Goal: Transaction & Acquisition: Purchase product/service

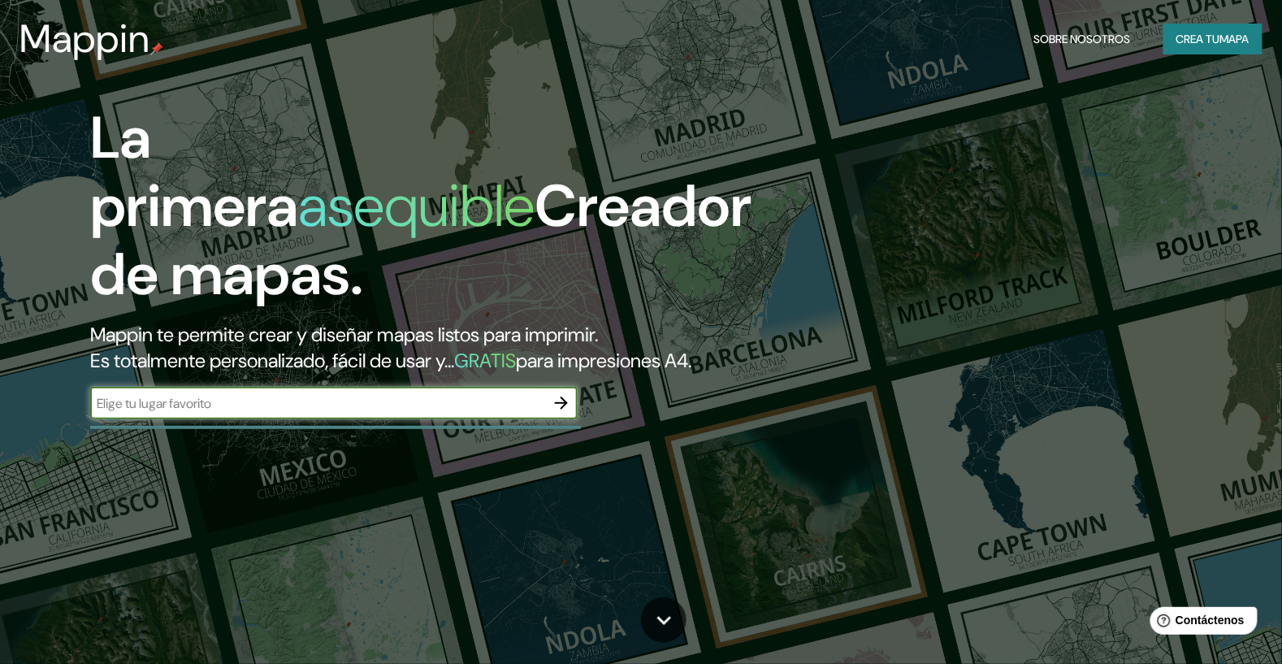
click at [1220, 50] on button "Crea tu mapa" at bounding box center [1212, 39] width 99 height 31
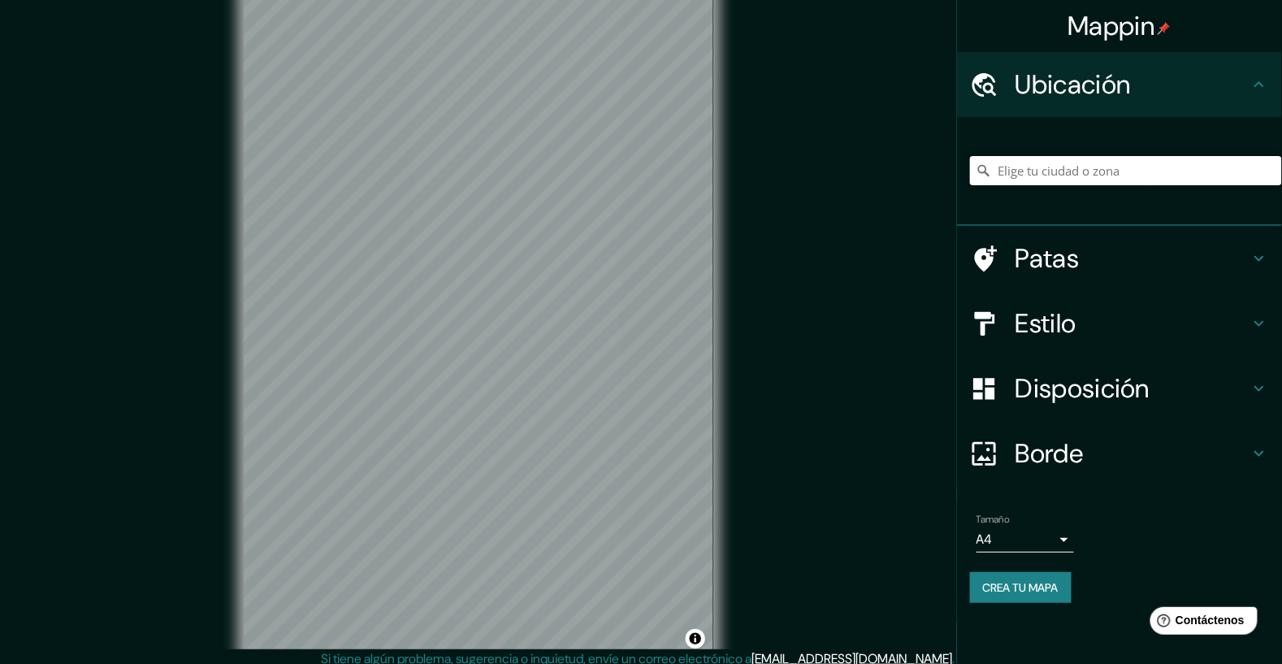
click at [1135, 174] on input "Elige tu ciudad o zona" at bounding box center [1126, 170] width 312 height 29
type input "[GEOGRAPHIC_DATA]"
click at [849, 253] on div "Mappin Ubicación [GEOGRAPHIC_DATA] [GEOGRAPHIC_DATA] [GEOGRAPHIC_DATA] [GEOGRAP…" at bounding box center [641, 337] width 1282 height 675
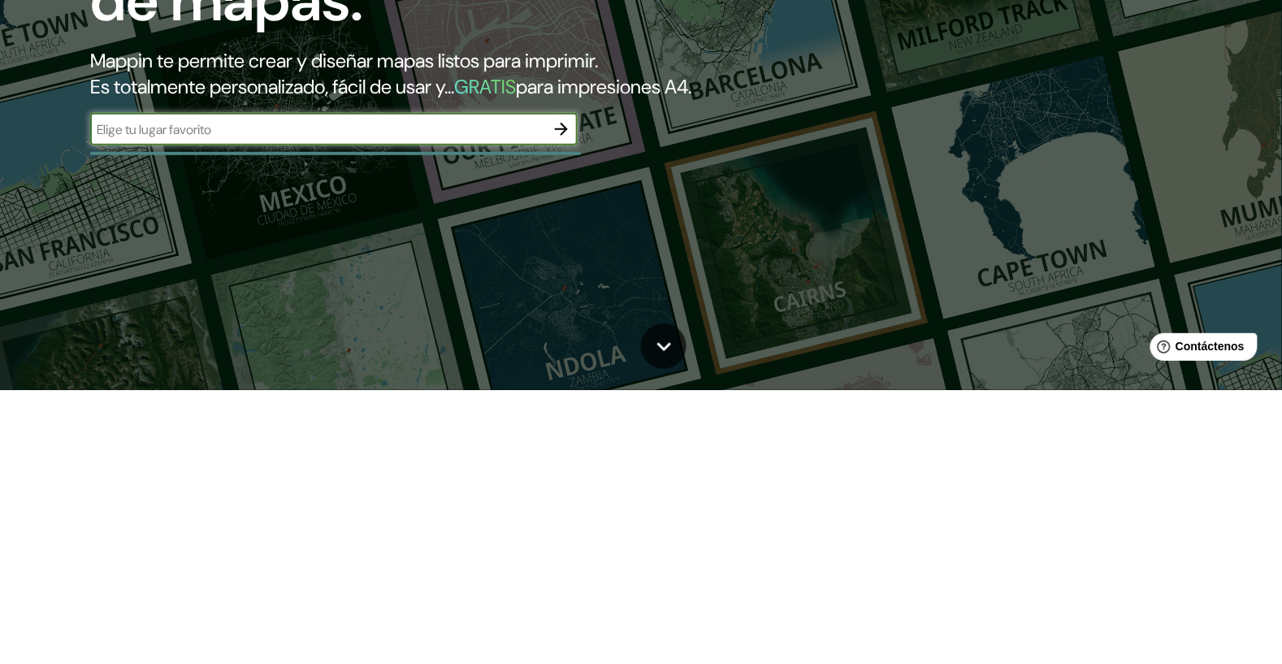
click at [1221, 530] on div "La primera asequible Creador de mapas. Mappin te permite crear y diseñar mapas …" at bounding box center [641, 332] width 1282 height 664
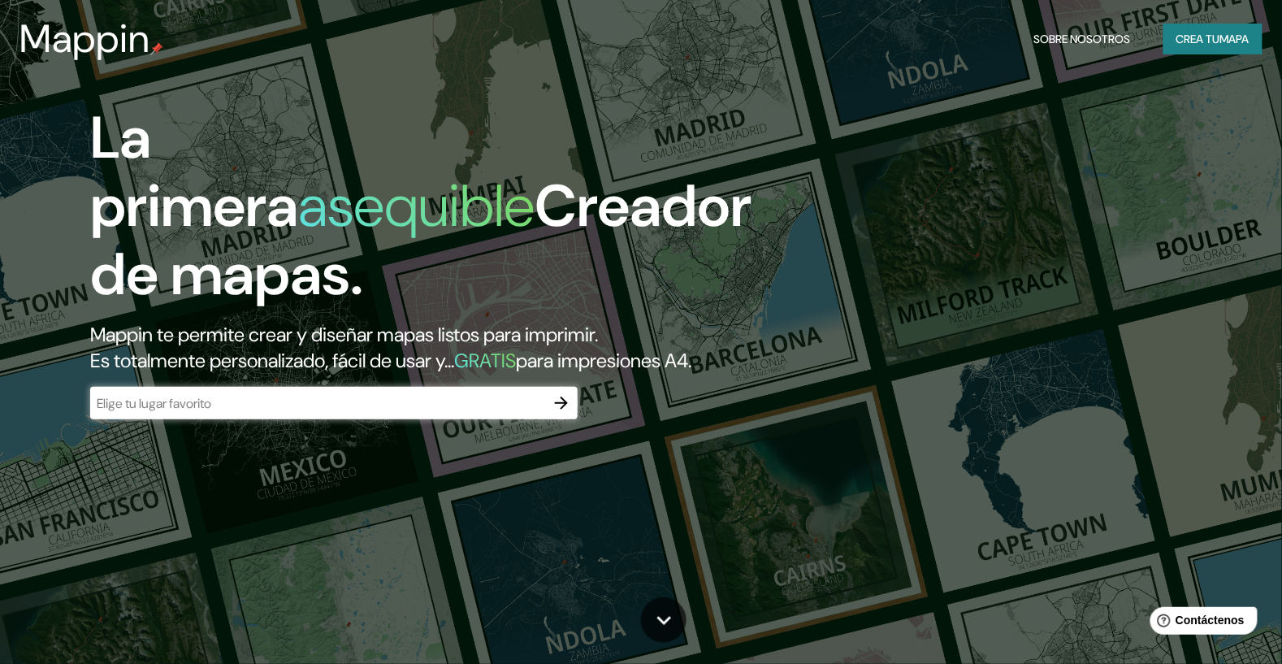
click at [1221, 52] on button "Crea tu mapa" at bounding box center [1212, 39] width 99 height 31
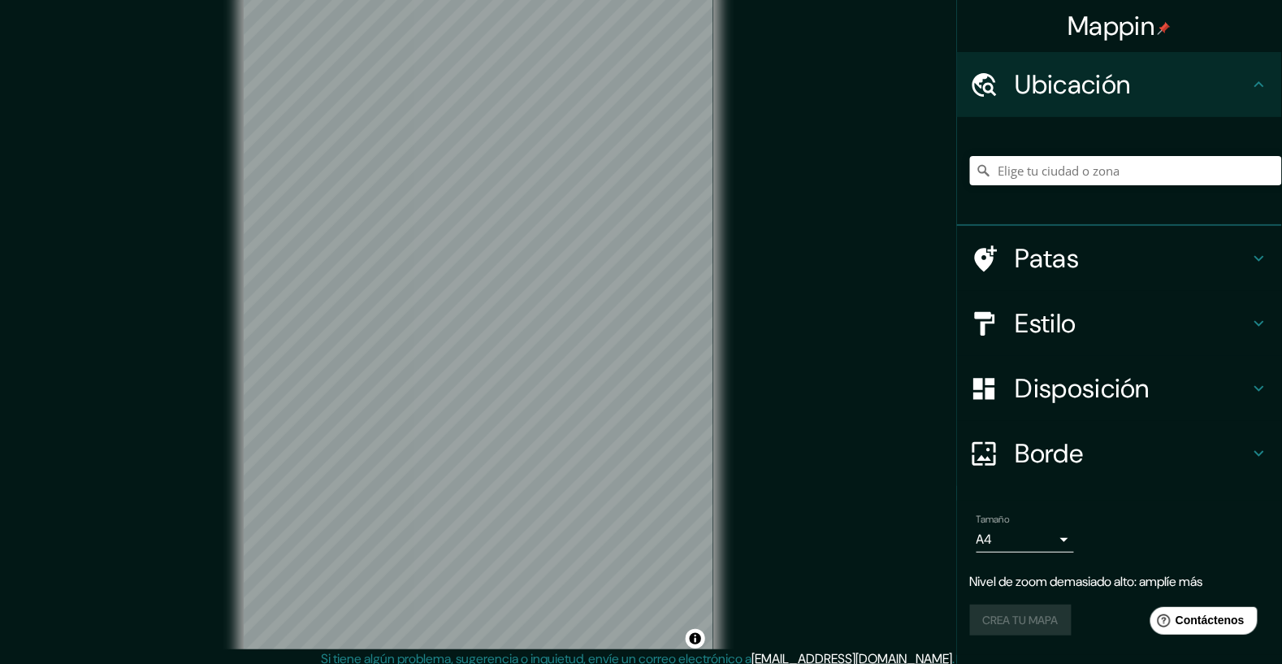
click at [1061, 448] on font "Borde" at bounding box center [1049, 453] width 68 height 34
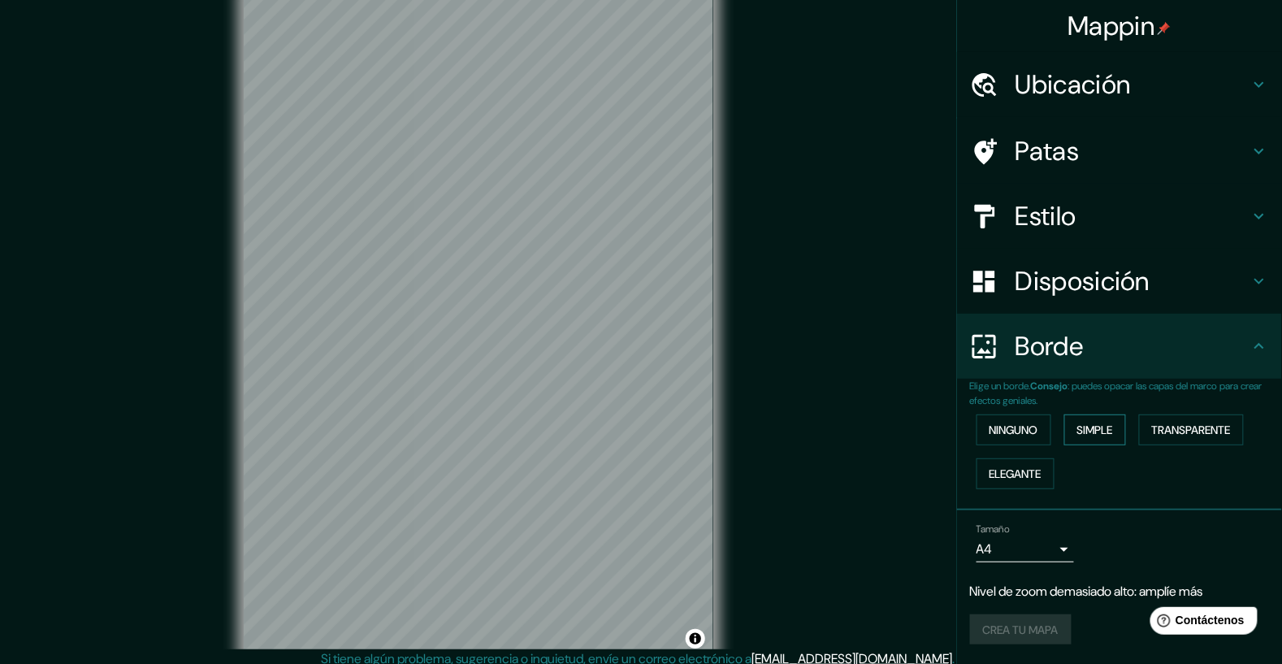
click at [1124, 430] on button "Simple" at bounding box center [1095, 429] width 62 height 31
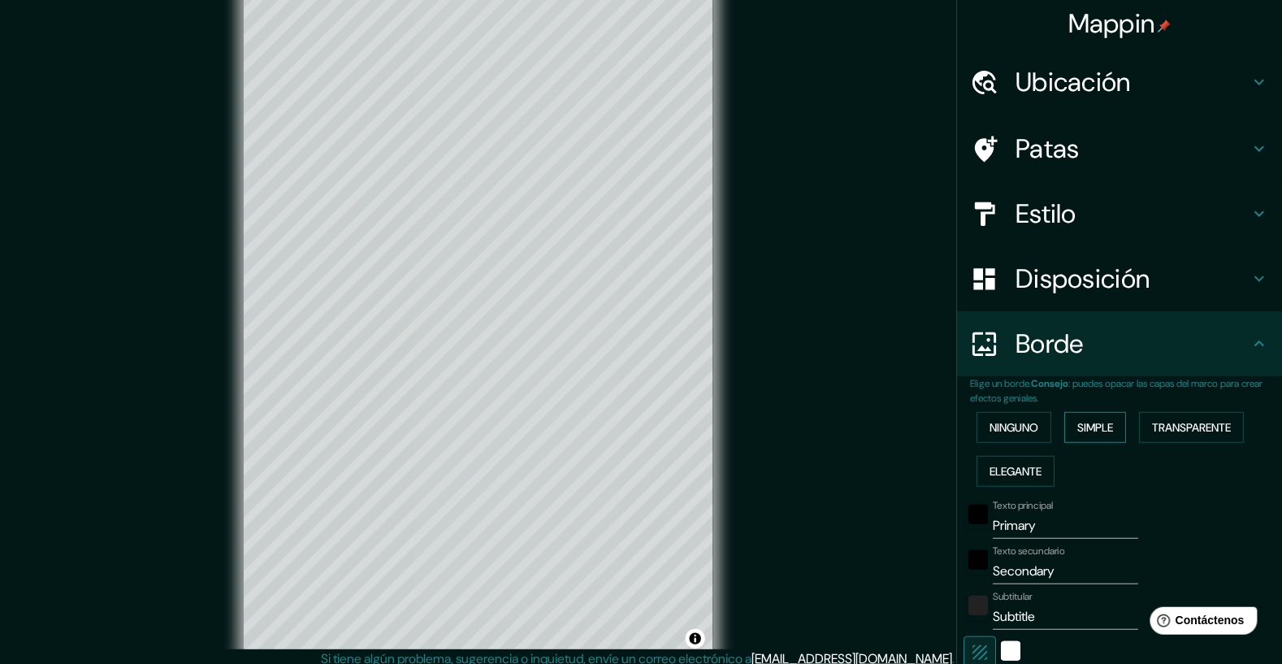
scroll to position [2, 0]
click at [1246, 354] on h4 "Borde" at bounding box center [1132, 343] width 234 height 32
click at [1041, 417] on button "Ninguno" at bounding box center [1013, 427] width 75 height 31
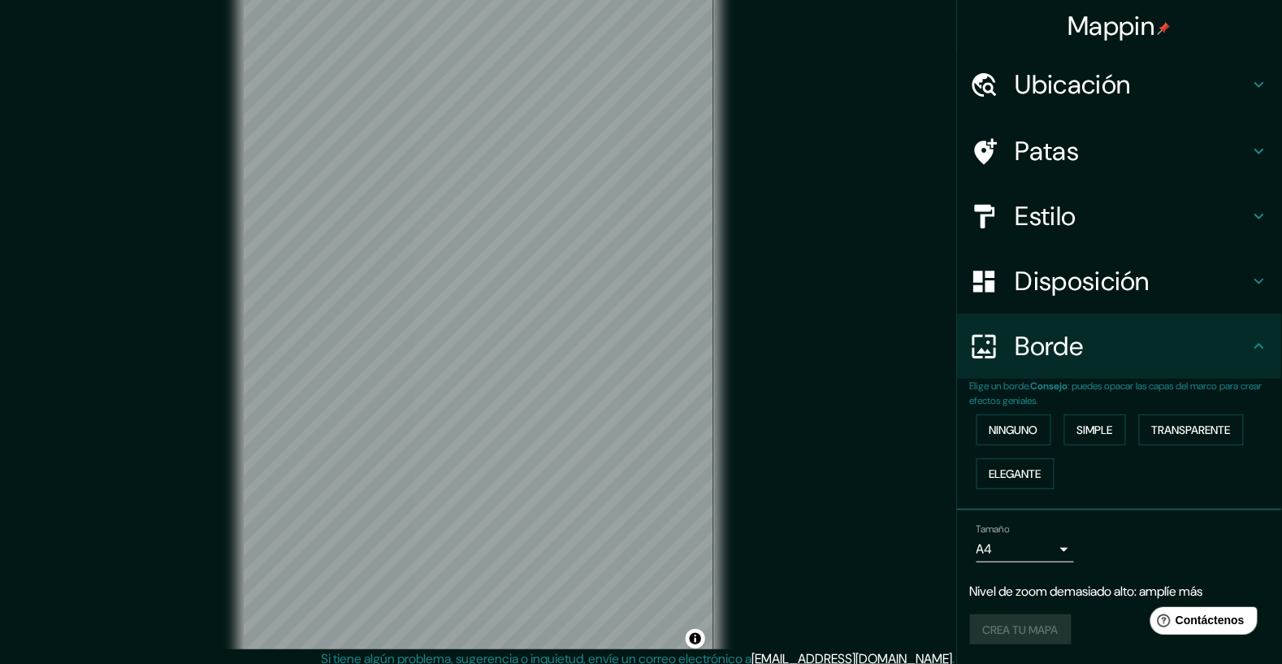
click at [1139, 293] on font "Disposición" at bounding box center [1082, 281] width 134 height 34
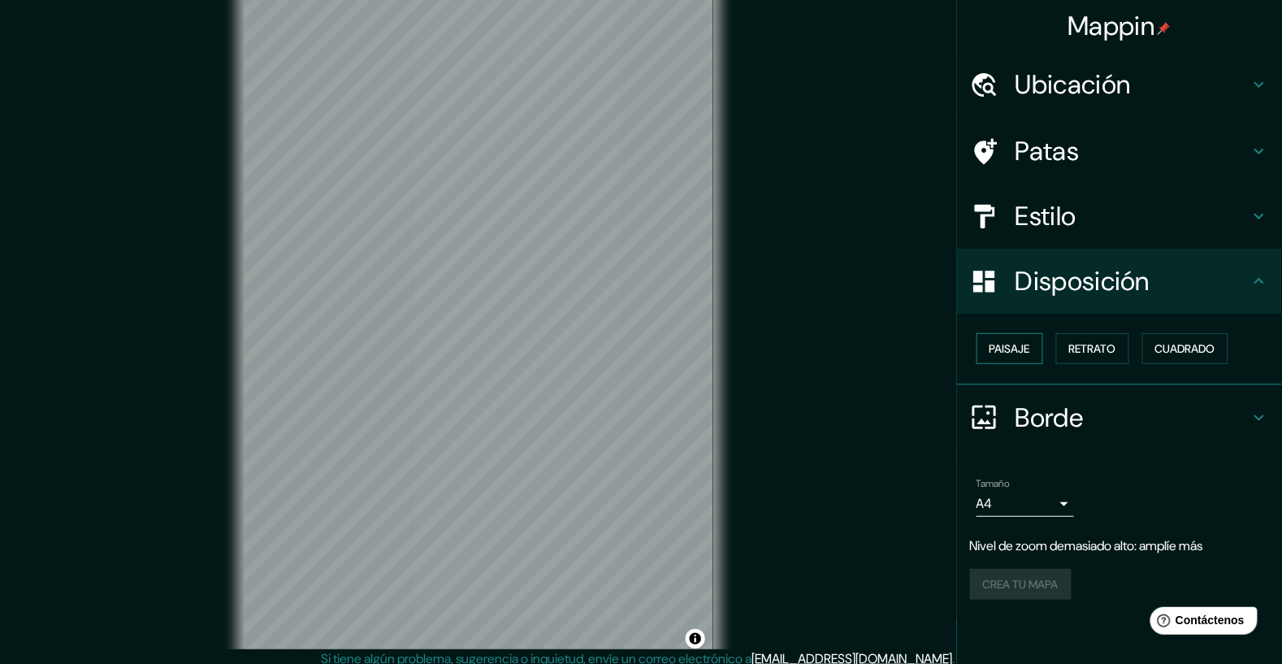
click at [1027, 349] on font "Paisaje" at bounding box center [1009, 348] width 41 height 15
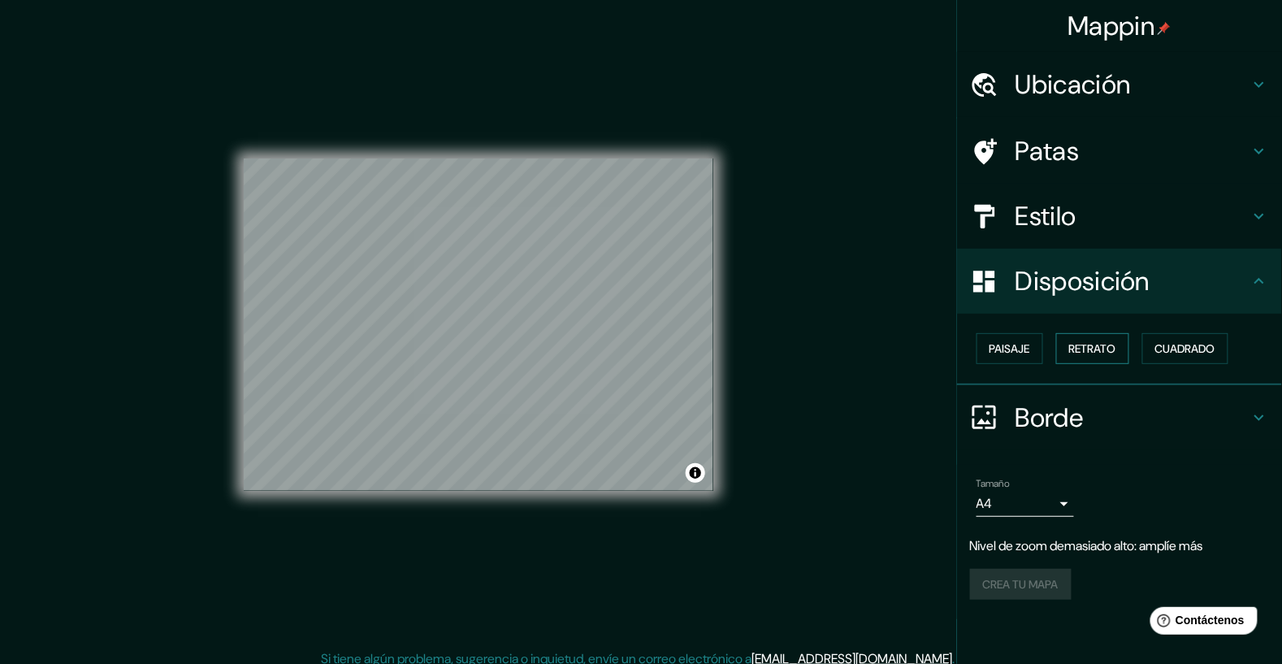
click at [1104, 352] on font "Retrato" at bounding box center [1092, 348] width 47 height 15
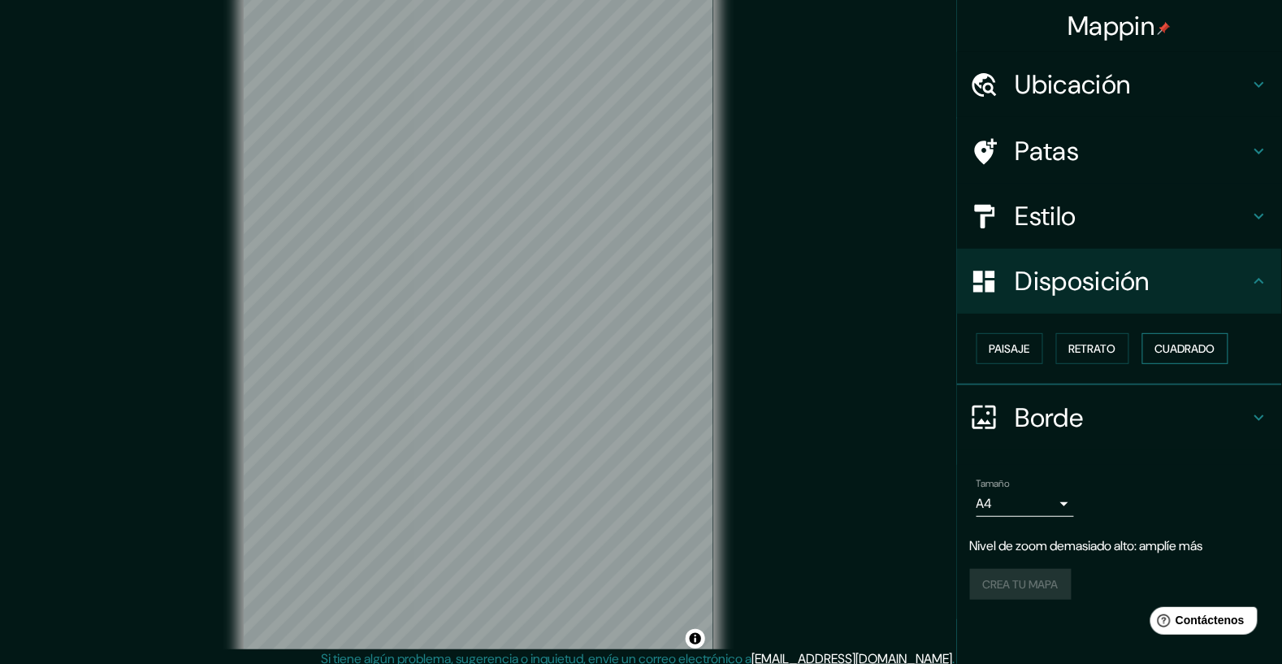
click at [1174, 350] on font "Cuadrado" at bounding box center [1185, 348] width 60 height 15
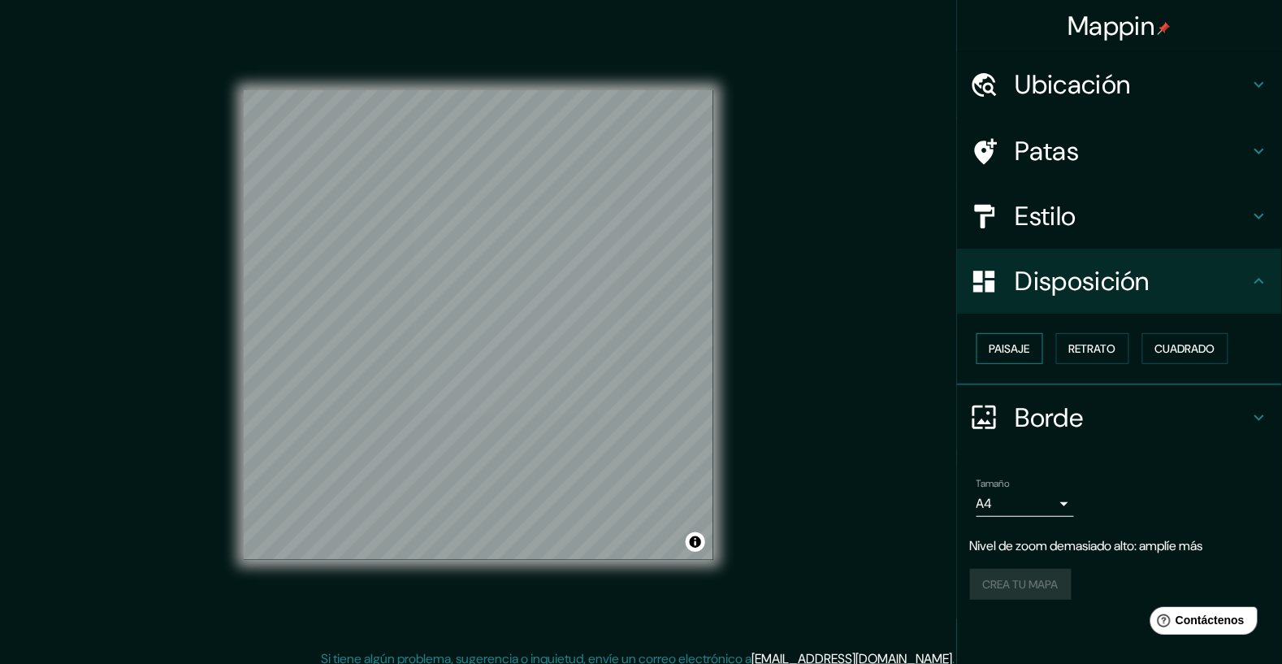
click at [1023, 349] on font "Paisaje" at bounding box center [1009, 348] width 41 height 15
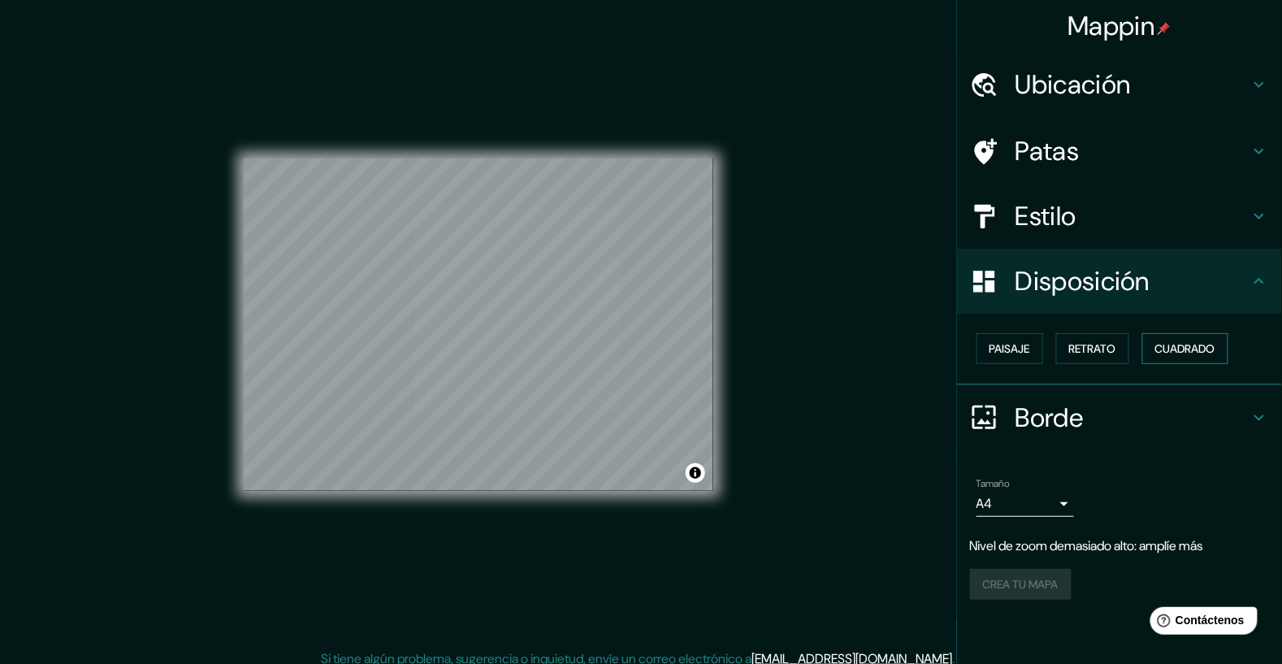
click at [1179, 354] on font "Cuadrado" at bounding box center [1185, 348] width 60 height 21
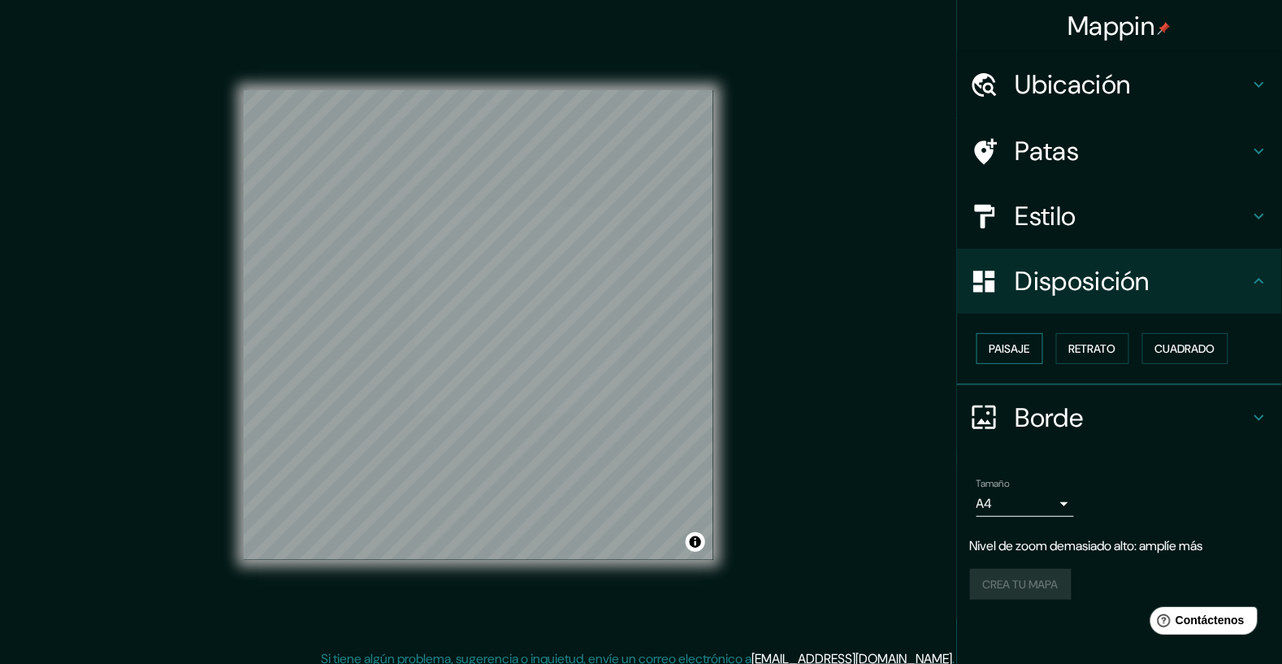
click at [1027, 351] on font "Paisaje" at bounding box center [1009, 348] width 41 height 15
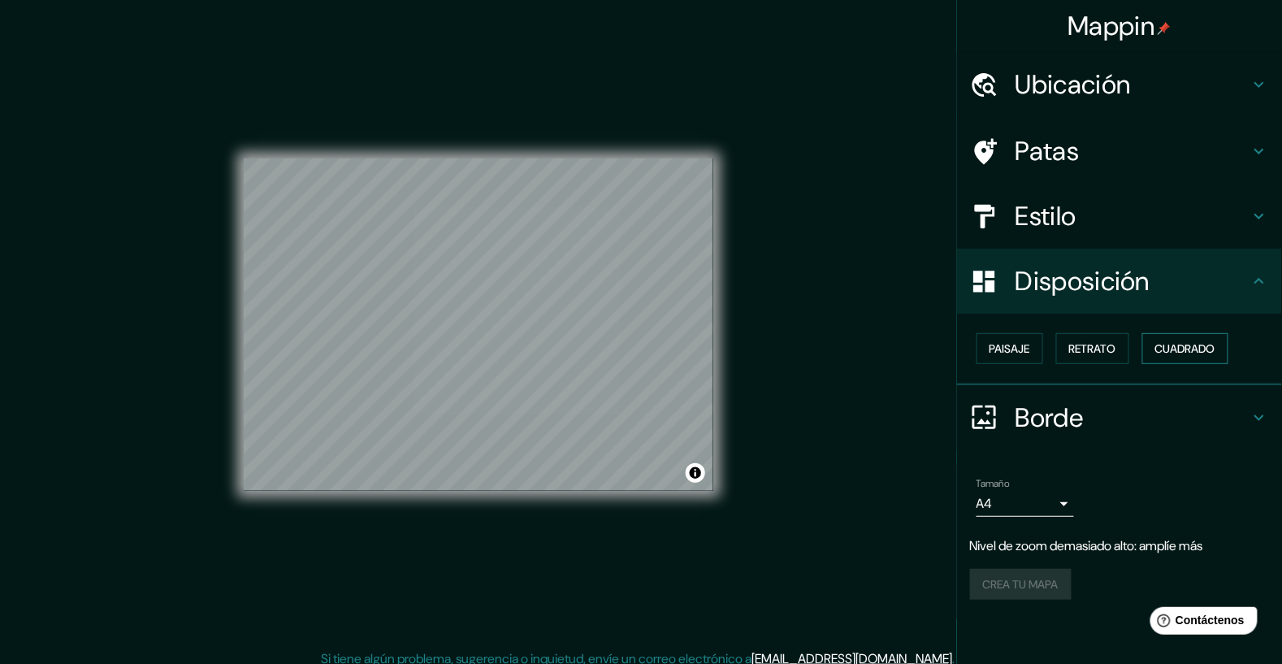
click at [1196, 354] on font "Cuadrado" at bounding box center [1185, 348] width 60 height 21
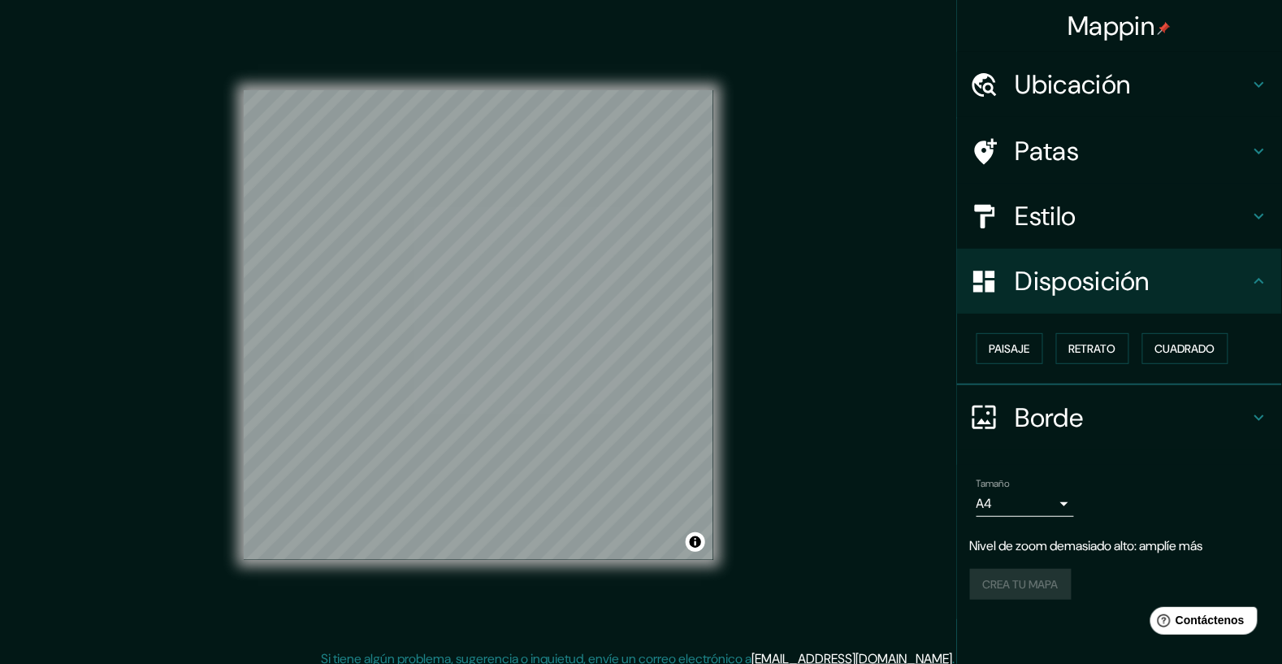
click at [1159, 235] on div "Estilo" at bounding box center [1119, 216] width 325 height 65
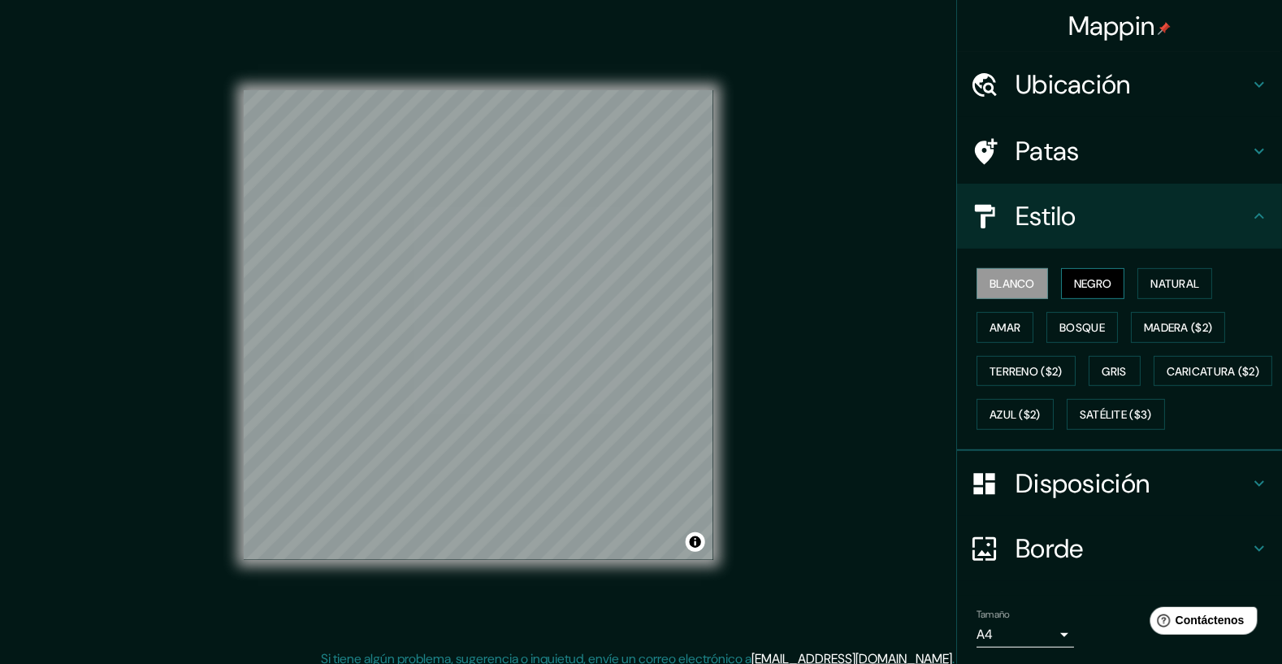
click at [1105, 279] on font "Negro" at bounding box center [1093, 283] width 38 height 15
click at [1183, 295] on button "Natural" at bounding box center [1174, 283] width 75 height 31
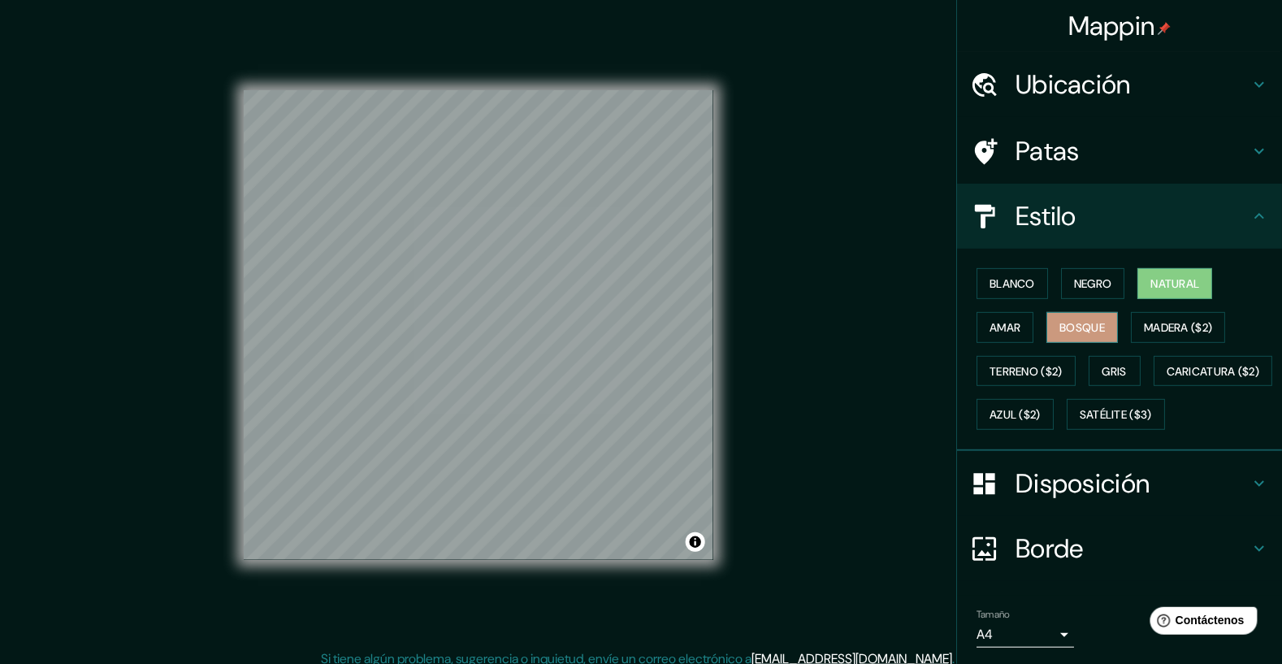
click at [1051, 326] on button "Bosque" at bounding box center [1081, 327] width 71 height 31
click at [1009, 331] on font "Amar" at bounding box center [1004, 327] width 31 height 21
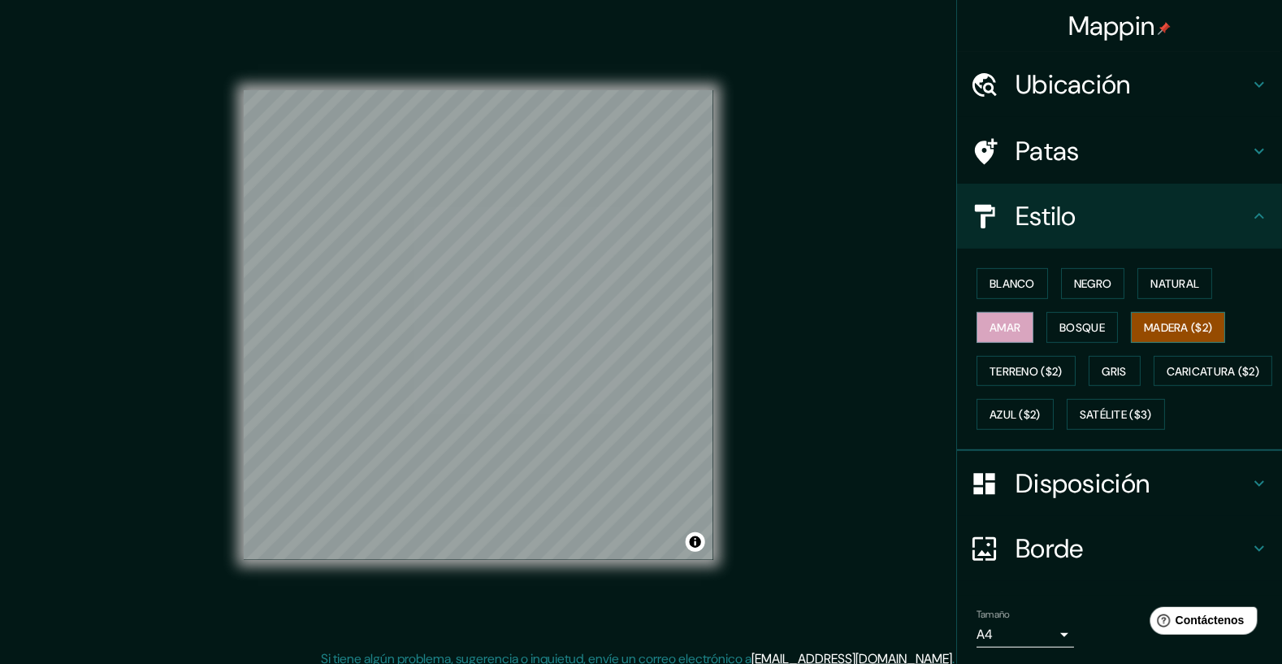
click at [1189, 331] on font "Madera ($2)" at bounding box center [1177, 327] width 68 height 21
click at [1038, 367] on font "Terreno ($2)" at bounding box center [1025, 371] width 73 height 15
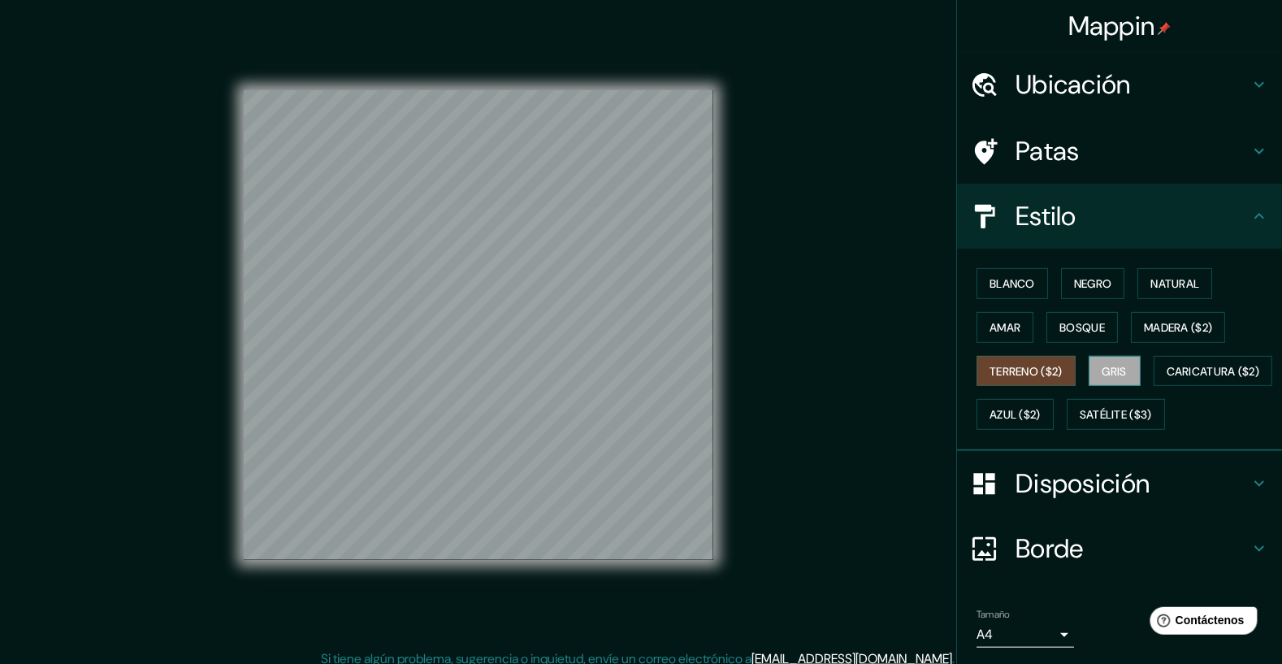
click at [1126, 374] on font "Gris" at bounding box center [1114, 371] width 24 height 21
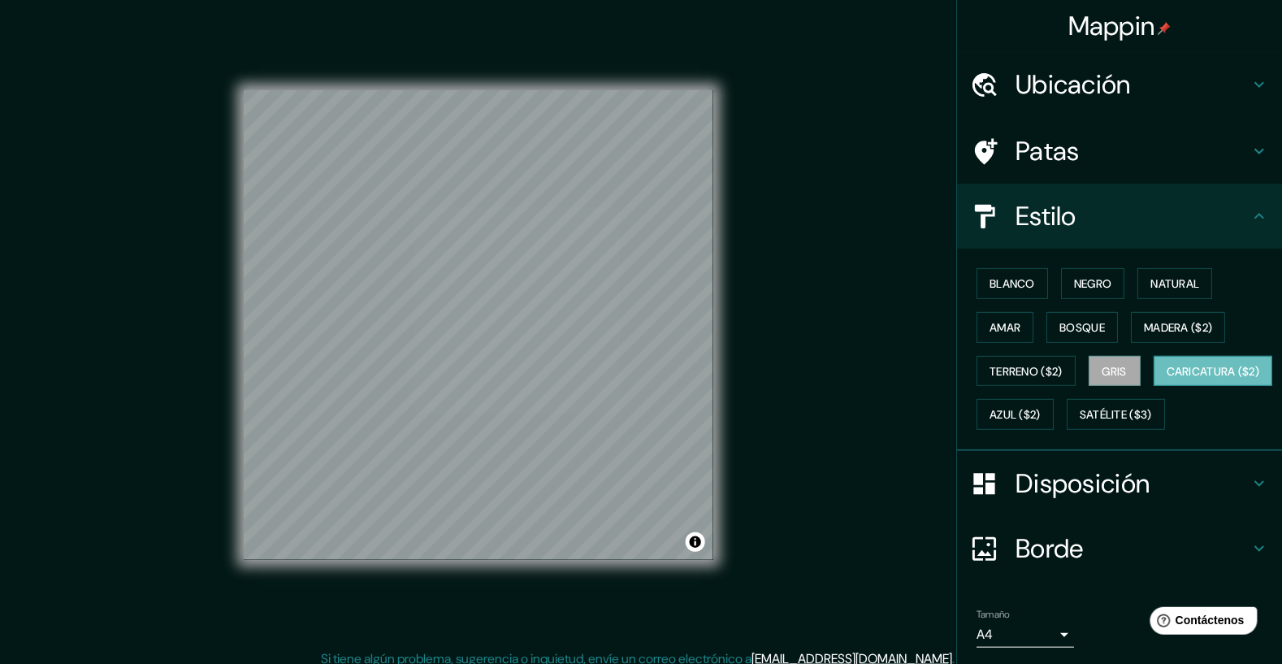
click at [1153, 387] on button "Caricatura ($2)" at bounding box center [1212, 371] width 119 height 31
click at [1040, 417] on font "Azul ($2)" at bounding box center [1014, 414] width 51 height 21
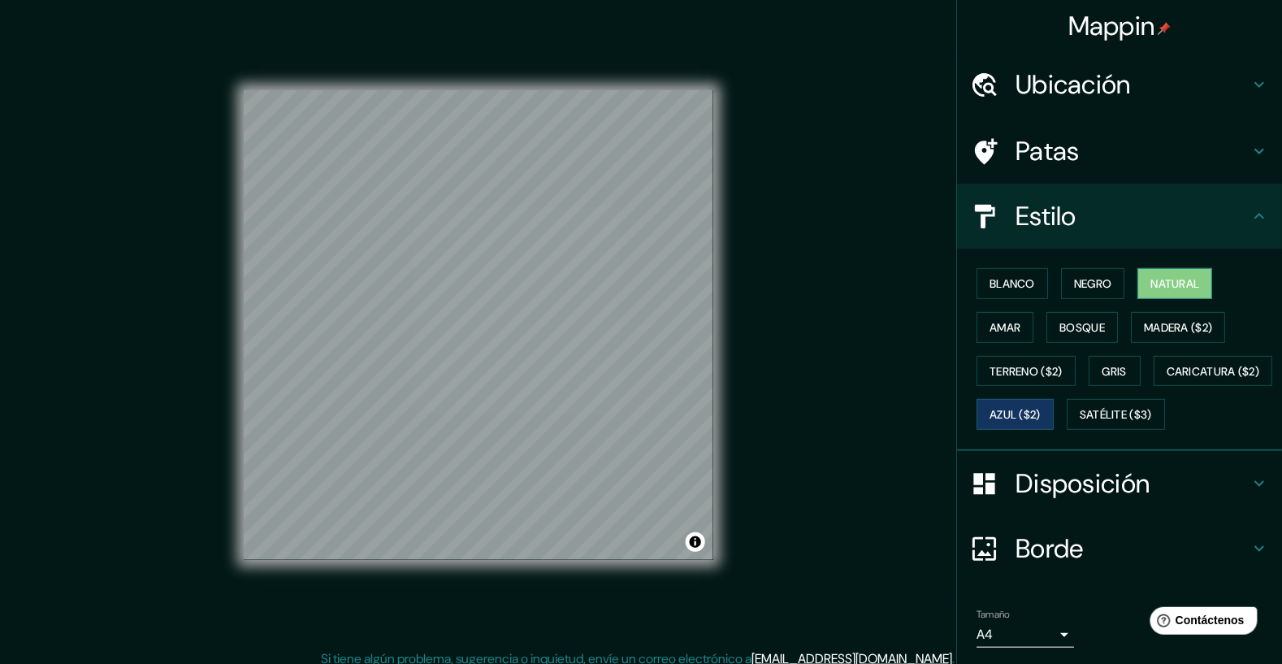
click at [1151, 290] on button "Natural" at bounding box center [1174, 283] width 75 height 31
click at [1018, 326] on font "Amar" at bounding box center [1004, 327] width 31 height 15
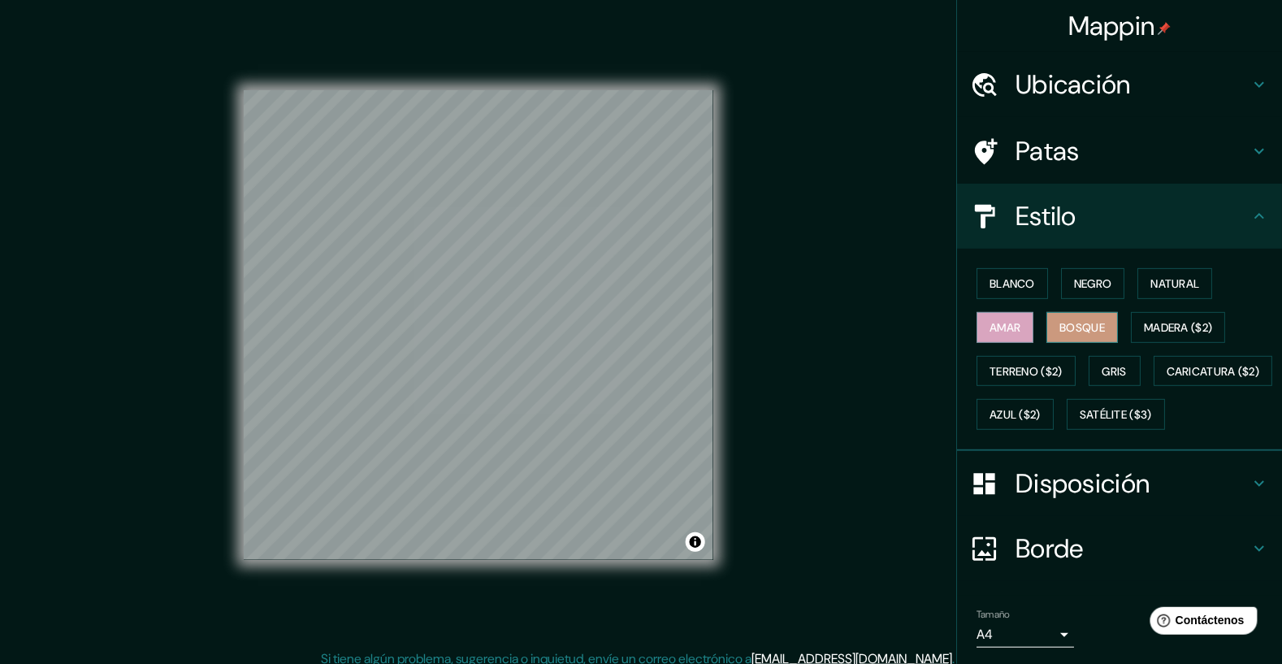
click at [1086, 332] on font "Bosque" at bounding box center [1081, 327] width 45 height 21
click at [1040, 370] on font "Terreno ($2)" at bounding box center [1025, 371] width 73 height 15
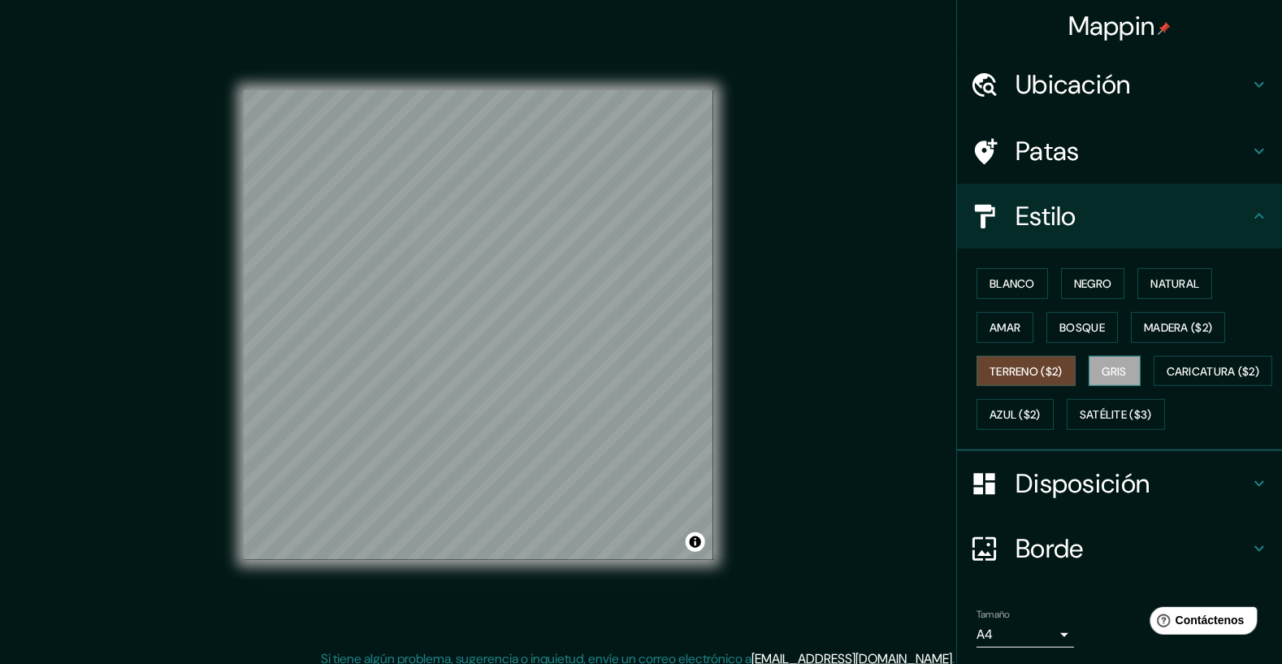
click at [1113, 364] on font "Gris" at bounding box center [1114, 371] width 24 height 15
click at [1066, 430] on button "Satélite ($3)" at bounding box center [1115, 414] width 98 height 31
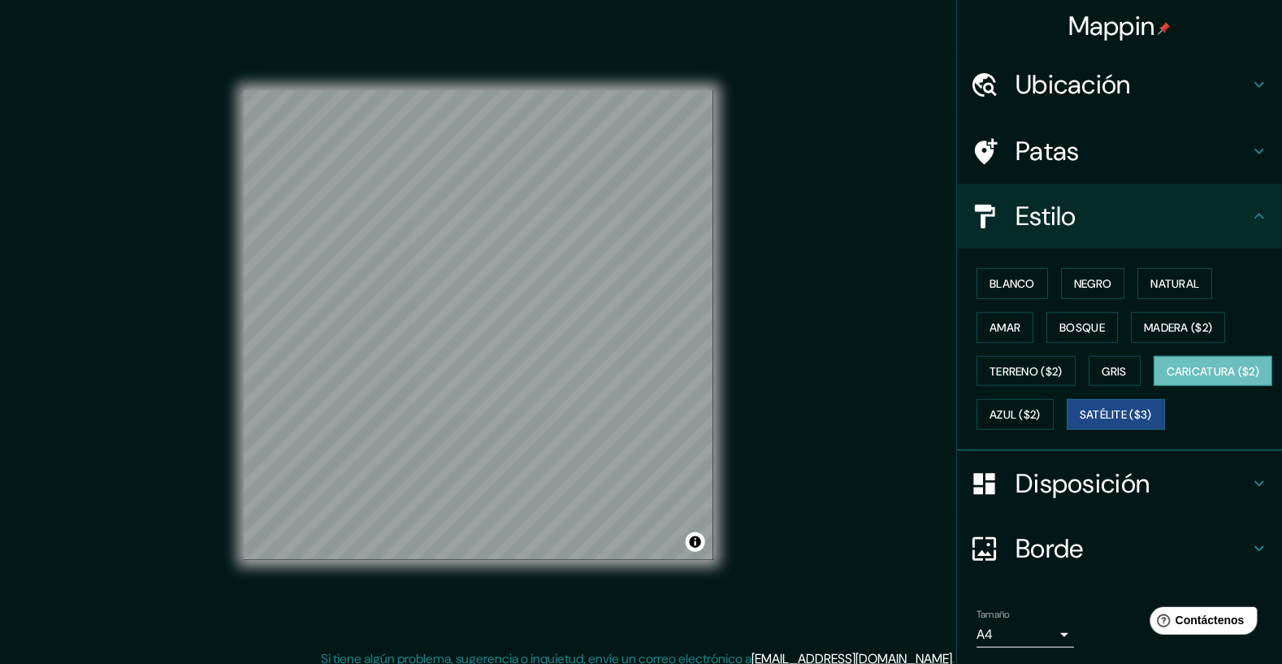
click at [1166, 378] on font "Caricatura ($2)" at bounding box center [1212, 371] width 93 height 15
click at [1040, 408] on font "Azul ($2)" at bounding box center [1014, 415] width 51 height 15
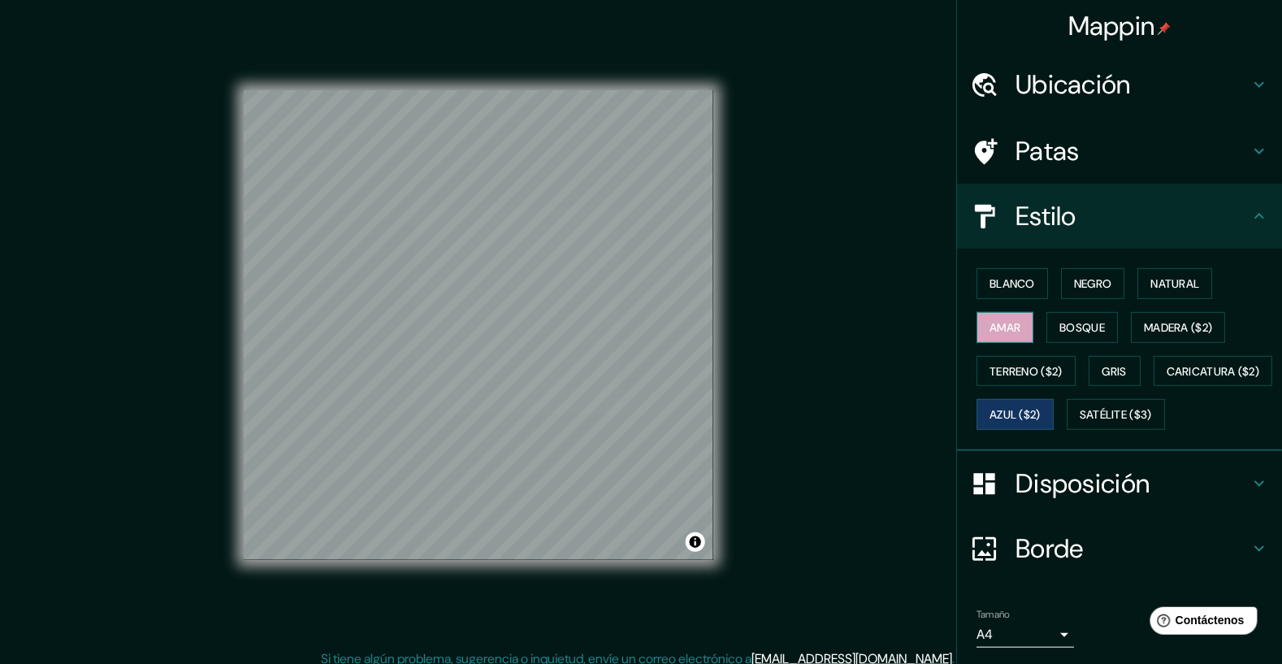
click at [1005, 329] on font "Amar" at bounding box center [1004, 327] width 31 height 15
click at [1030, 284] on font "Blanco" at bounding box center [1011, 283] width 45 height 15
click at [1010, 334] on button "Amar" at bounding box center [1004, 327] width 57 height 31
click at [1273, 224] on div "Estilo" at bounding box center [1119, 216] width 325 height 65
click at [1251, 231] on div "Estilo" at bounding box center [1119, 216] width 325 height 65
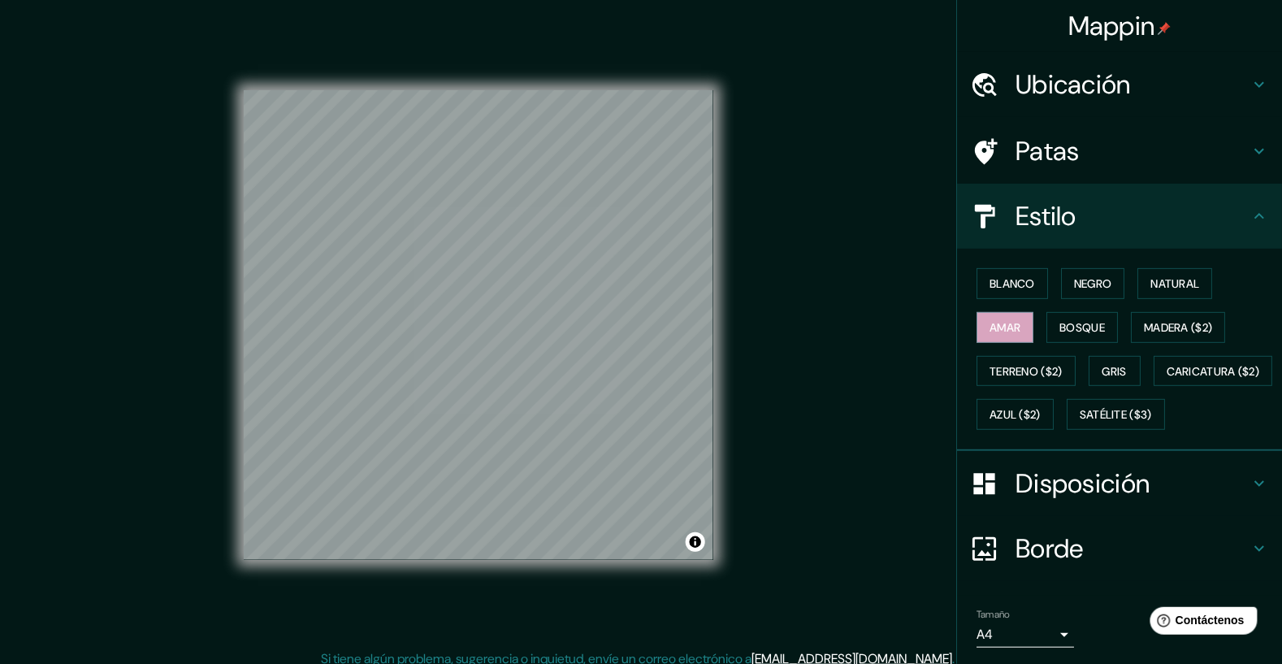
click at [1259, 156] on icon at bounding box center [1258, 150] width 19 height 19
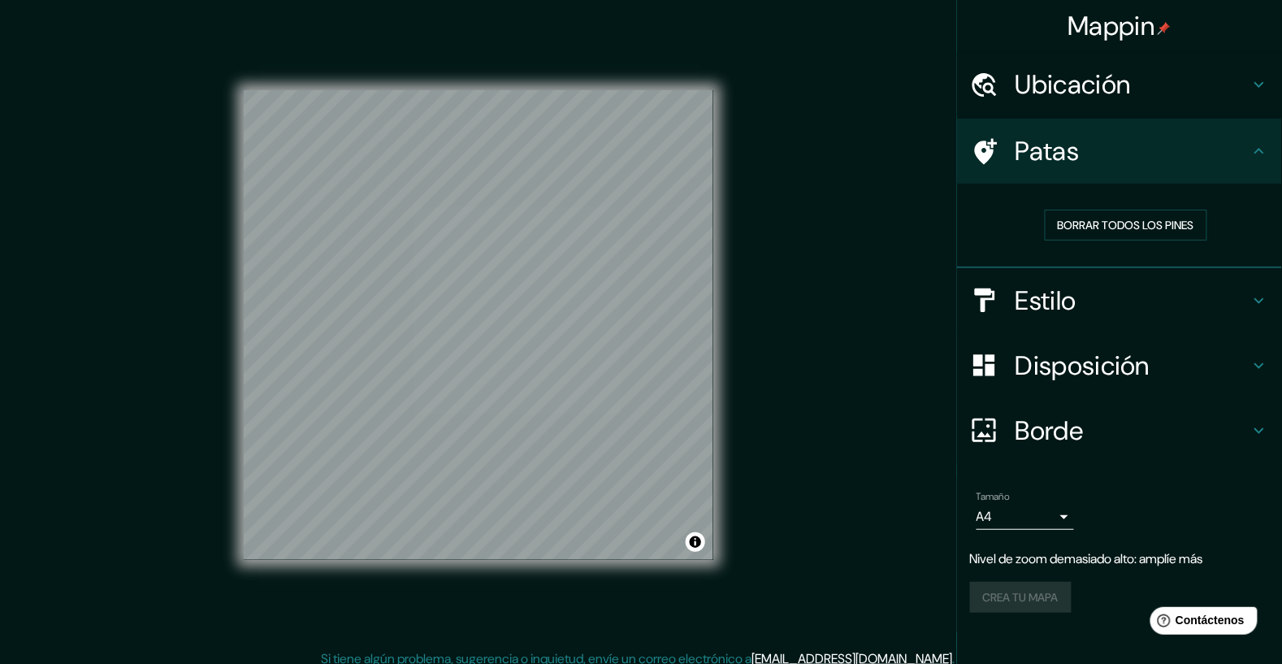
click at [1249, 86] on h4 "Ubicación" at bounding box center [1132, 84] width 234 height 32
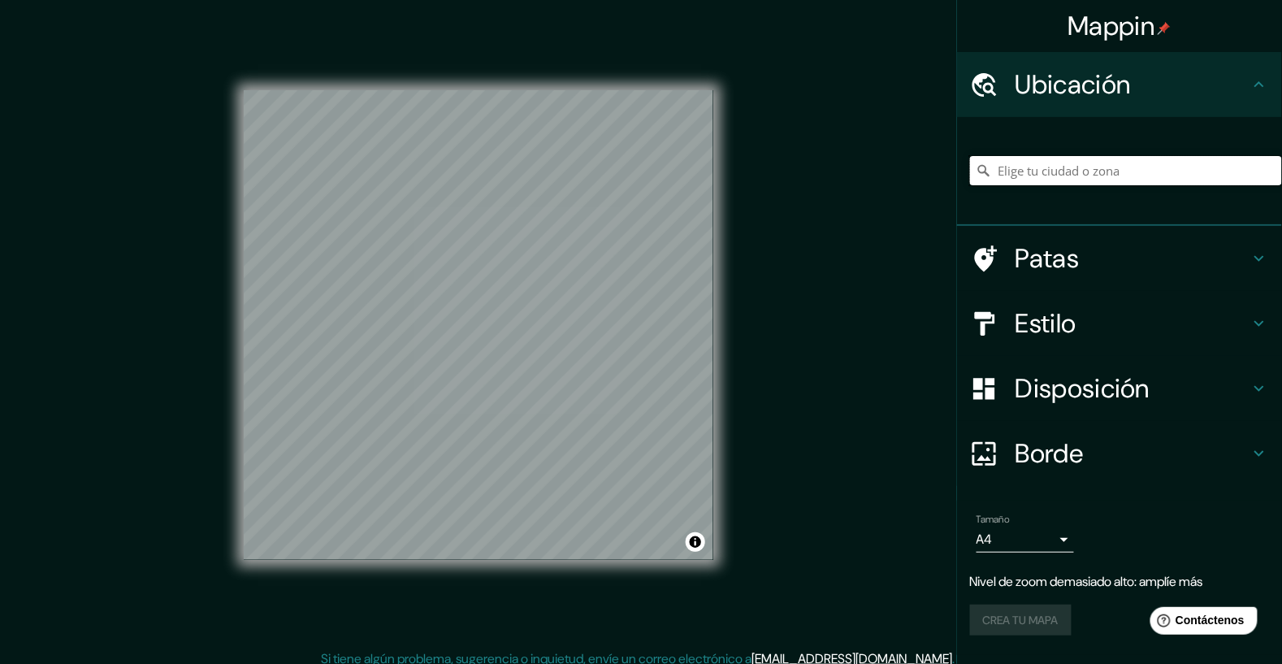
click at [1148, 174] on input "Elige tu ciudad o zona" at bounding box center [1126, 170] width 312 height 29
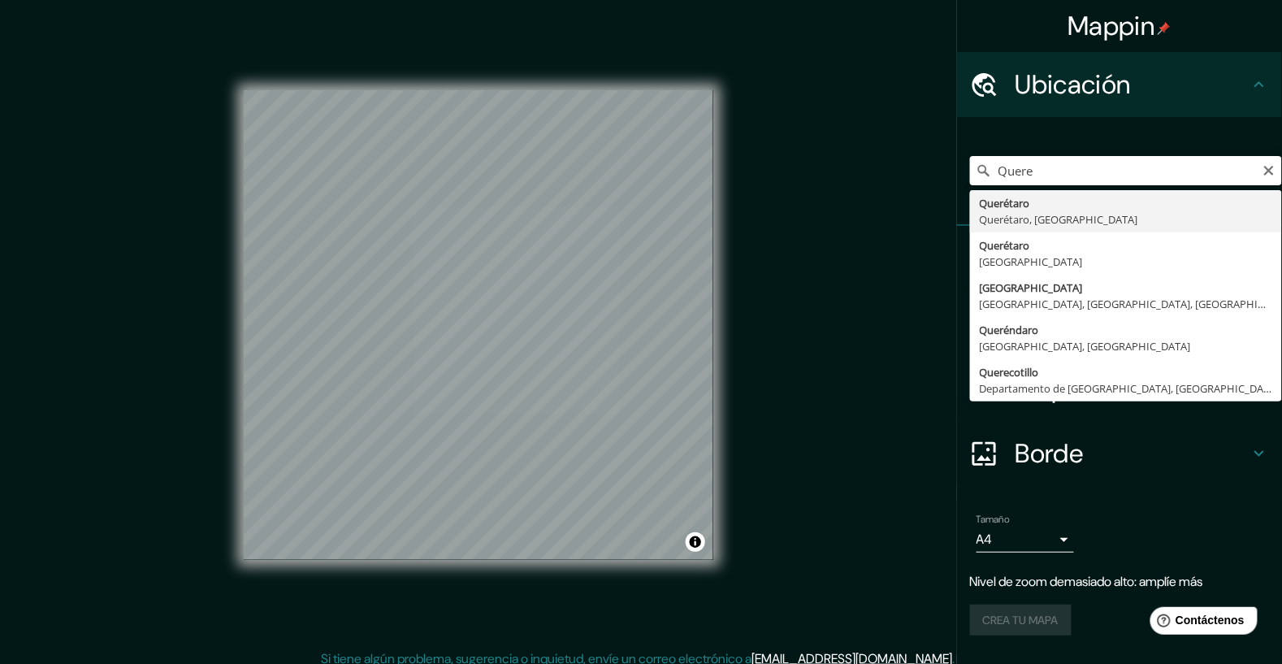
type input "Querétaro, [GEOGRAPHIC_DATA], [GEOGRAPHIC_DATA]"
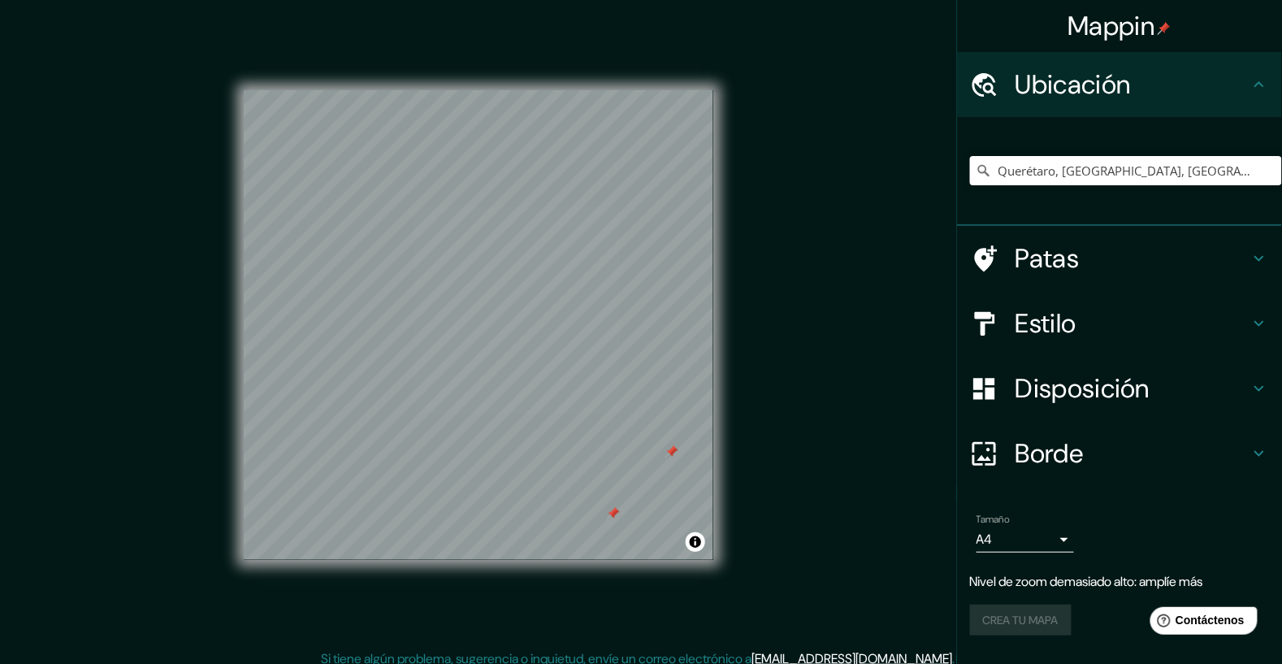
click at [1250, 265] on icon at bounding box center [1258, 258] width 19 height 19
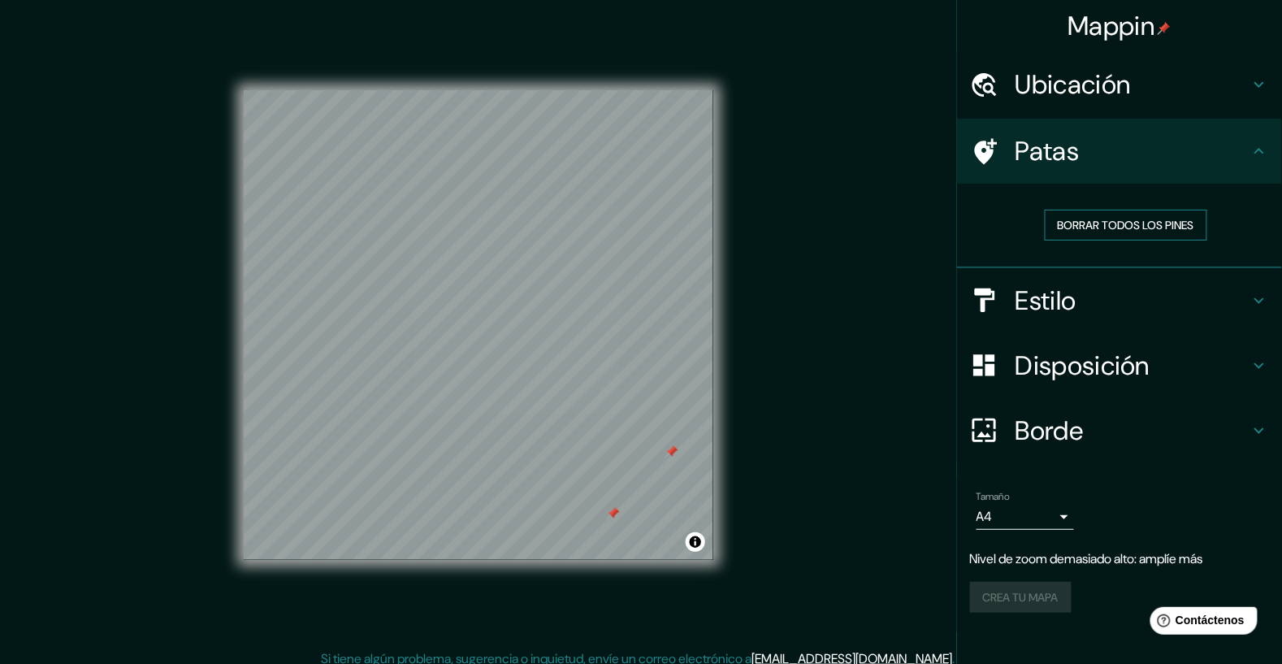
click at [1157, 231] on font "Borrar todos los pines" at bounding box center [1125, 224] width 136 height 21
click at [1263, 102] on div "Ubicación" at bounding box center [1119, 84] width 325 height 65
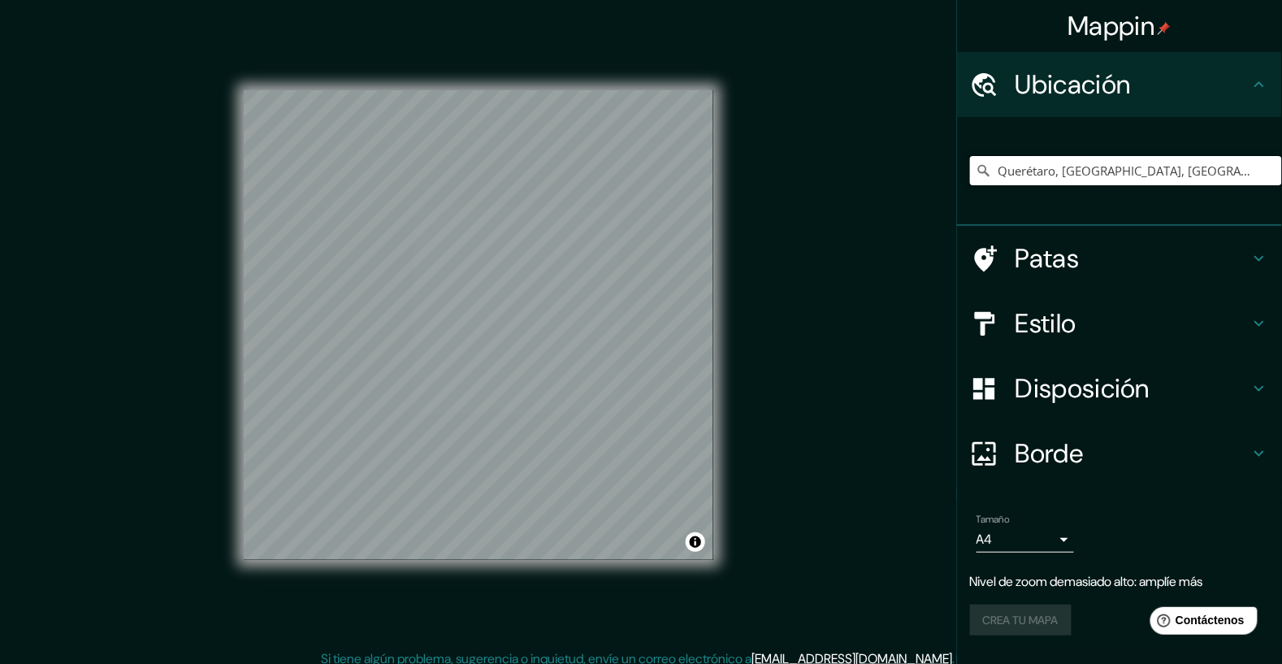
click at [1226, 171] on input "Querétaro, [GEOGRAPHIC_DATA], [GEOGRAPHIC_DATA]" at bounding box center [1126, 170] width 312 height 29
click at [1277, 171] on input "Querétaro, [GEOGRAPHIC_DATA], [GEOGRAPHIC_DATA]" at bounding box center [1126, 170] width 312 height 29
click at [1264, 175] on icon "Claro" at bounding box center [1268, 170] width 13 height 13
type input "[GEOGRAPHIC_DATA]"
click at [1077, 249] on font "Patas" at bounding box center [1047, 258] width 64 height 34
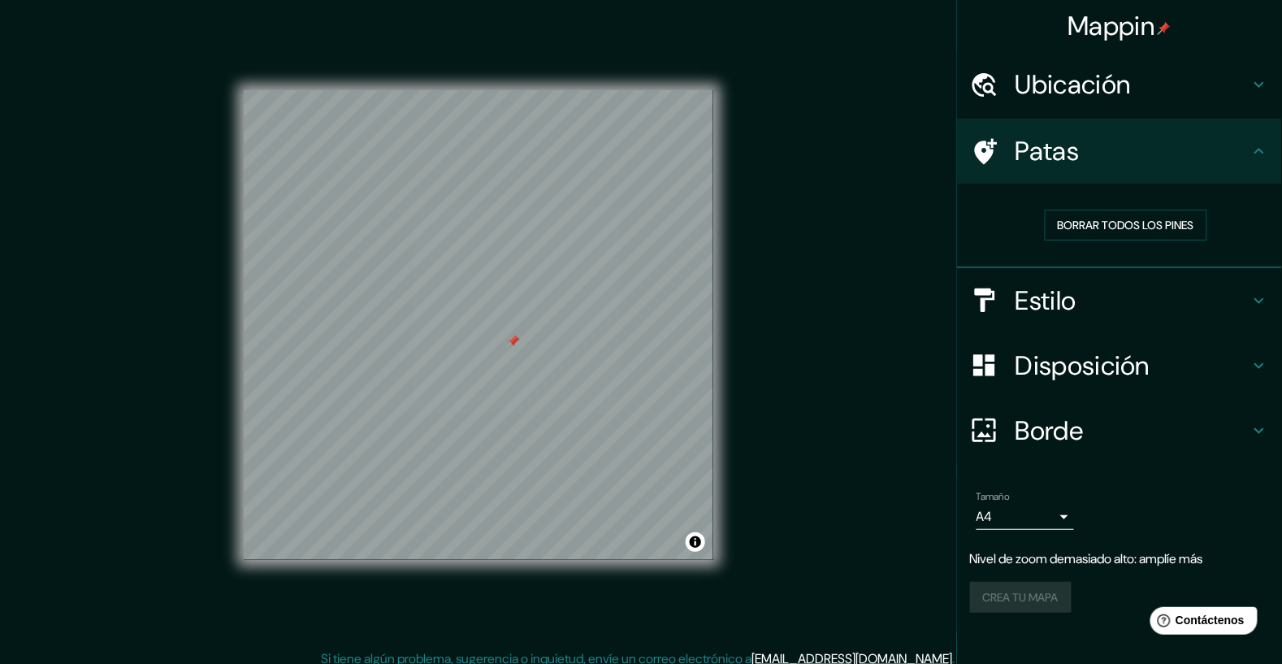
click at [1238, 87] on h4 "Ubicación" at bounding box center [1132, 84] width 234 height 32
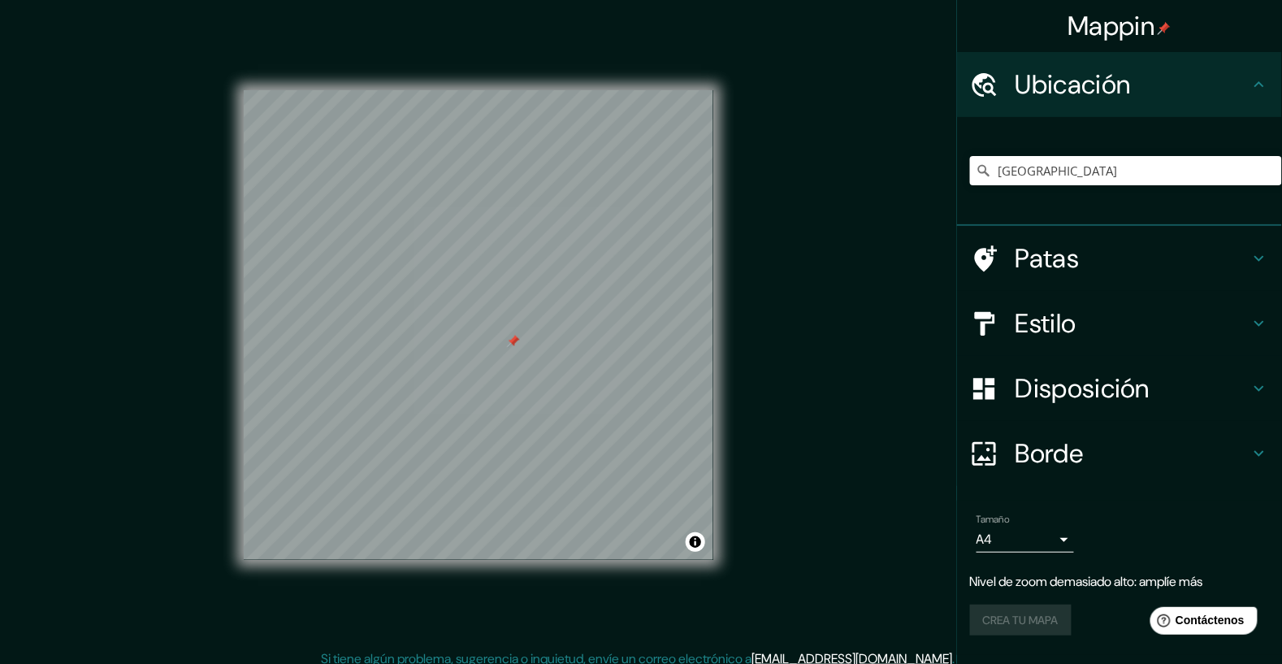
click at [1260, 94] on div "Ubicación" at bounding box center [1119, 84] width 325 height 65
click at [1253, 260] on icon at bounding box center [1258, 258] width 19 height 19
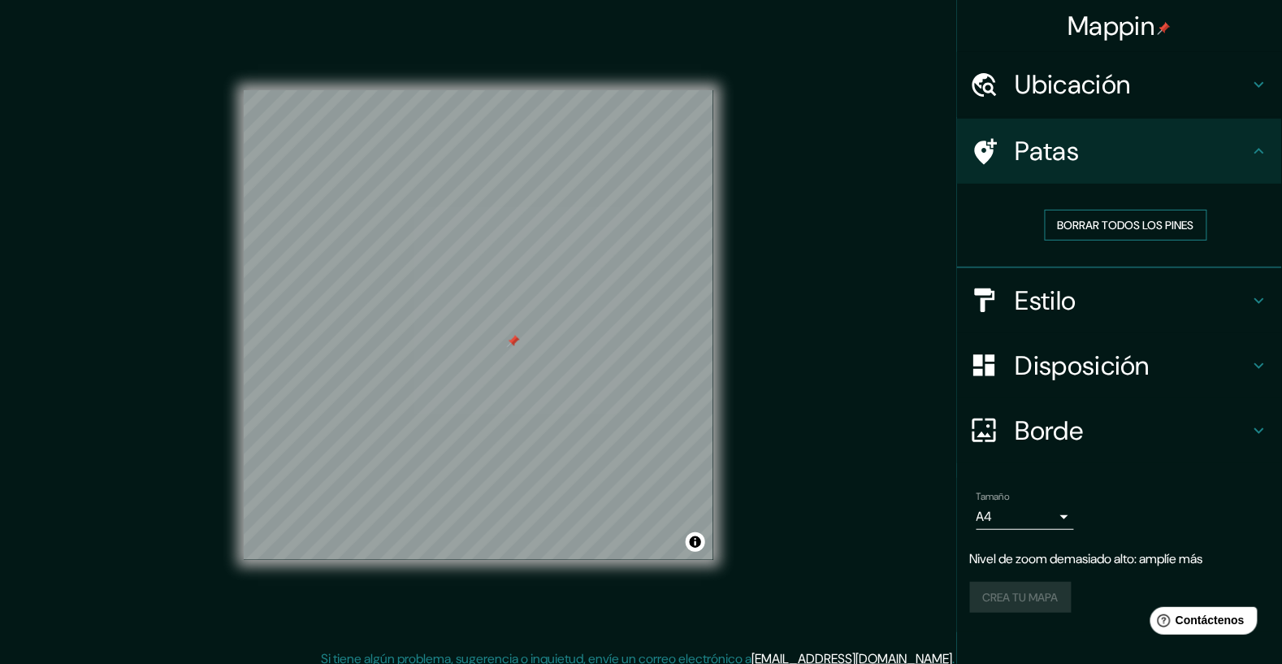
click at [1188, 224] on font "Borrar todos los pines" at bounding box center [1125, 225] width 136 height 15
click at [868, 442] on div "Mappin Ubicación [GEOGRAPHIC_DATA] [GEOGRAPHIC_DATA] [GEOGRAPHIC_DATA] [GEOGRAP…" at bounding box center [641, 337] width 1282 height 675
click at [1274, 517] on li "Tamaño A4 single Nivel de zoom demasiado alto: amplíe más Crea tu mapa" at bounding box center [1119, 555] width 325 height 154
click at [990, 154] on icon at bounding box center [986, 151] width 23 height 26
click at [1050, 513] on body "Mappin Ubicación [GEOGRAPHIC_DATA] [GEOGRAPHIC_DATA] [GEOGRAPHIC_DATA] [GEOGRAP…" at bounding box center [641, 332] width 1282 height 664
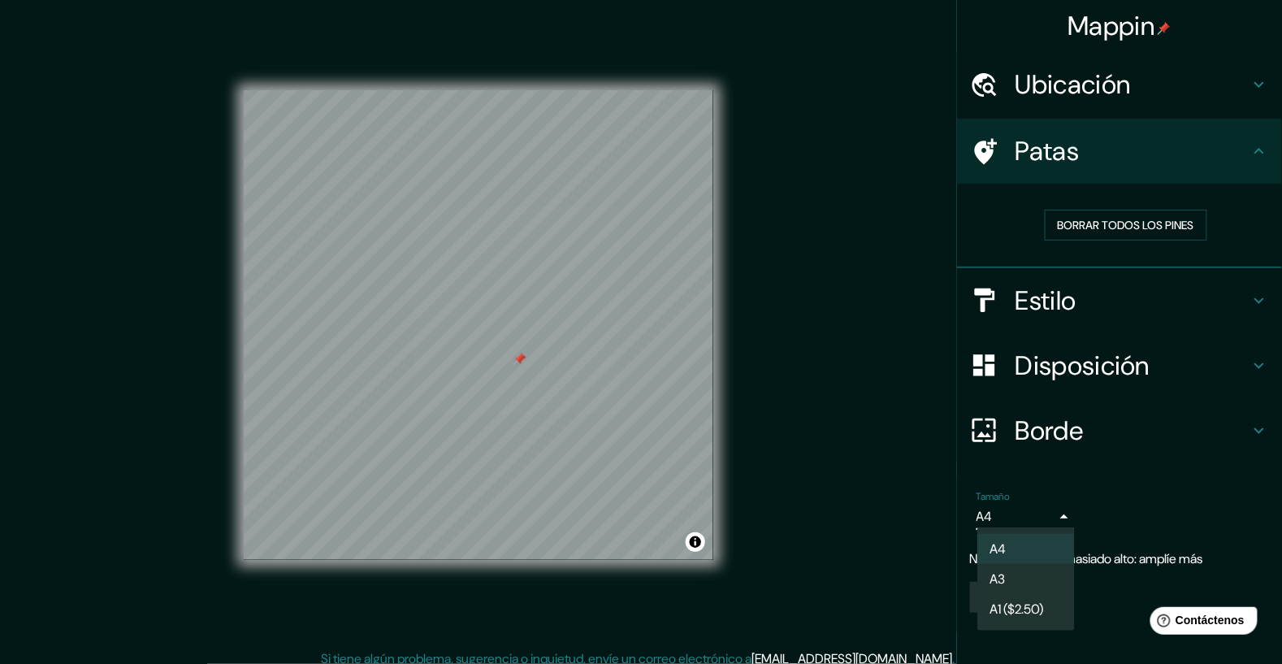
click at [1031, 581] on li "A3" at bounding box center [1025, 579] width 97 height 30
type input "a4"
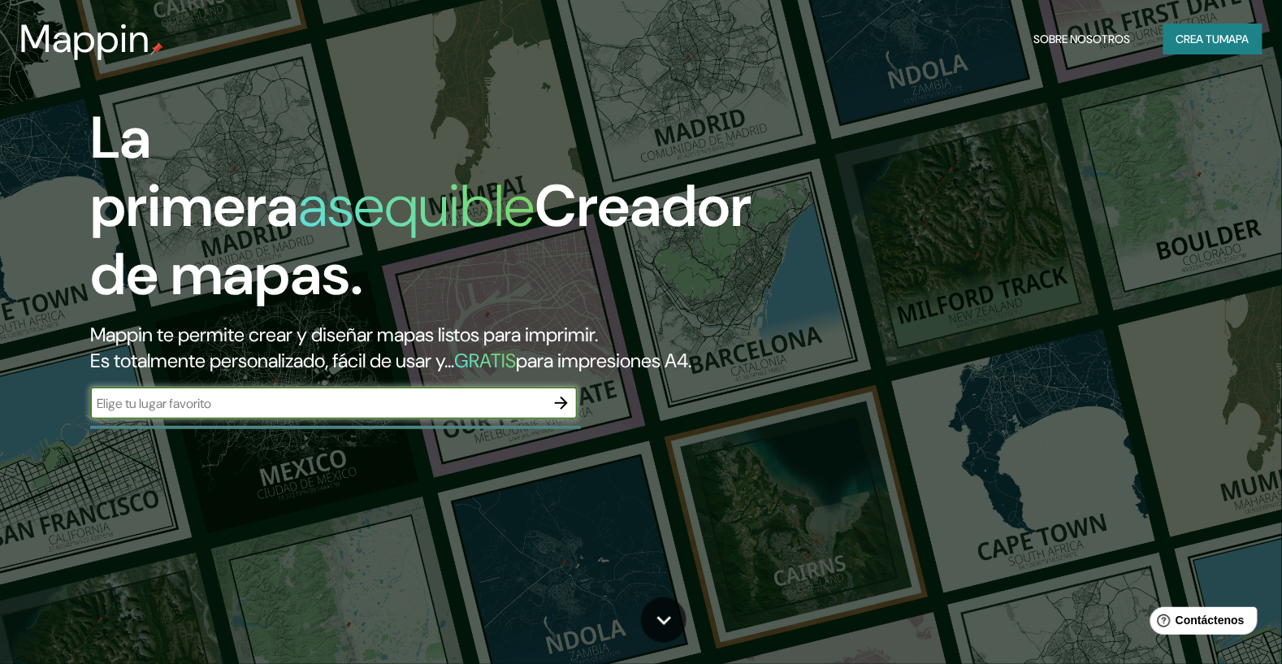
click at [460, 413] on input "text" at bounding box center [317, 403] width 455 height 19
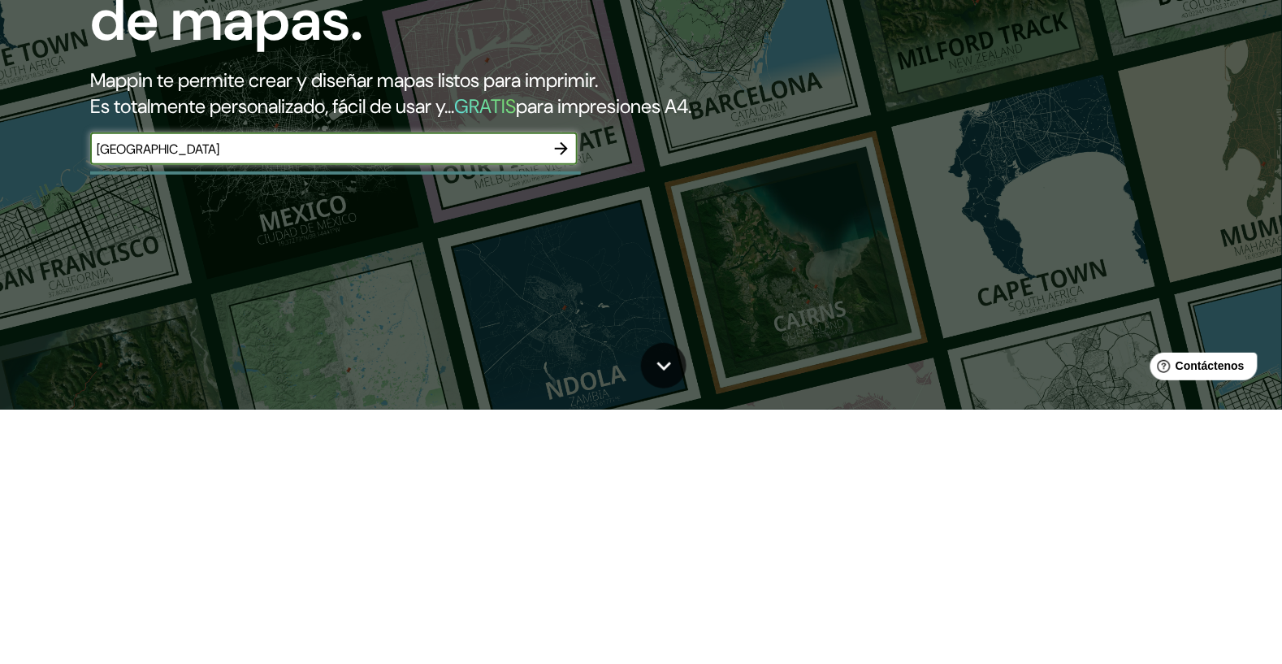
type input "[GEOGRAPHIC_DATA]"
click at [552, 413] on icon "button" at bounding box center [560, 402] width 19 height 19
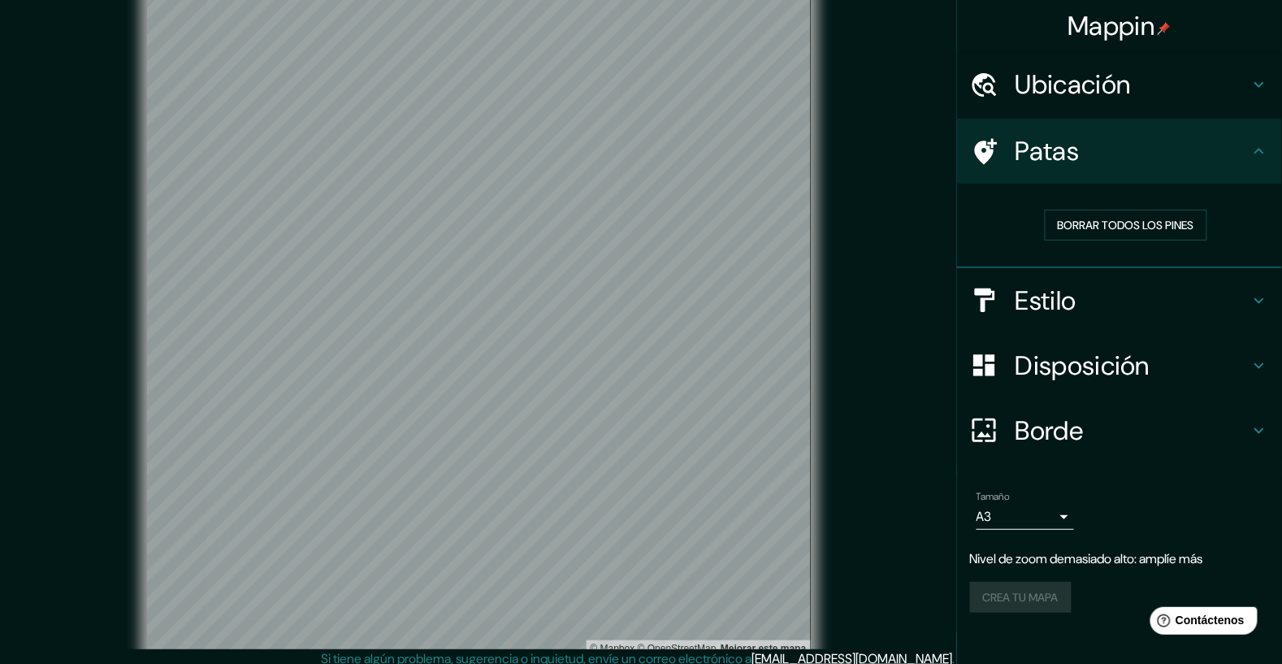
click at [1247, 87] on h4 "Ubicación" at bounding box center [1132, 84] width 234 height 32
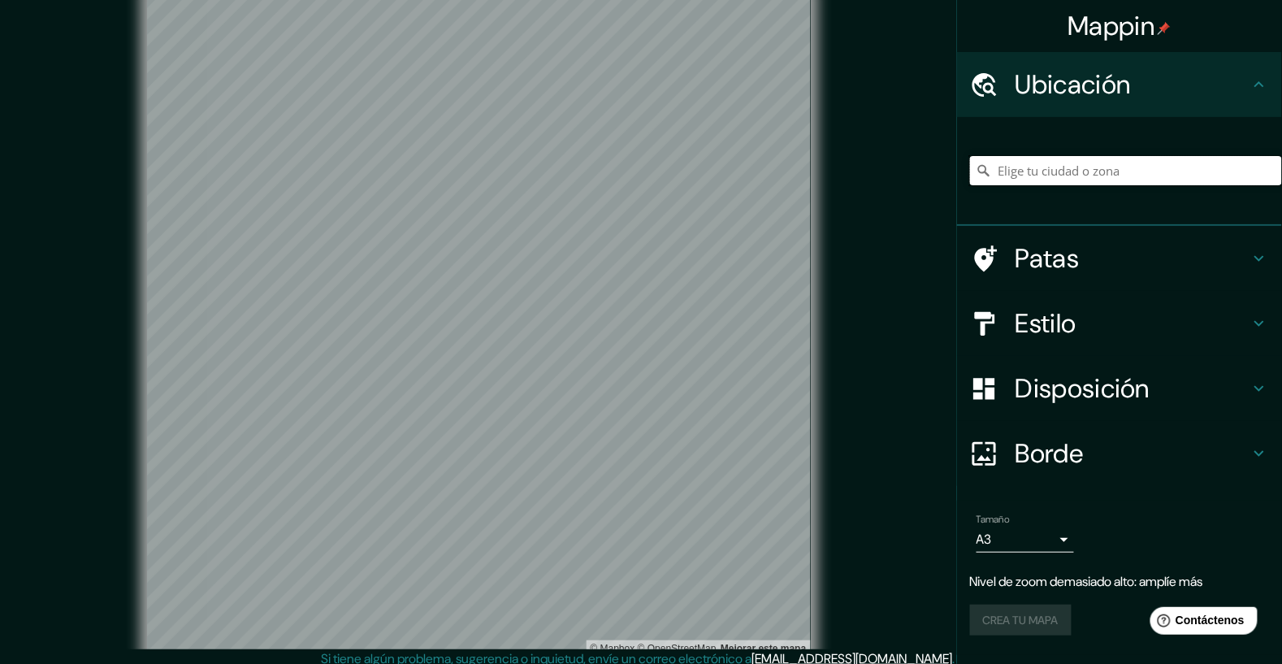
click at [1153, 175] on input "Elige tu ciudad o zona" at bounding box center [1126, 170] width 312 height 29
type input "[GEOGRAPHIC_DATA]"
click at [1191, 272] on h4 "Patas" at bounding box center [1132, 258] width 234 height 32
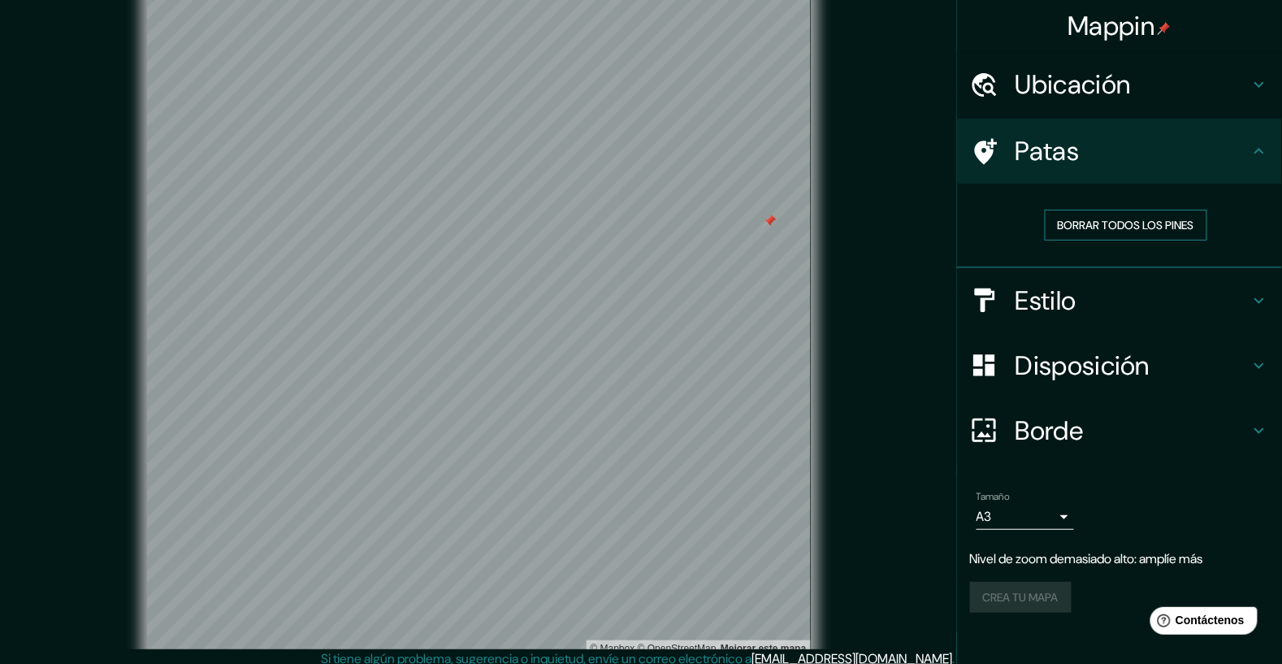
click at [1165, 225] on font "Borrar todos los pines" at bounding box center [1125, 225] width 136 height 15
click at [1053, 598] on div "Crea tu mapa" at bounding box center [1119, 596] width 299 height 31
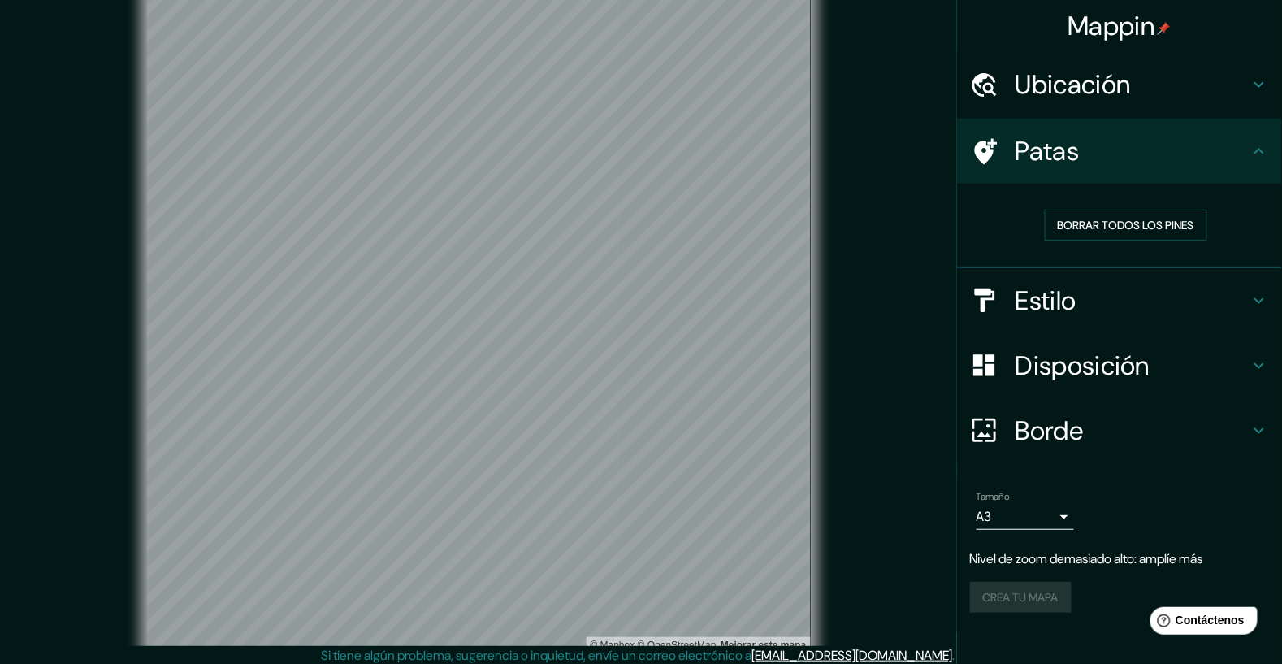
click at [1037, 594] on div "Crea tu mapa" at bounding box center [1119, 596] width 299 height 31
click at [1131, 555] on font "Nivel de zoom demasiado alto: amplíe más" at bounding box center [1086, 558] width 233 height 17
click at [1156, 560] on font "Nivel de zoom demasiado alto: amplíe más" at bounding box center [1086, 558] width 233 height 17
click at [1066, 514] on body "Mappin Ubicación [GEOGRAPHIC_DATA] [GEOGRAPHIC_DATA] [GEOGRAPHIC_DATA] [GEOGRAP…" at bounding box center [641, 329] width 1282 height 664
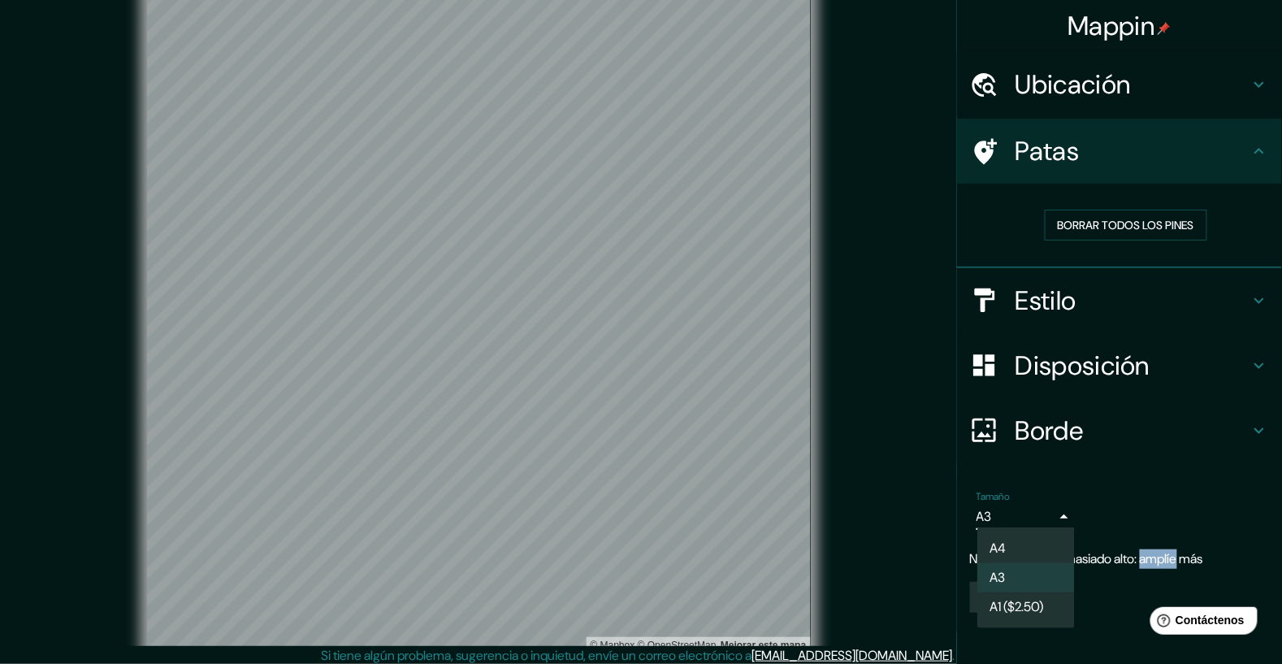
click at [1020, 548] on li "A4" at bounding box center [1025, 548] width 97 height 29
type input "single"
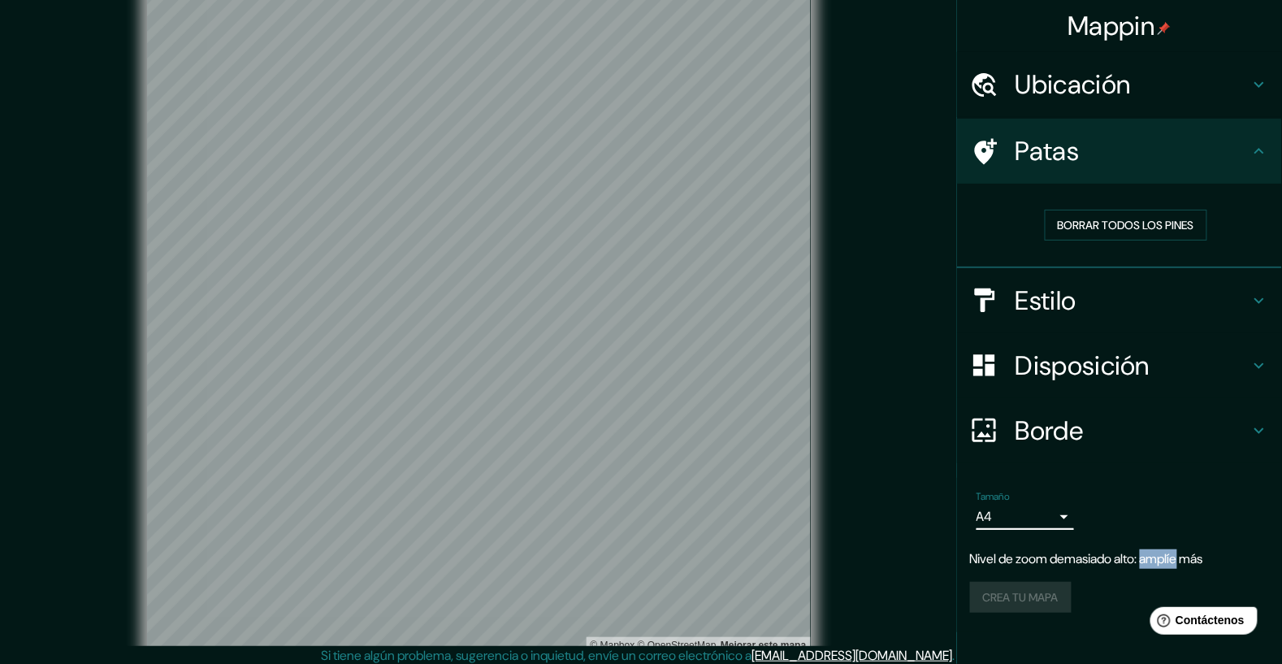
click at [1142, 635] on div "Mappin Ubicación [GEOGRAPHIC_DATA] [GEOGRAPHIC_DATA] [GEOGRAPHIC_DATA] [GEOGRAP…" at bounding box center [1119, 332] width 326 height 664
click at [1041, 587] on div "Crea tu mapa" at bounding box center [1119, 596] width 299 height 31
click at [1242, 414] on h4 "Borde" at bounding box center [1132, 430] width 234 height 32
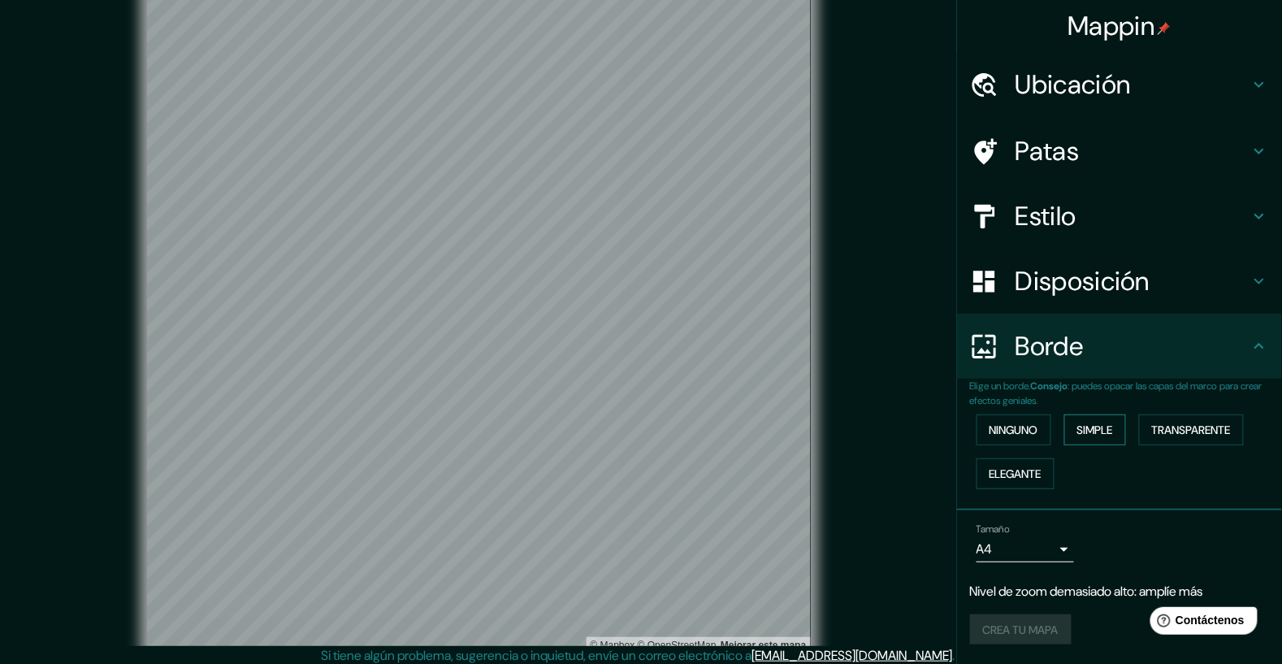
click at [1093, 439] on button "Simple" at bounding box center [1095, 429] width 62 height 31
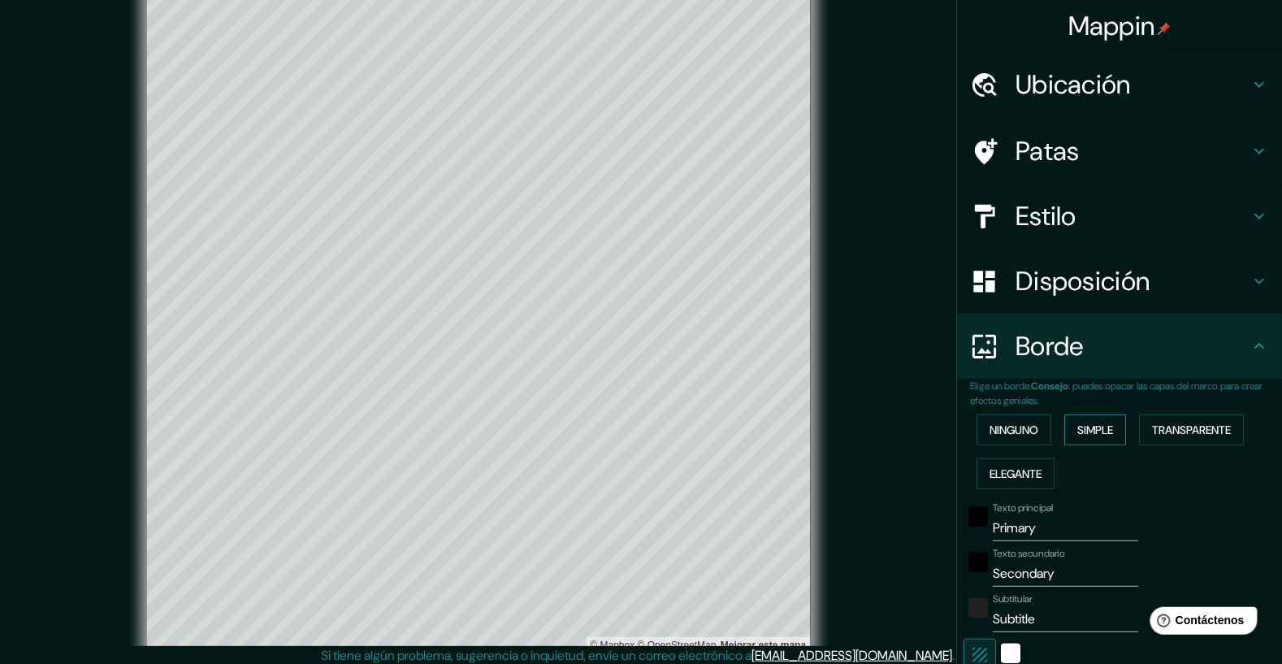
click at [1102, 439] on button "Simple" at bounding box center [1095, 429] width 62 height 31
type input "327"
type input "65"
click at [1196, 434] on font "Transparente" at bounding box center [1191, 429] width 79 height 15
click at [1029, 482] on button "Elegante" at bounding box center [1015, 473] width 78 height 31
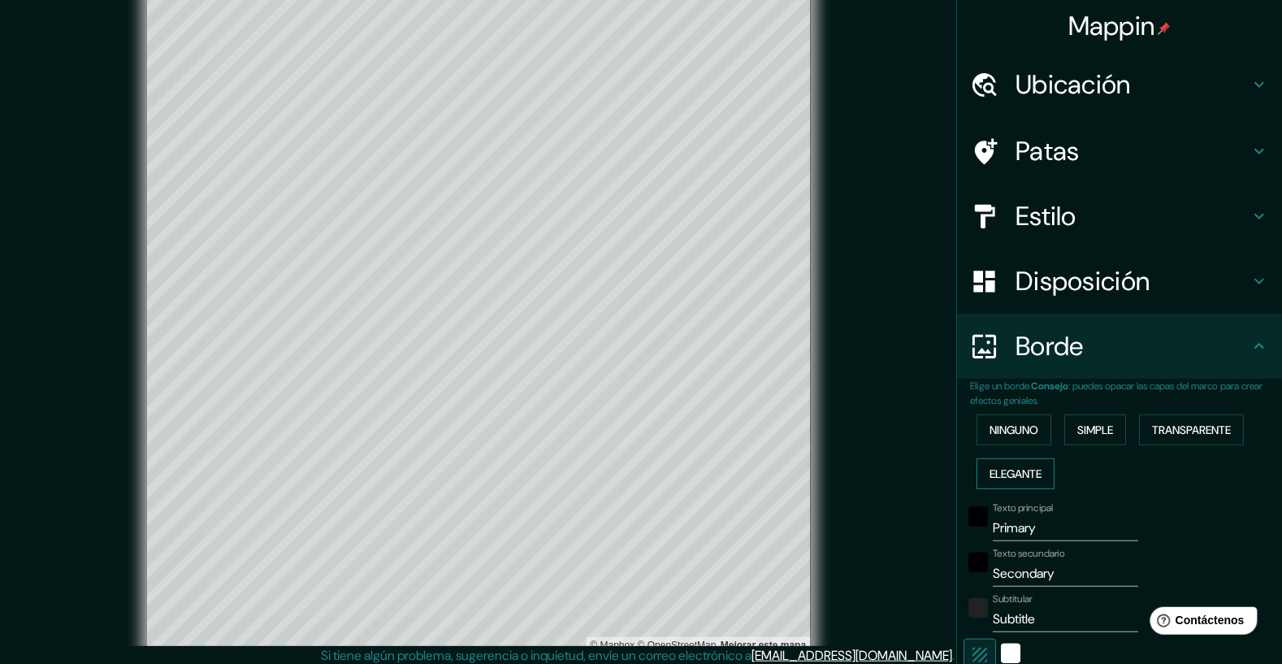
click at [1029, 479] on font "Elegante" at bounding box center [1015, 473] width 52 height 21
type input "327"
type input "65"
type input "33"
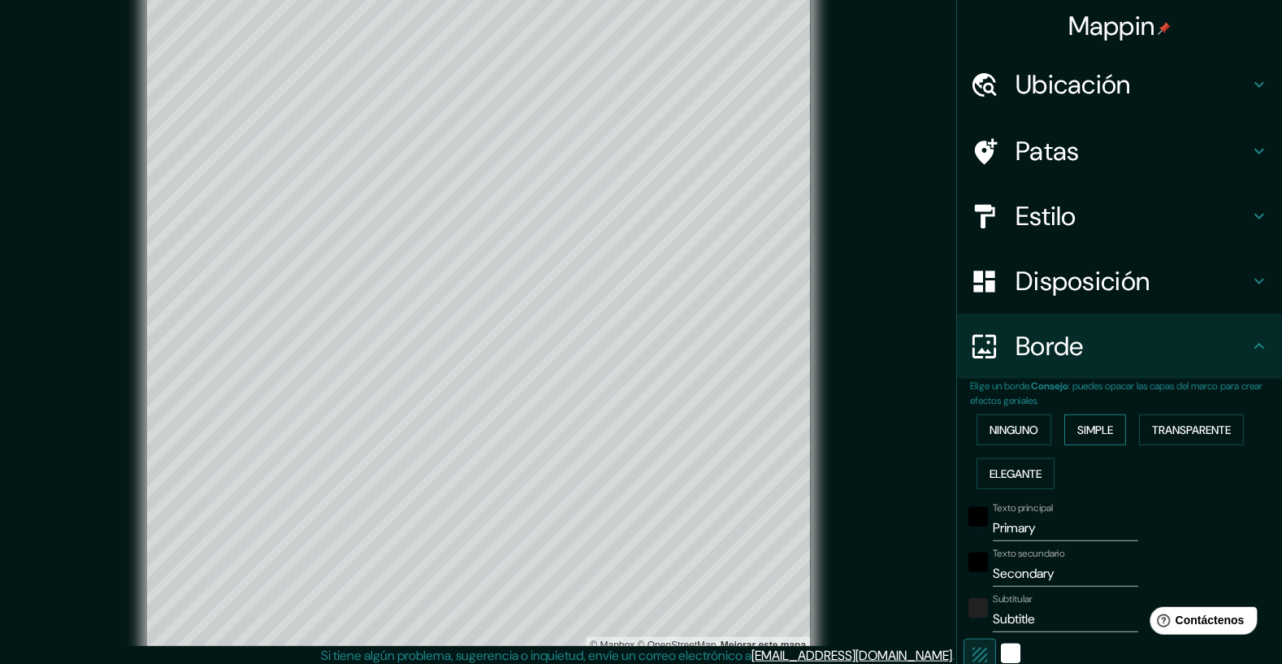
click at [1099, 439] on button "Simple" at bounding box center [1095, 429] width 62 height 31
click at [1028, 439] on button "Ninguno" at bounding box center [1013, 429] width 75 height 31
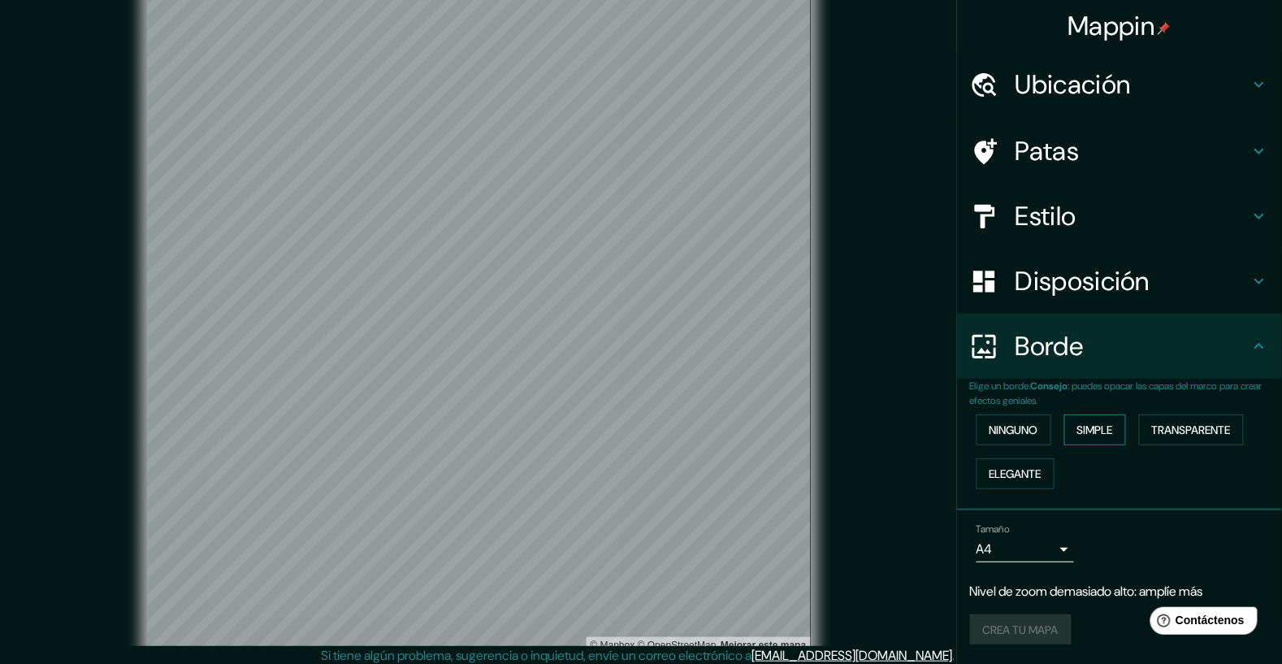
click at [1102, 439] on button "Simple" at bounding box center [1095, 429] width 62 height 31
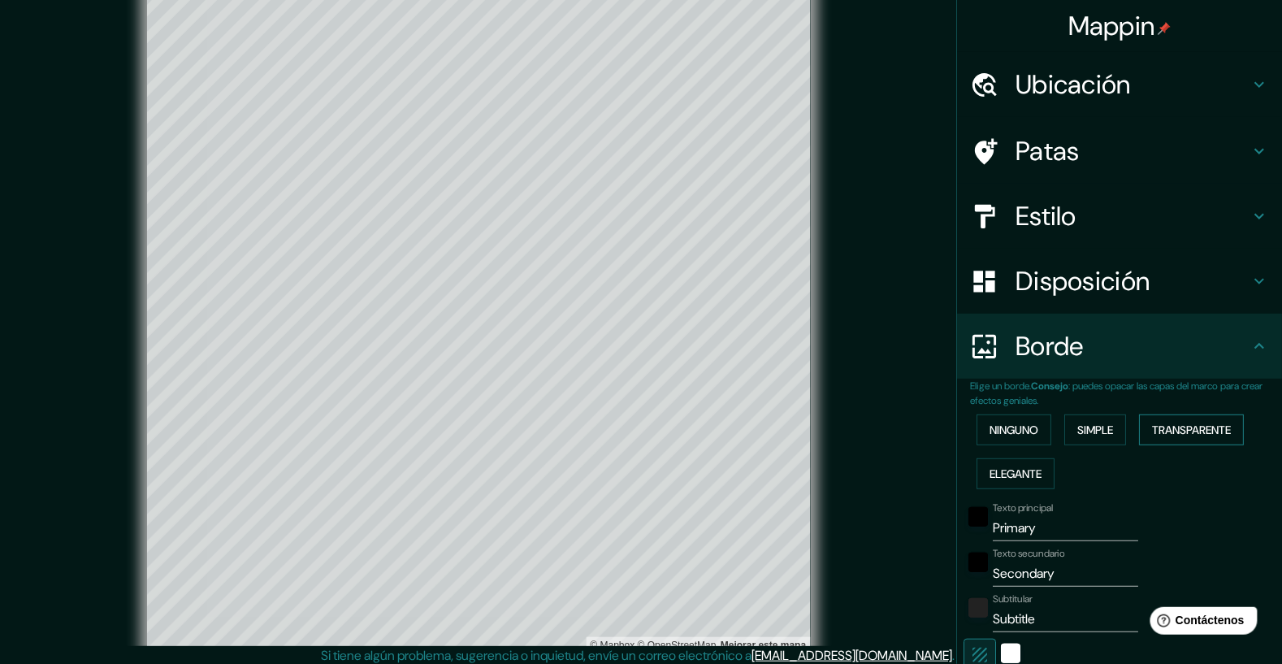
click at [1211, 441] on button "Transparente" at bounding box center [1191, 429] width 105 height 31
click at [1090, 529] on input "Primary" at bounding box center [1064, 528] width 145 height 26
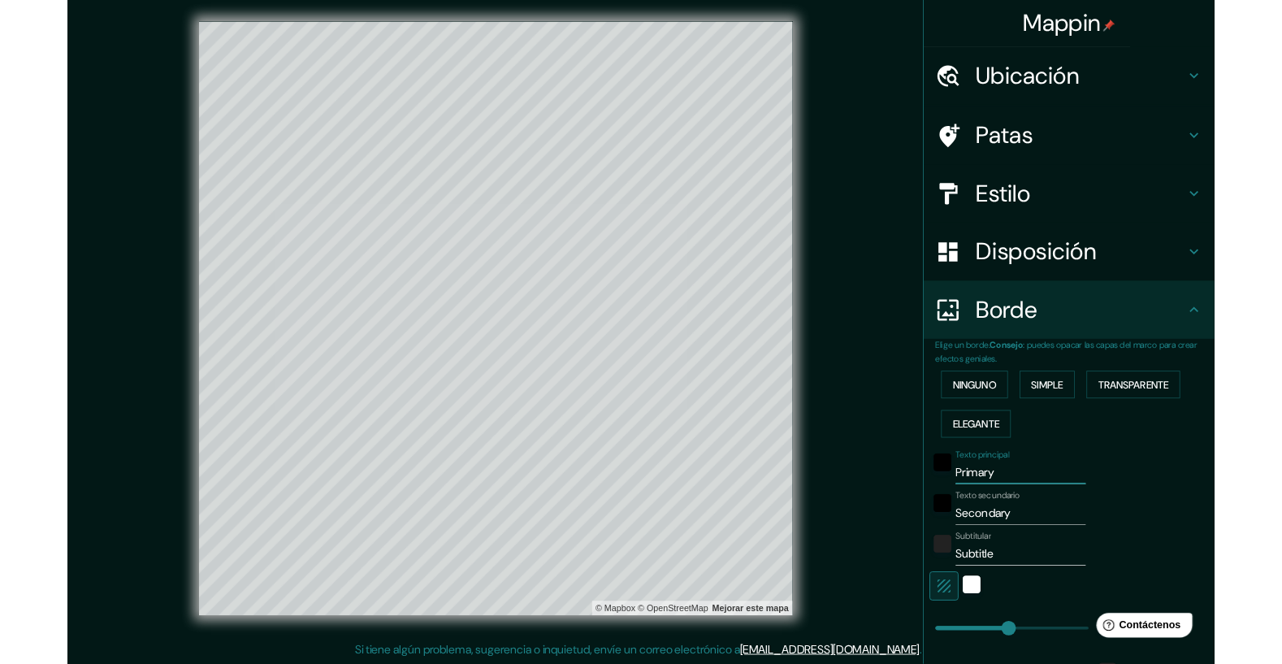
scroll to position [26, 0]
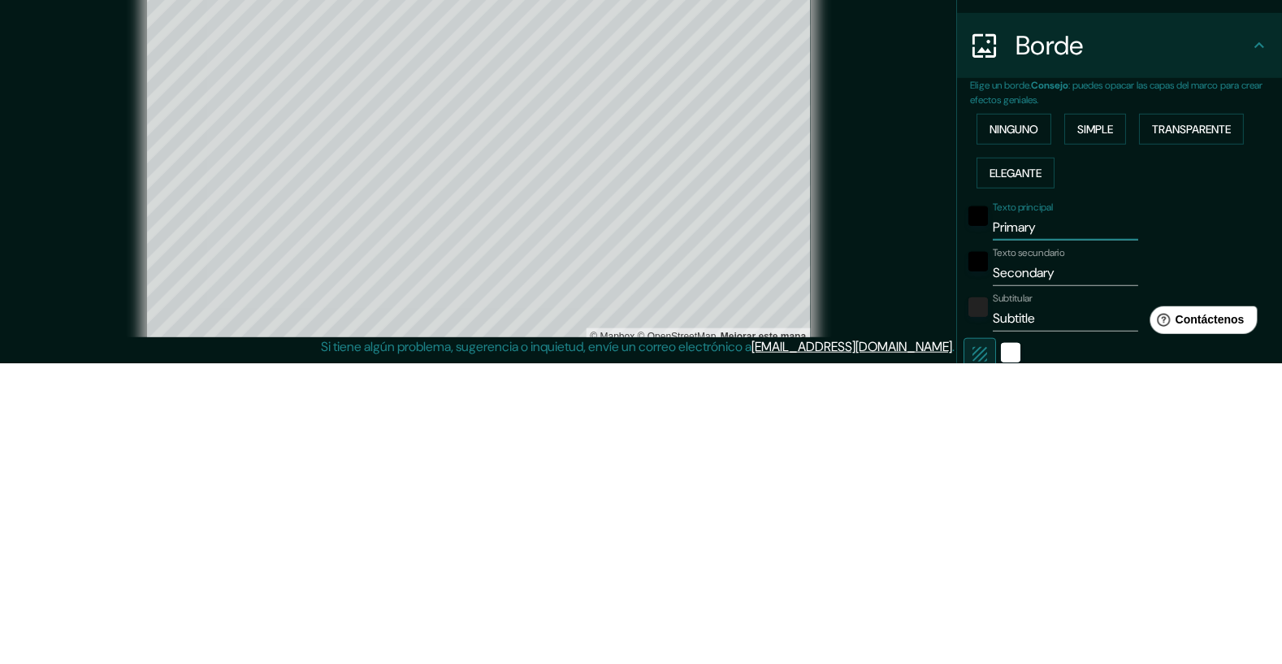
type input "Primar"
type input "392"
type input "65"
type input "Prima"
type input "392"
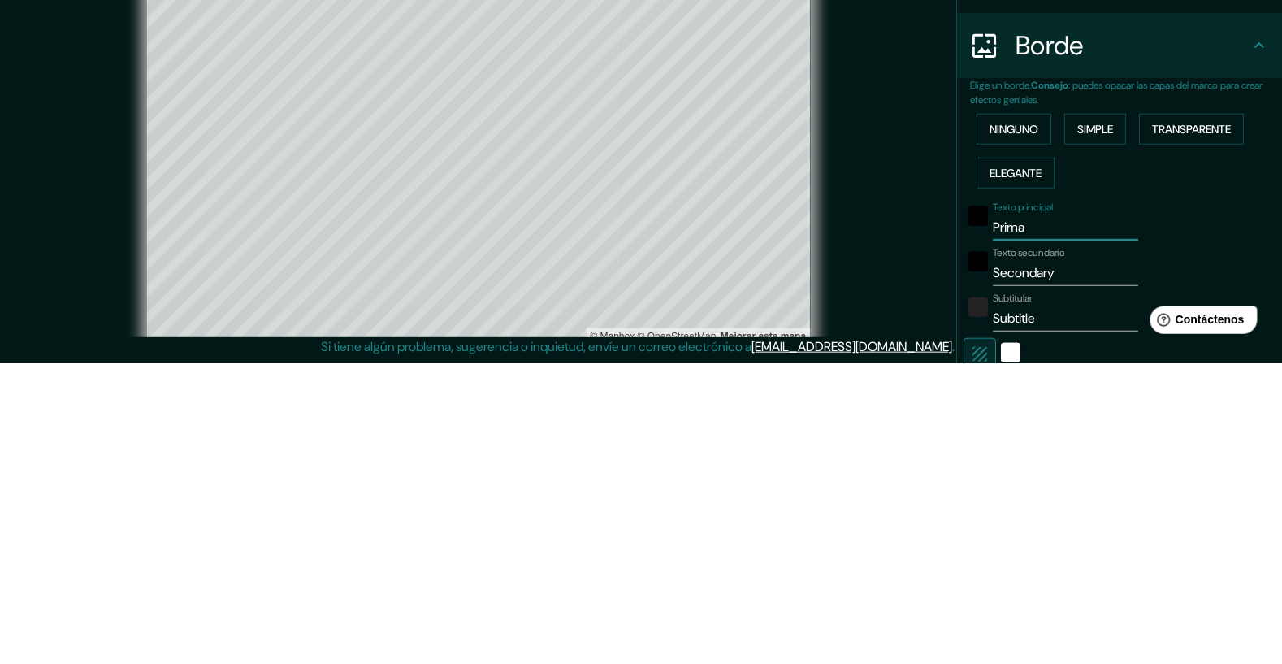
type input "65"
type input "Pri"
type input "392"
type input "65"
type input "P"
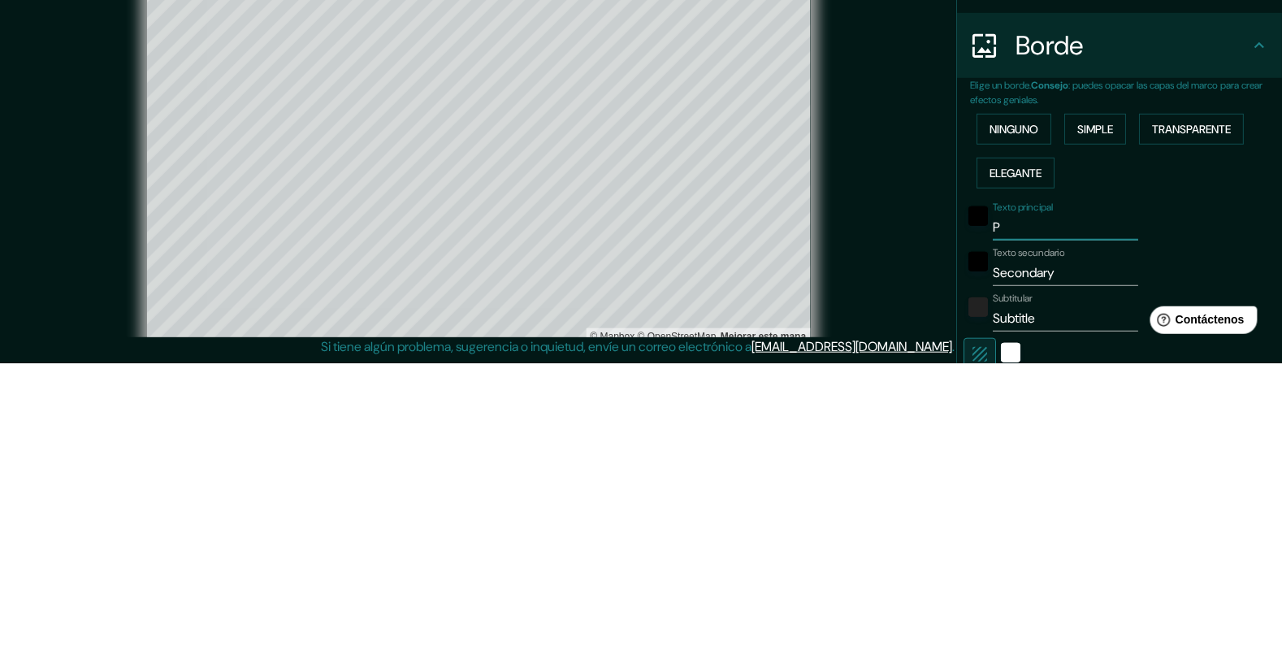
type input "392"
type input "65"
type input "392"
type input "65"
type input "Qu"
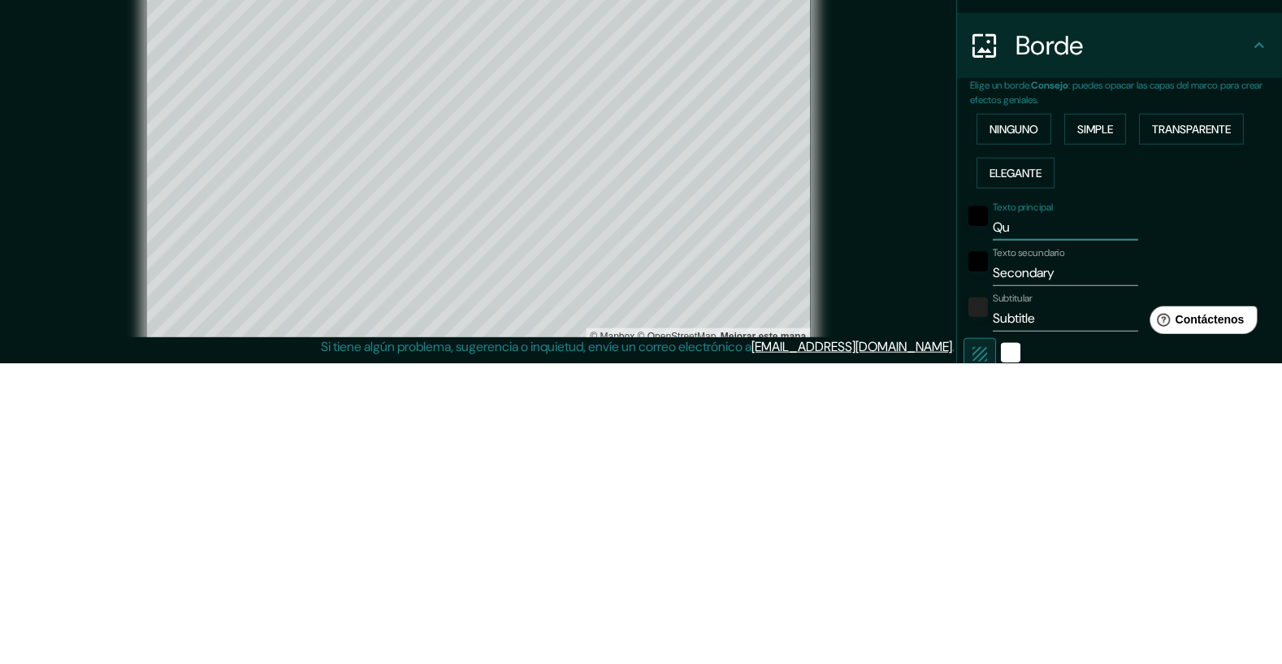
type input "392"
type input "65"
type input "Que"
type input "392"
type input "65"
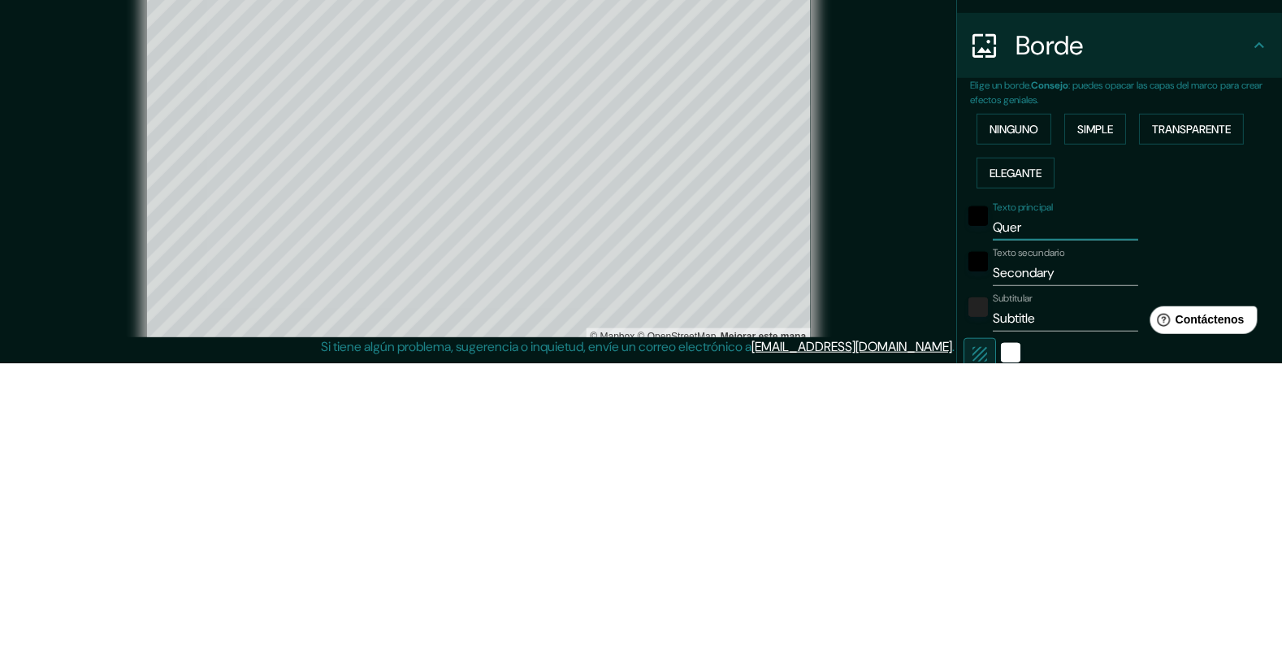
type input "Quere"
type input "392"
type input "65"
type input "Querétaro"
type input "392"
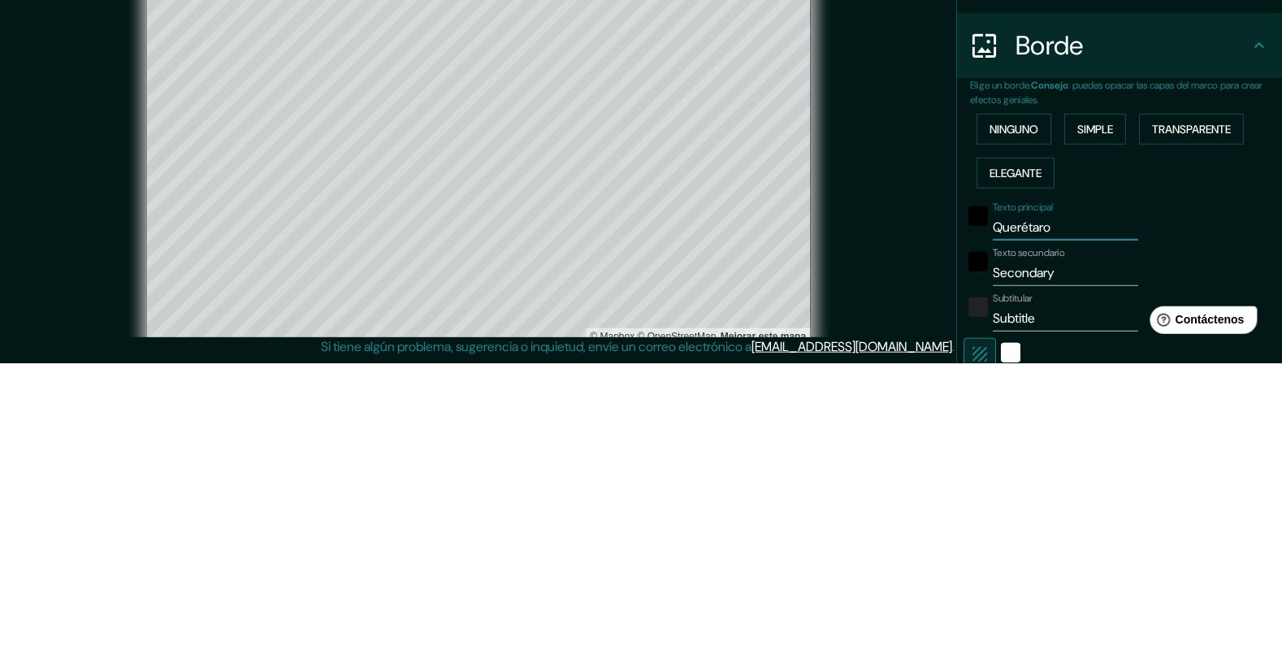
type input "65"
type input "Querétaro"
click at [1226, 531] on div "Texto principal Querétaro" at bounding box center [1096, 521] width 266 height 39
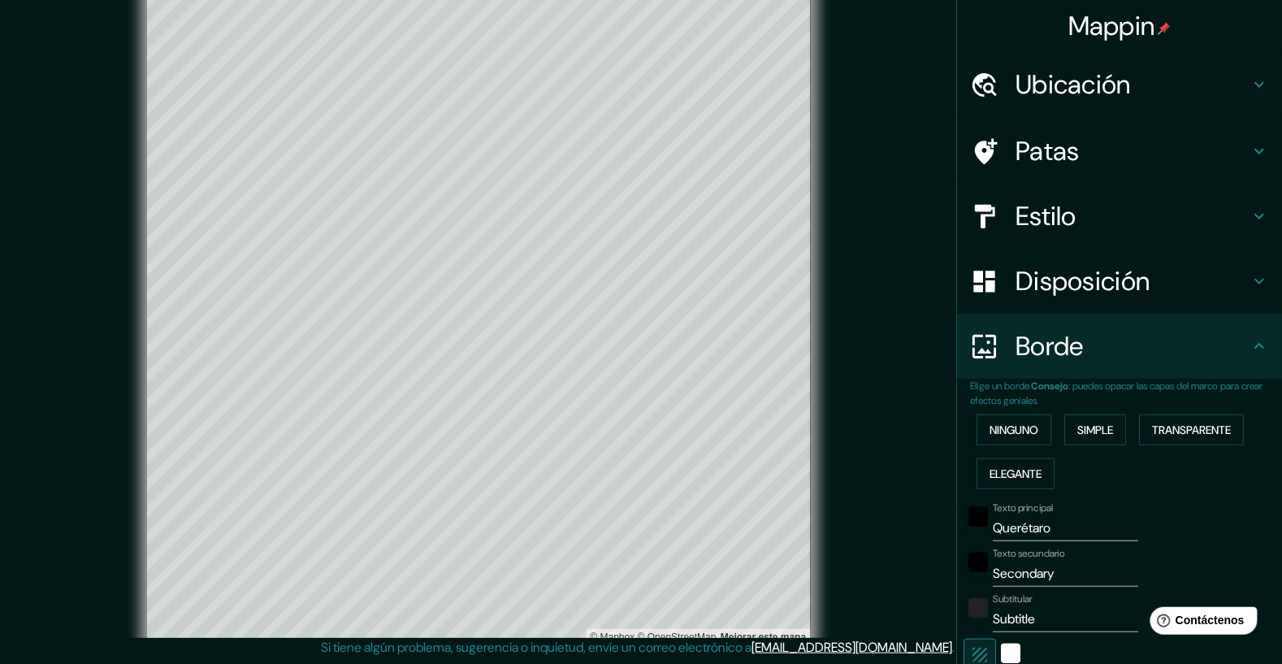
click at [1050, 575] on input "Secondary" at bounding box center [1064, 573] width 145 height 26
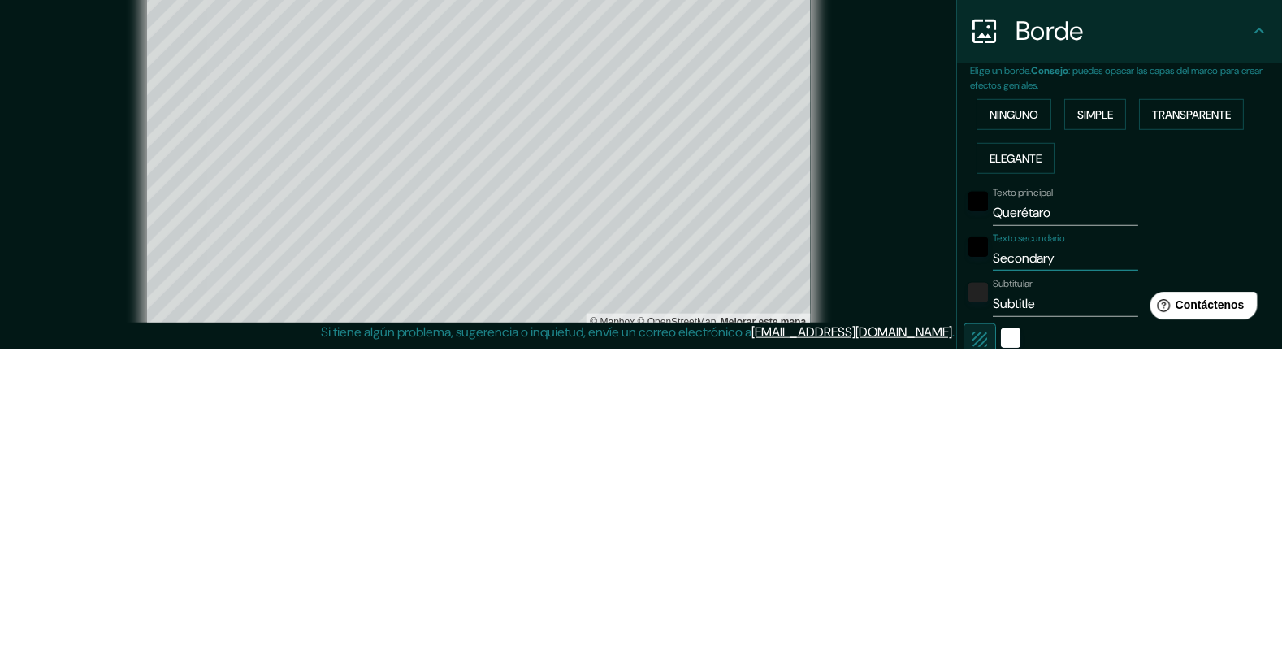
scroll to position [81, 0]
type input "Secondar"
type input "392"
type input "65"
type input "Seconda"
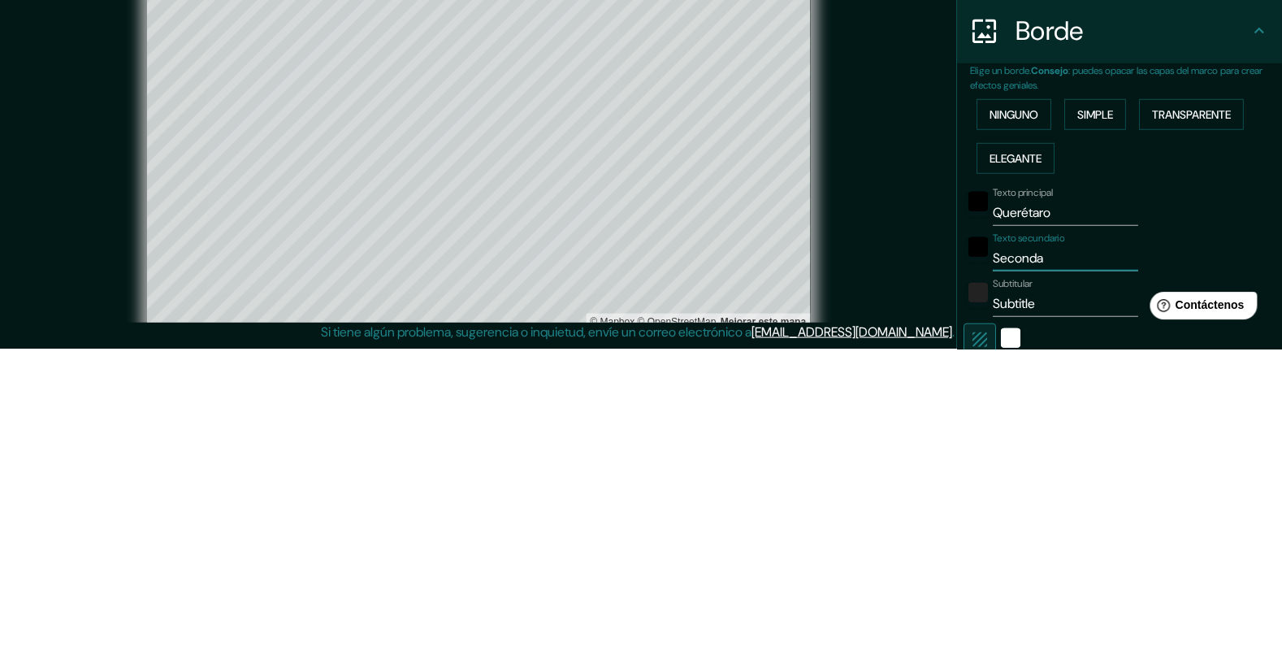
type input "392"
type input "65"
type input "Second"
type input "392"
type input "65"
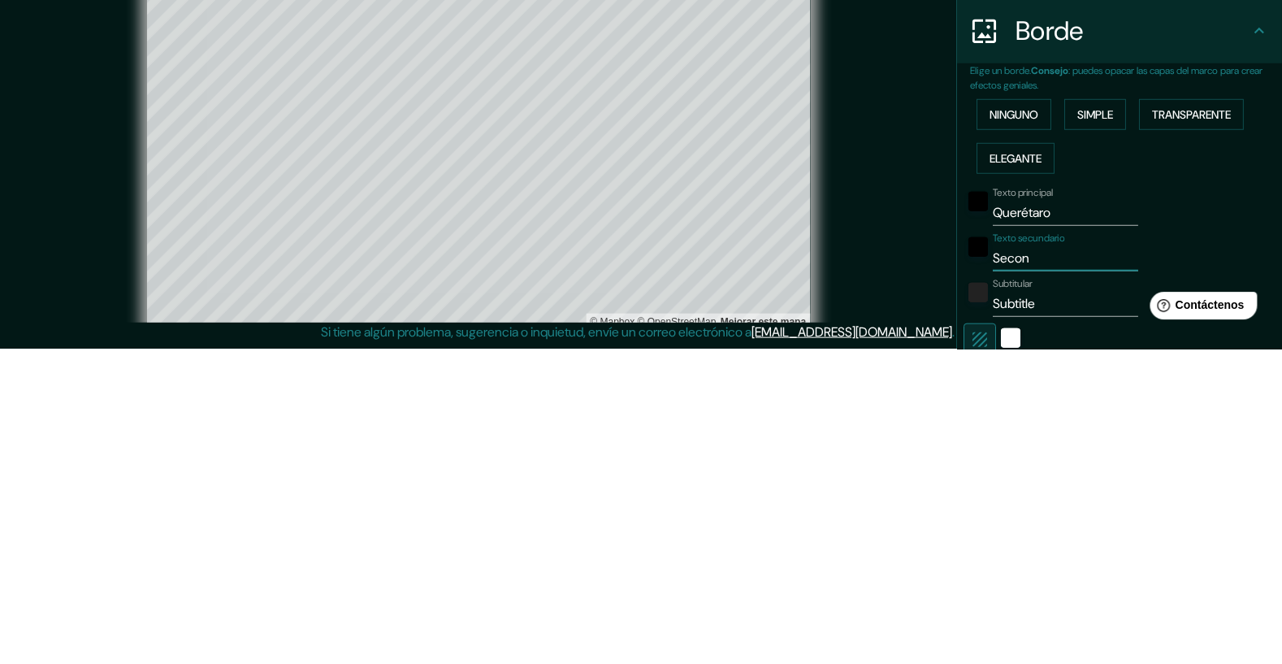
type input "Seco"
type input "392"
type input "65"
type input "Se"
type input "392"
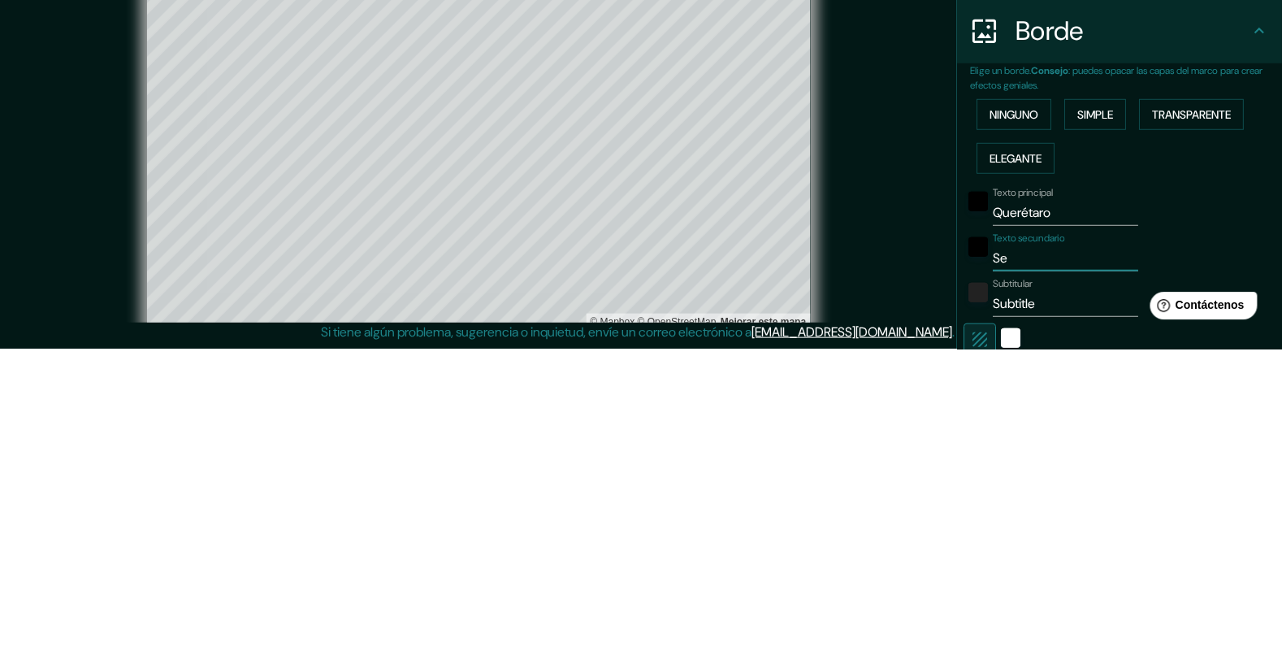
type input "65"
type input "S"
type input "392"
type input "65"
type input "392"
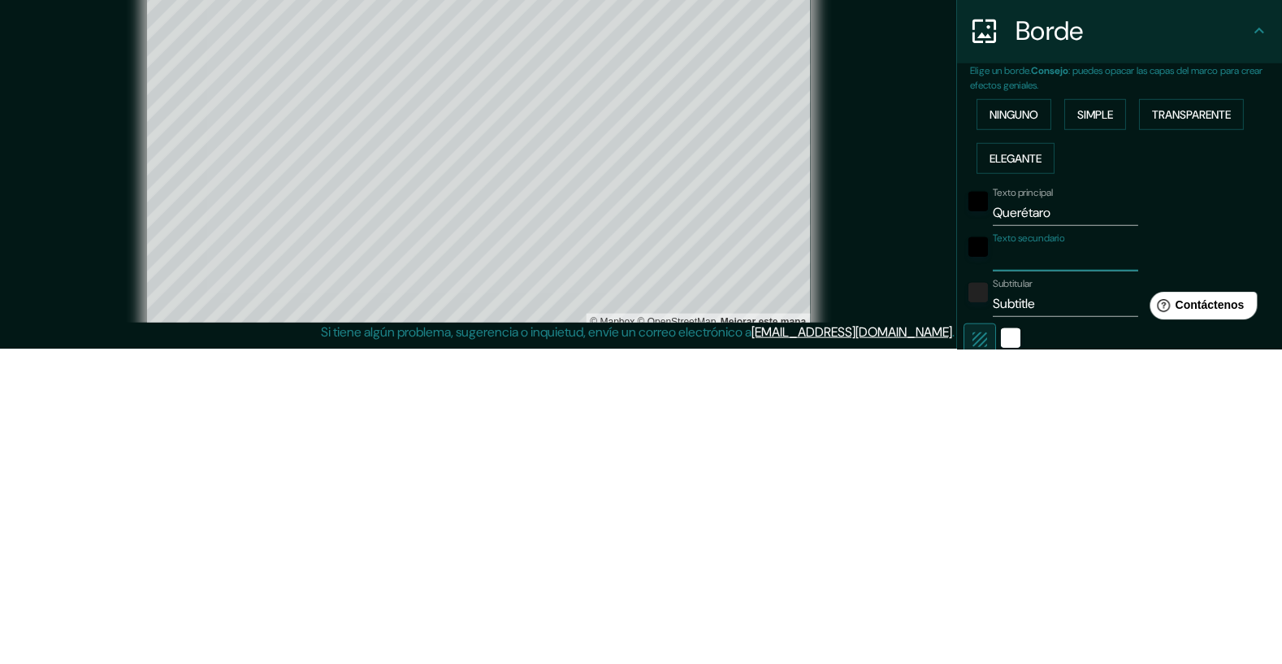
type input "65"
type input "Que"
type input "392"
type input "65"
type input "Querétaro"
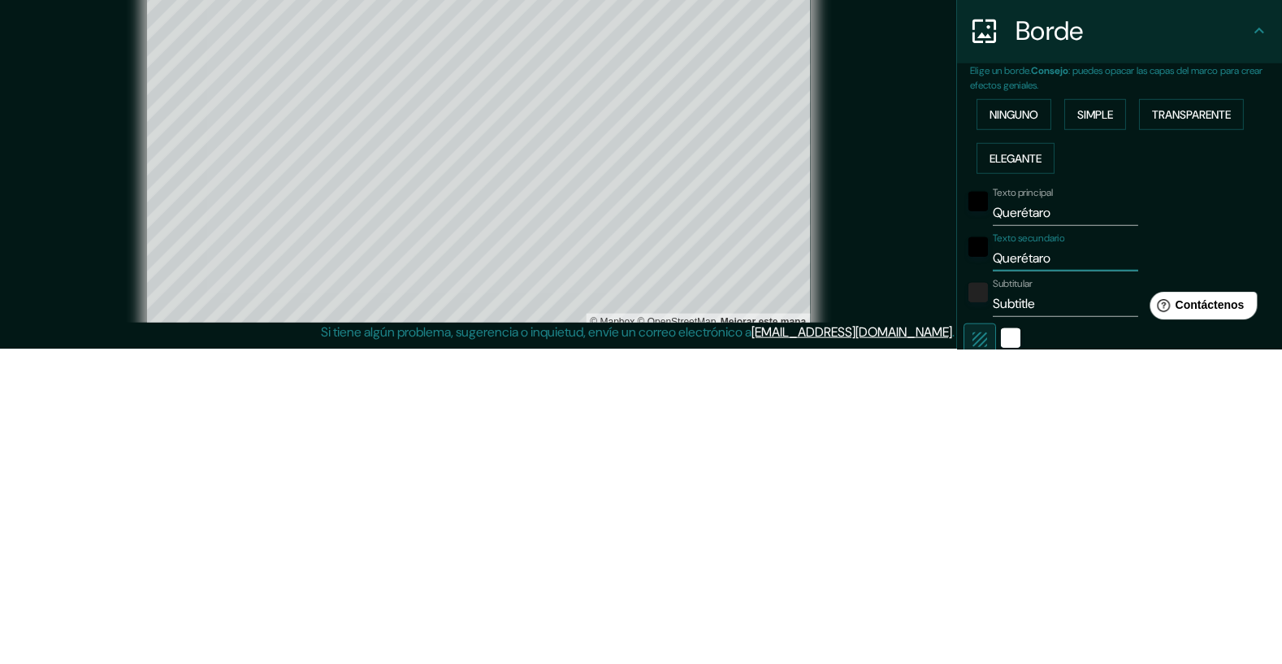
type input "392"
type input "65"
type input "Querétaro"
click at [1242, 560] on div "Texto principal Querétaro Texto secundario Querétaro Subtitular Subtitle Añadir…" at bounding box center [1126, 653] width 312 height 317
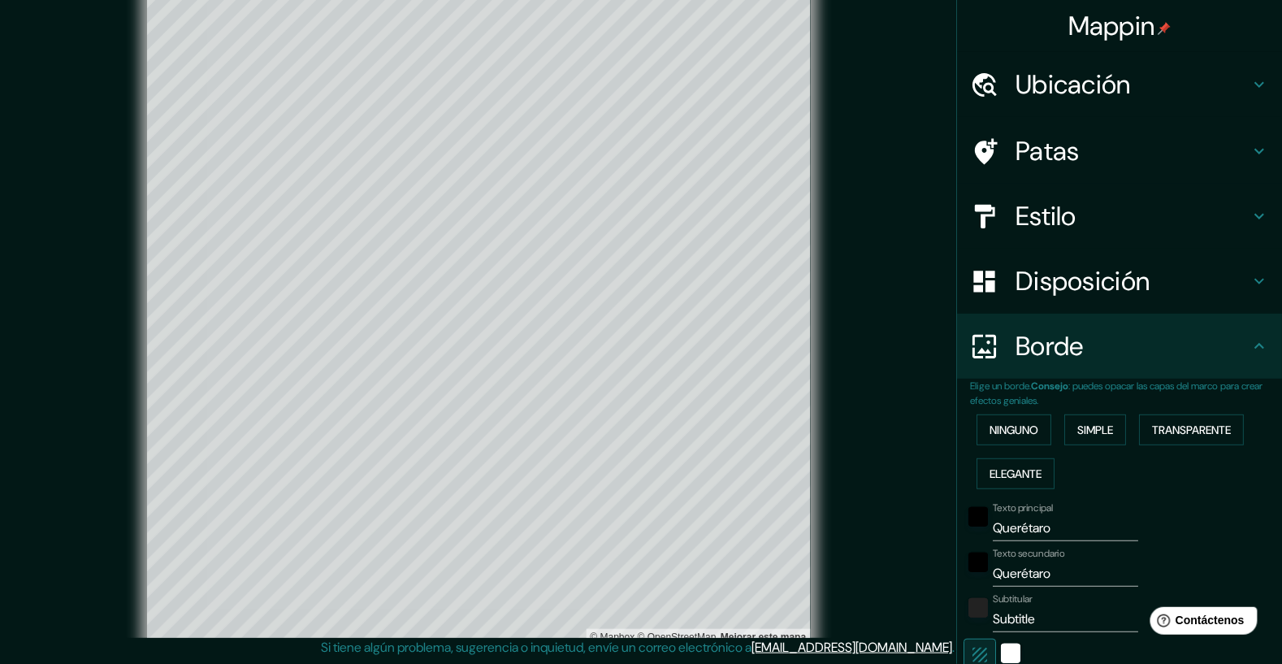
click at [1061, 529] on input "Querétaro" at bounding box center [1064, 528] width 145 height 26
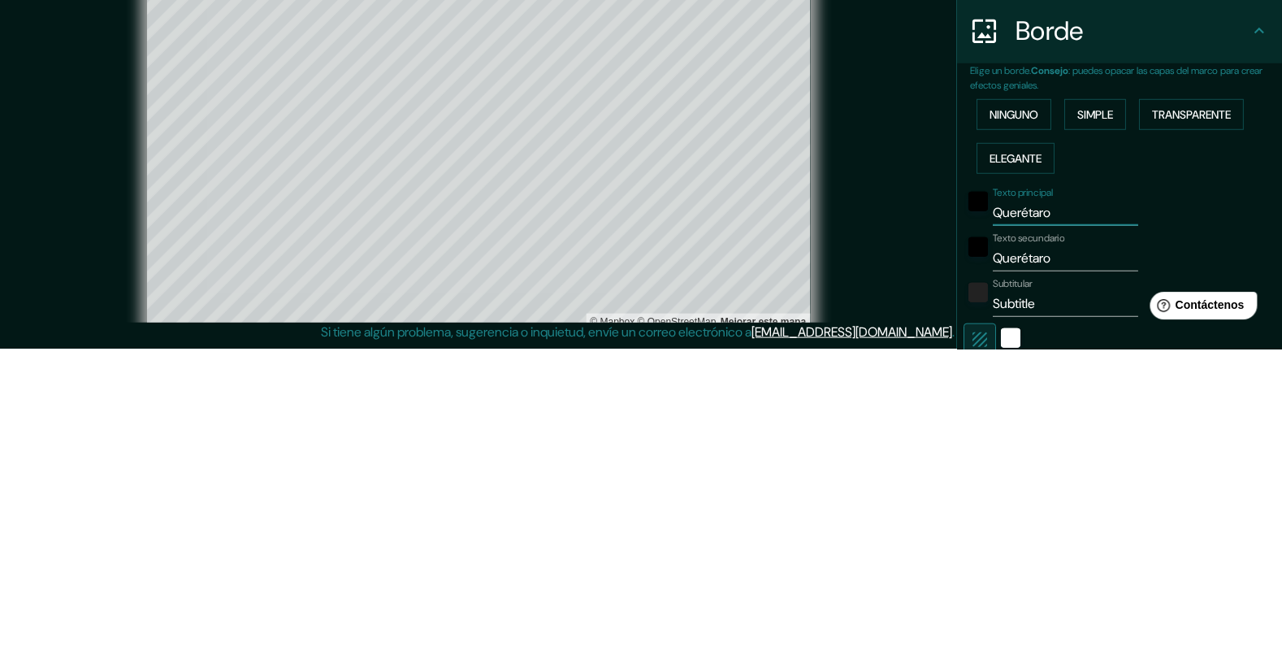
type input "Querétaro"
type input "392"
type input "65"
type input "Querétar"
type input "392"
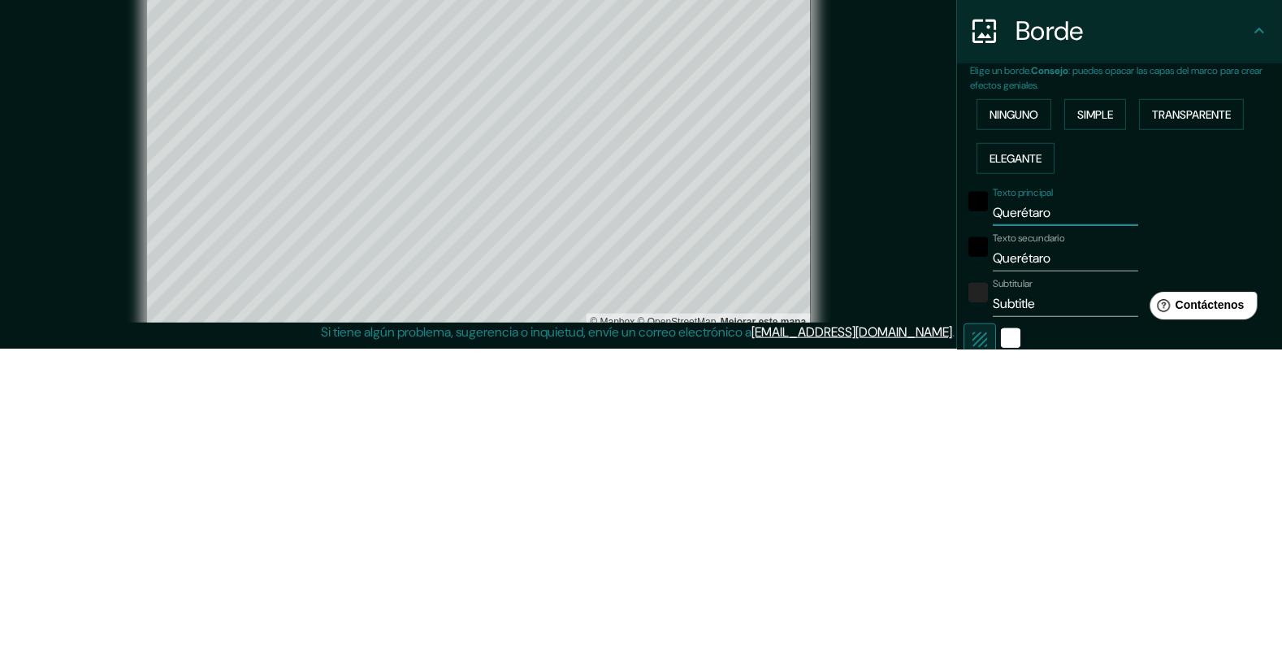
type input "65"
type input "Querét"
type input "392"
type input "65"
type input "Quer"
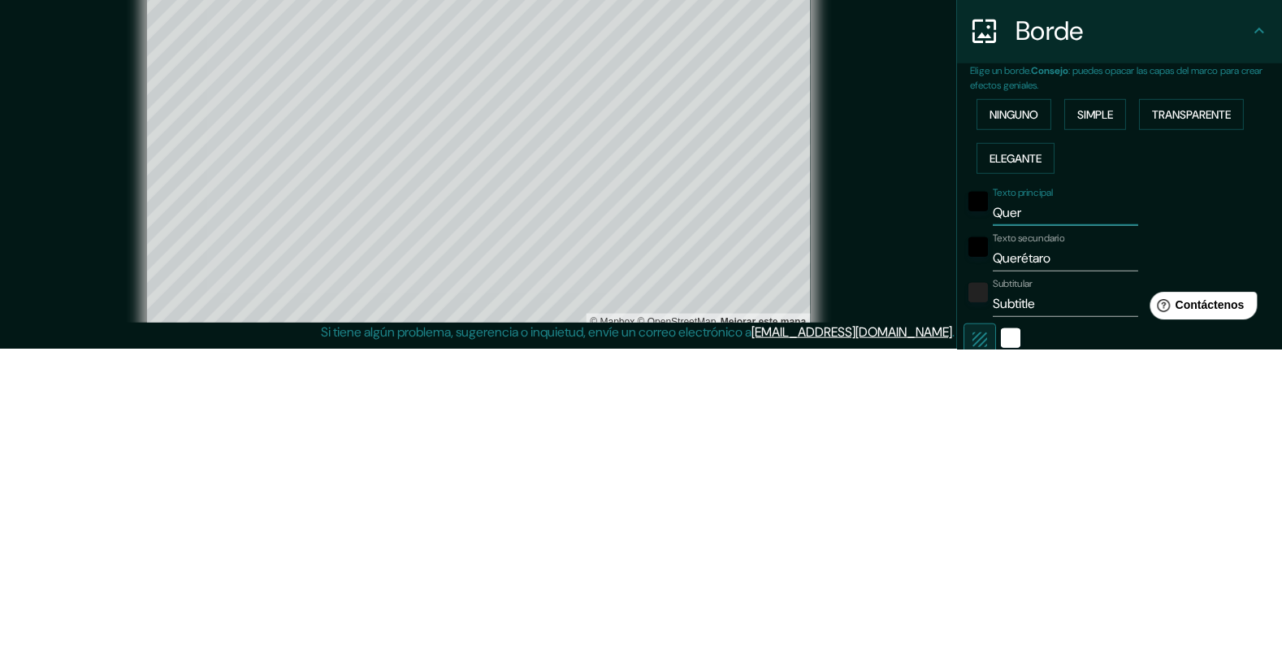
type input "392"
type input "65"
type input "Qu"
type input "392"
type input "65"
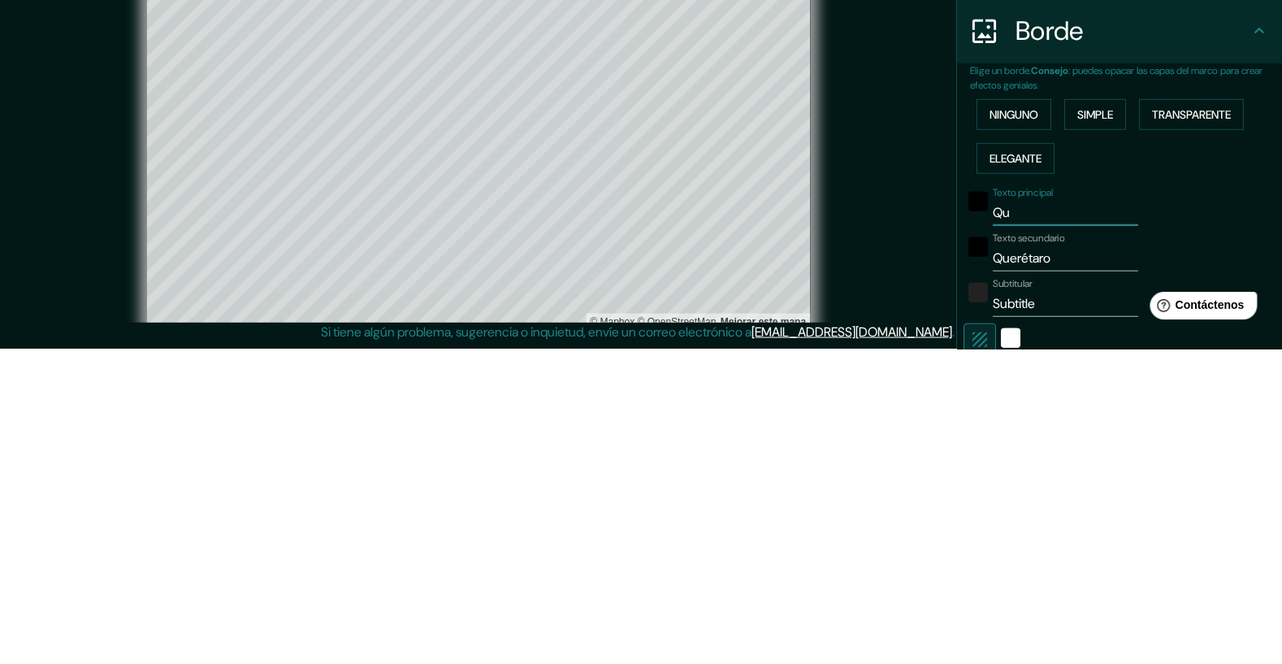
type input "Q"
type input "392"
type input "65"
type input "392"
type input "65"
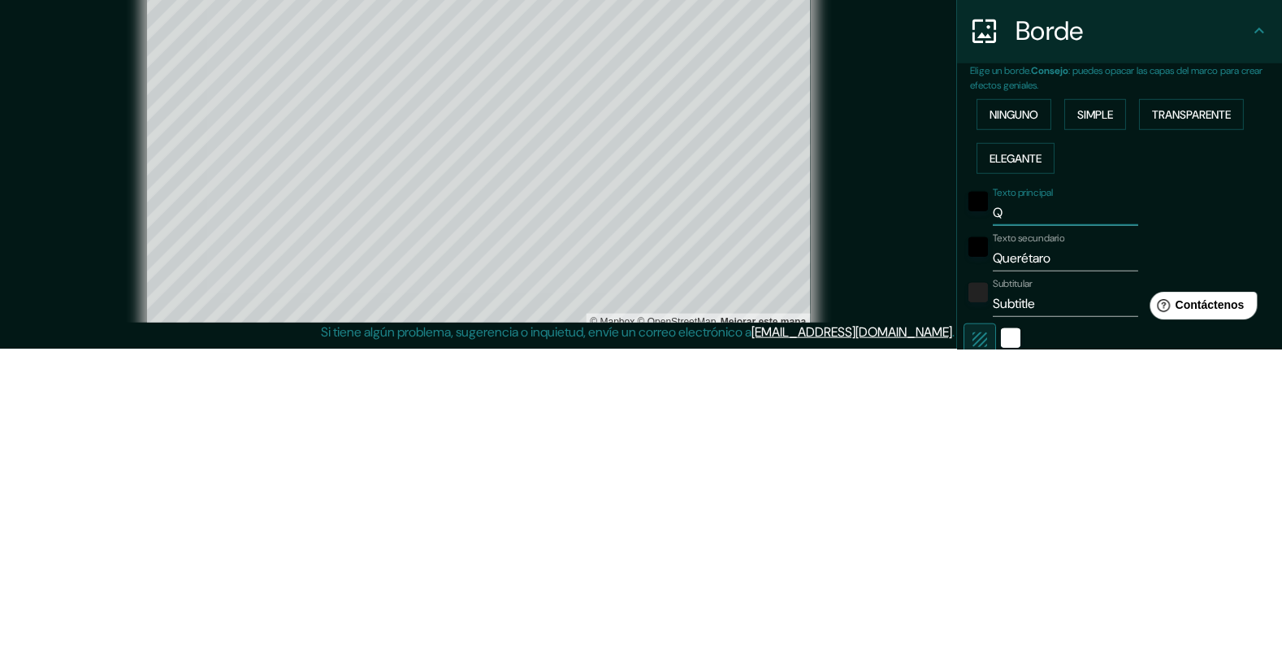
type input "Qu"
type input "392"
type input "65"
type input "Quere"
type input "392"
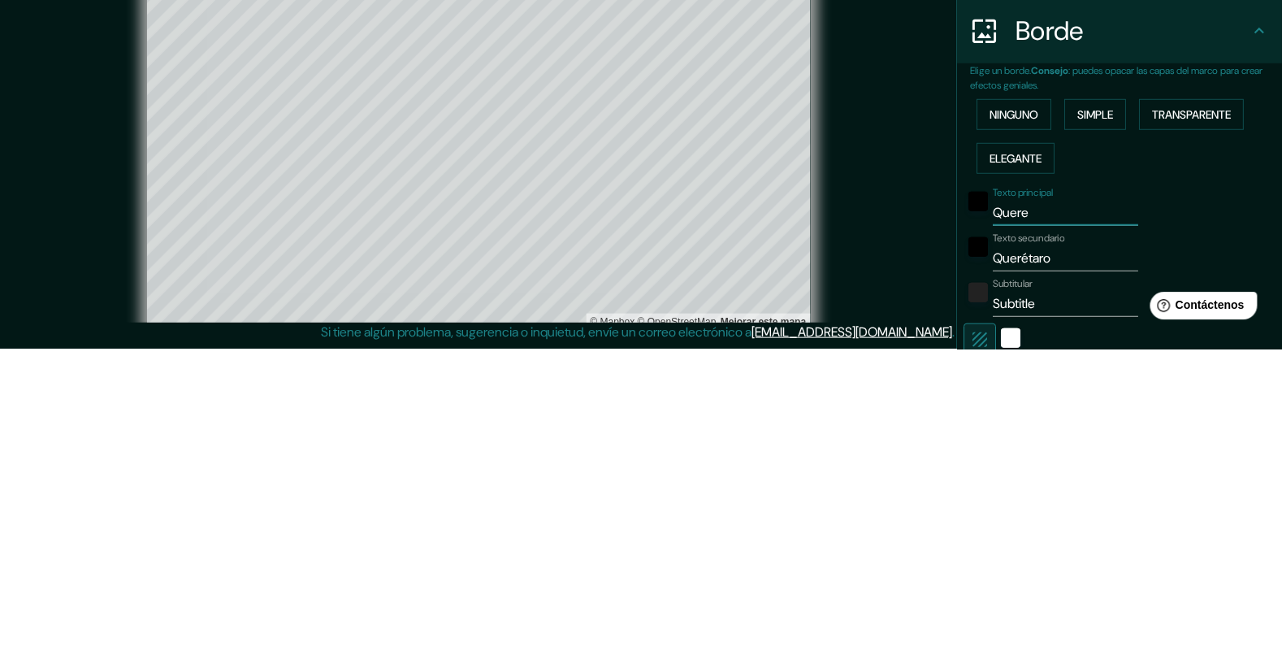
type input "65"
type input "Querétaro"
type input "392"
type input "65"
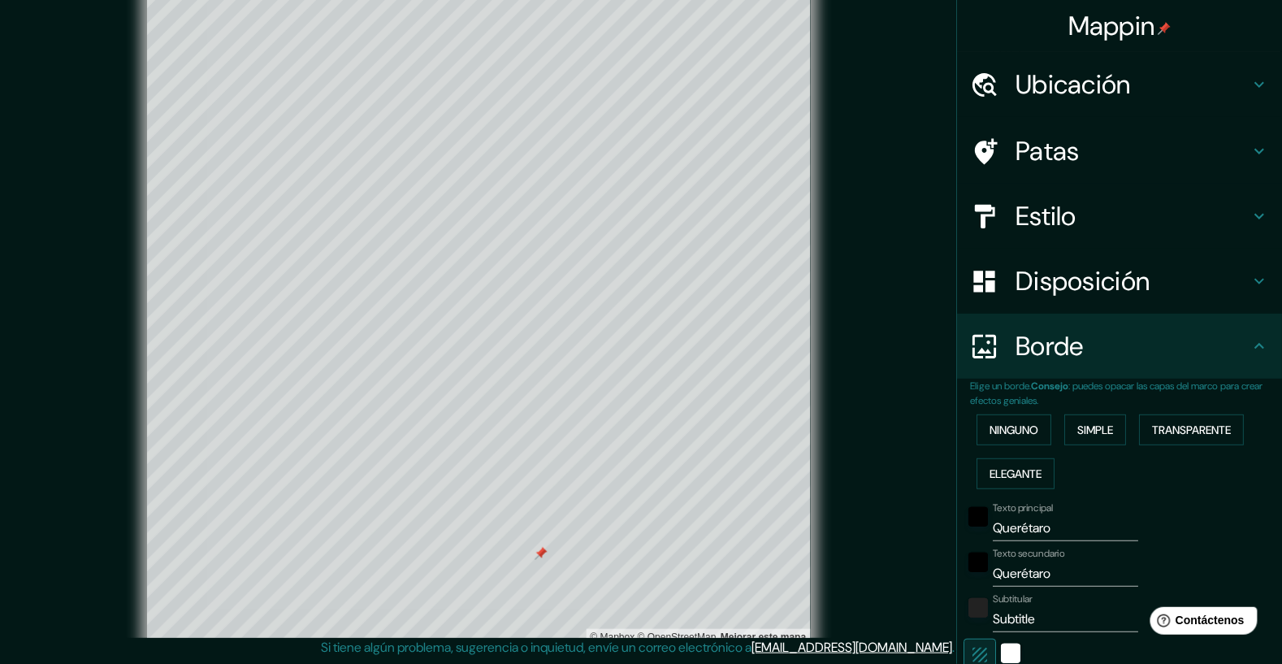
click at [1050, 576] on input "Querétaro" at bounding box center [1064, 573] width 145 height 26
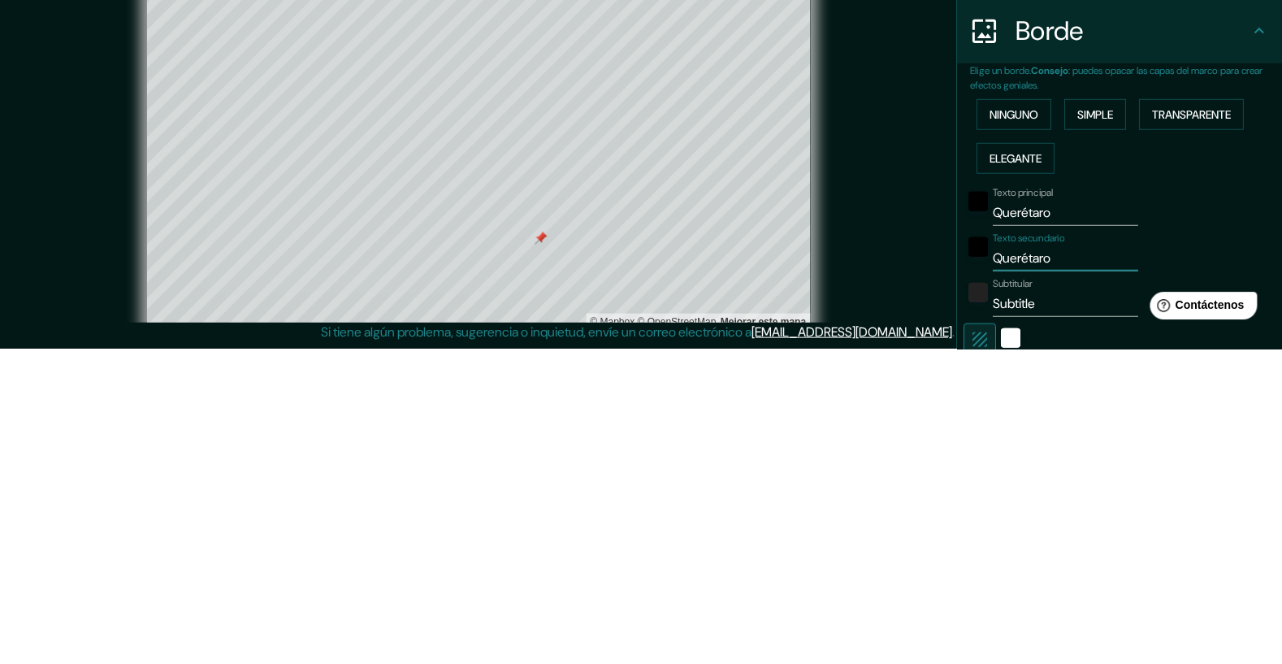
type input "Querétar"
type input "392"
type input "65"
type input "Queréta"
type input "392"
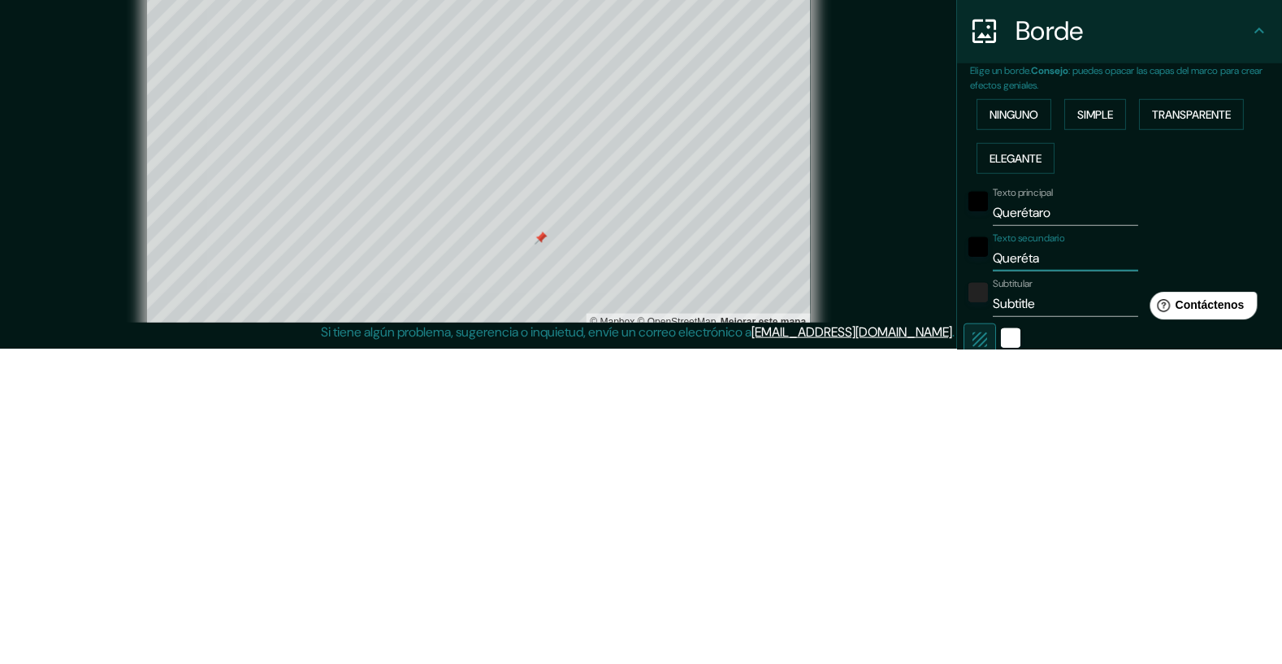
type input "65"
type input "Queré"
type input "392"
type input "65"
type input "Que"
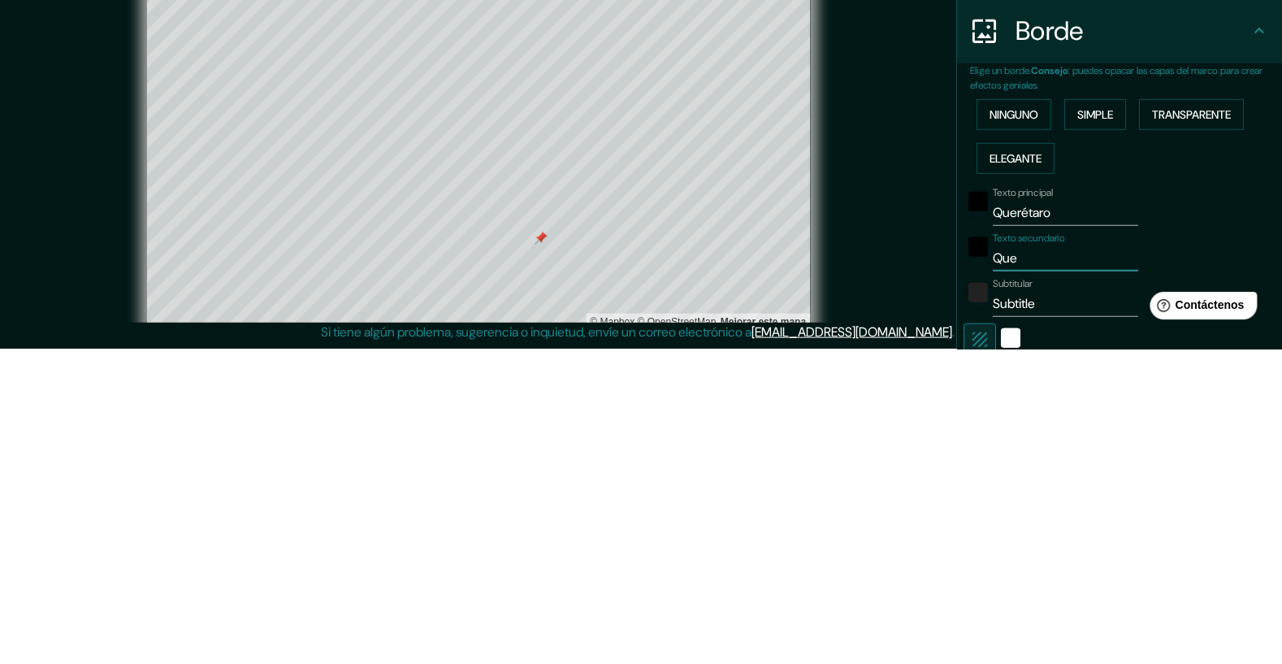
type input "392"
type input "65"
type input "Qu"
type input "392"
type input "65"
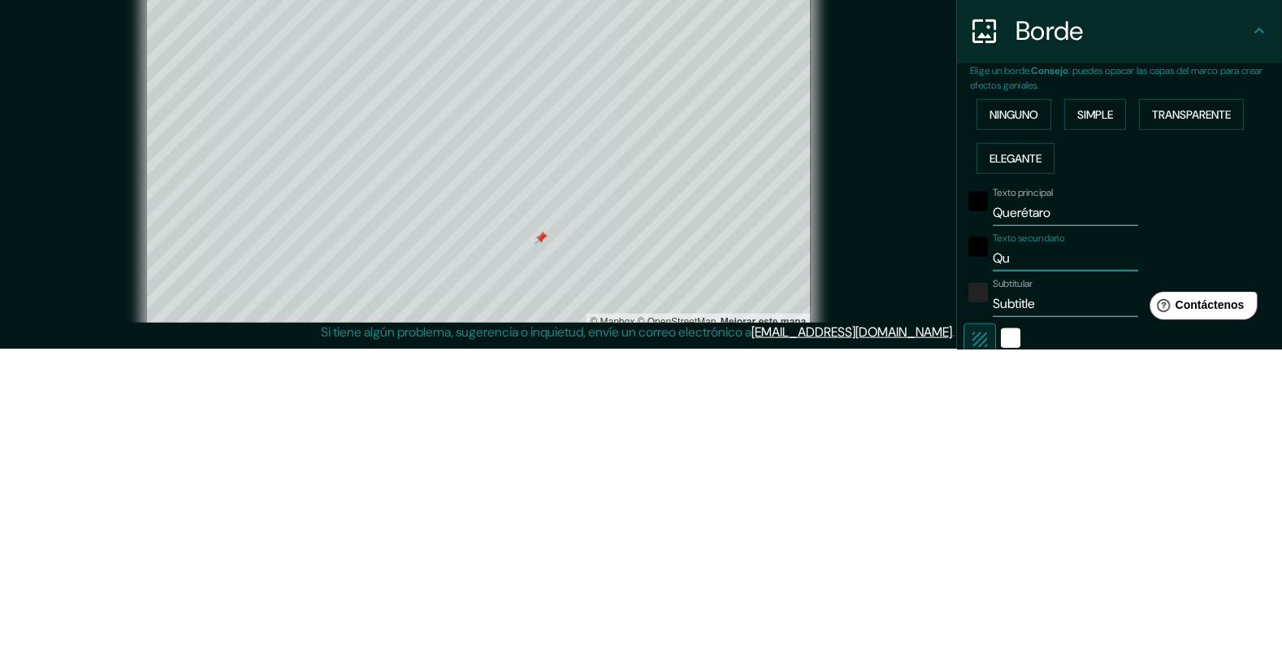
type input "Q"
type input "392"
type input "65"
type input "Macr"
type input "392"
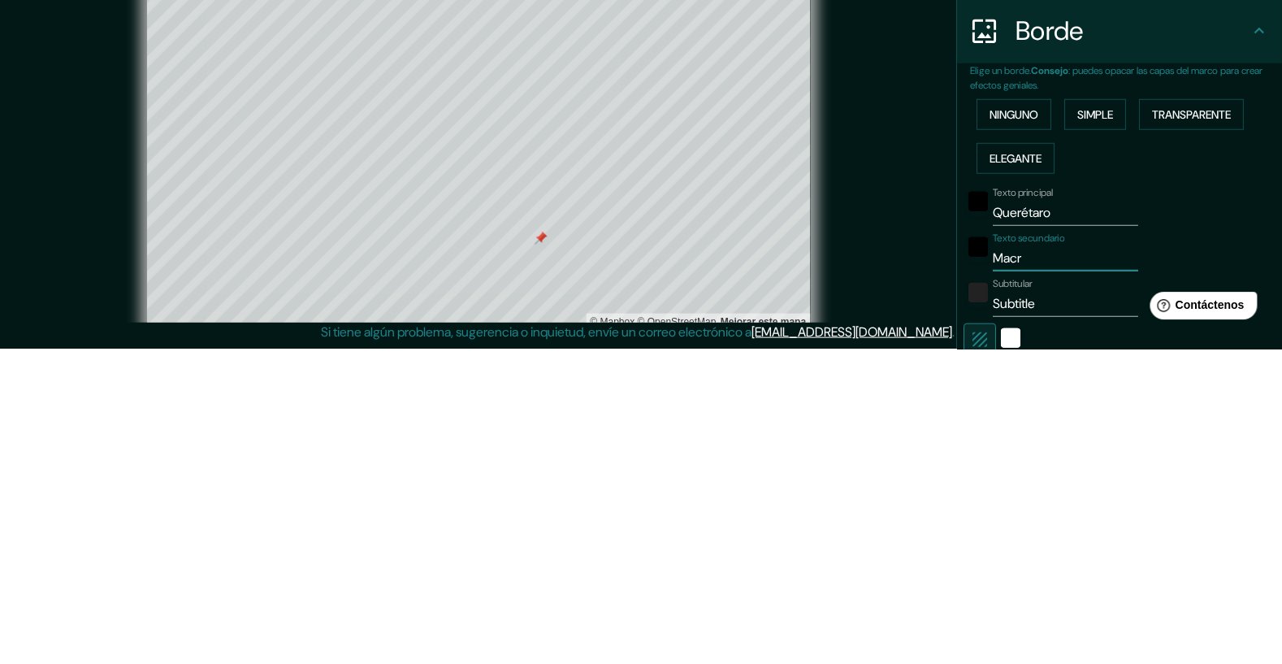
type input "65"
type input "Macro"
type input "392"
type input "65"
type input "Macro"
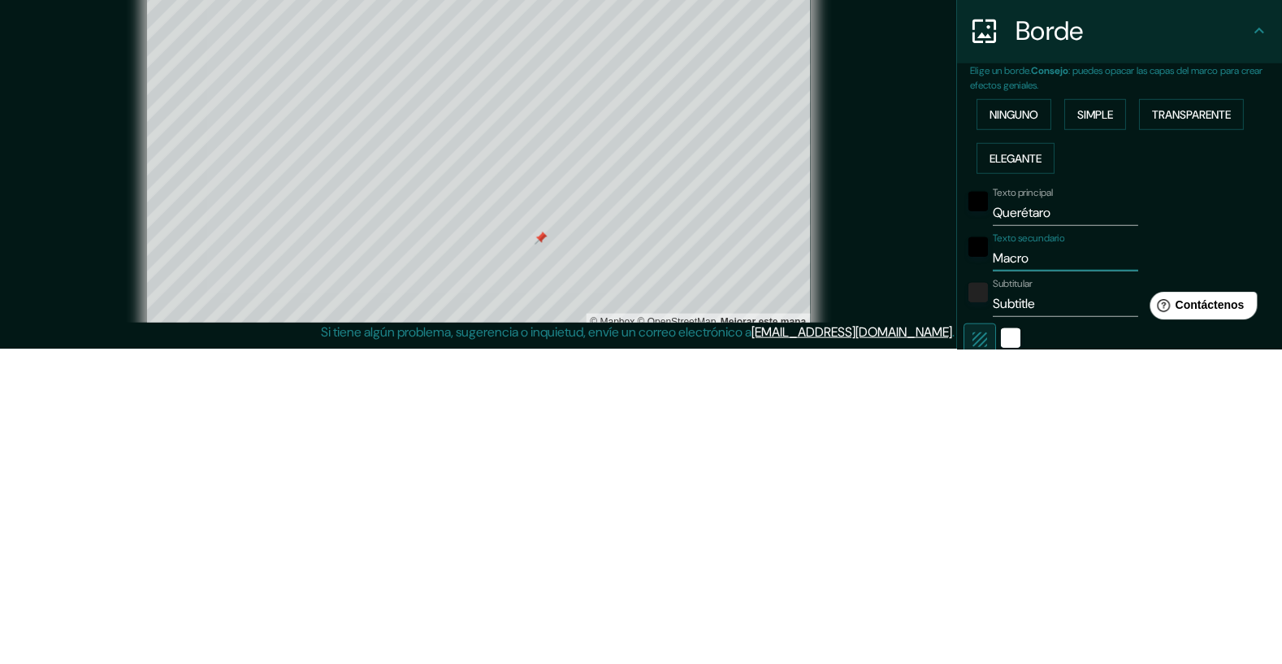
click at [1047, 612] on input "Subtitle" at bounding box center [1064, 619] width 145 height 26
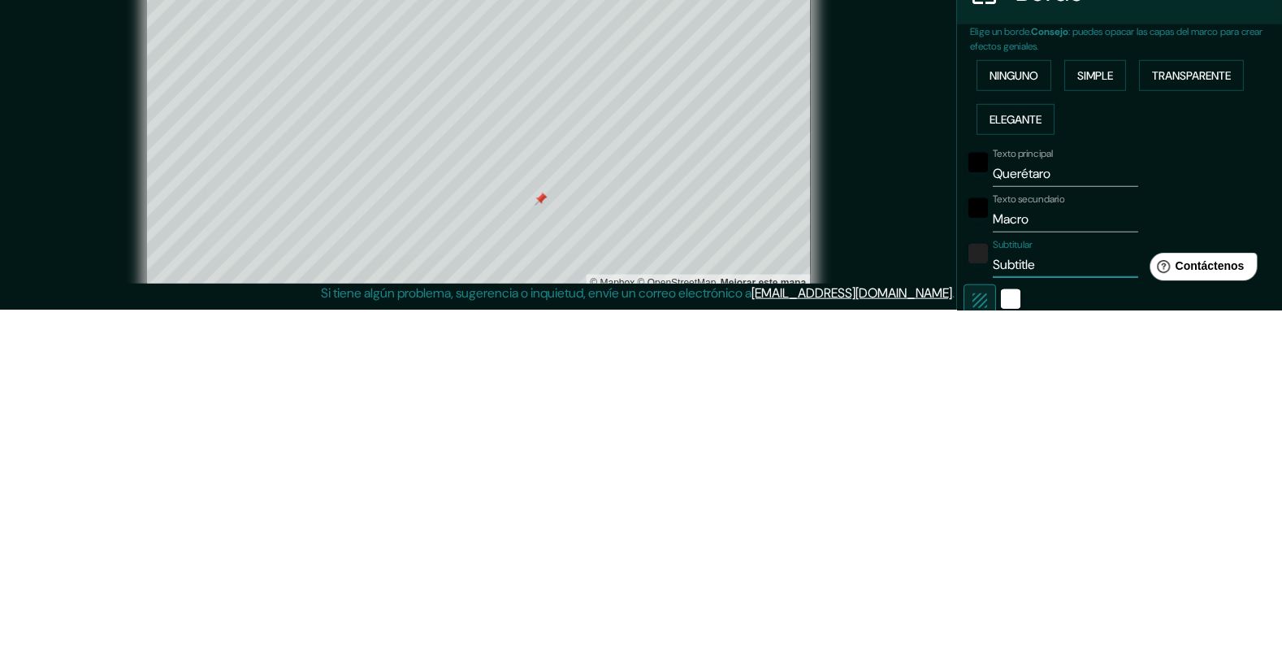
type input "Subtitl"
type input "392"
type input "65"
type input "Subtit"
type input "392"
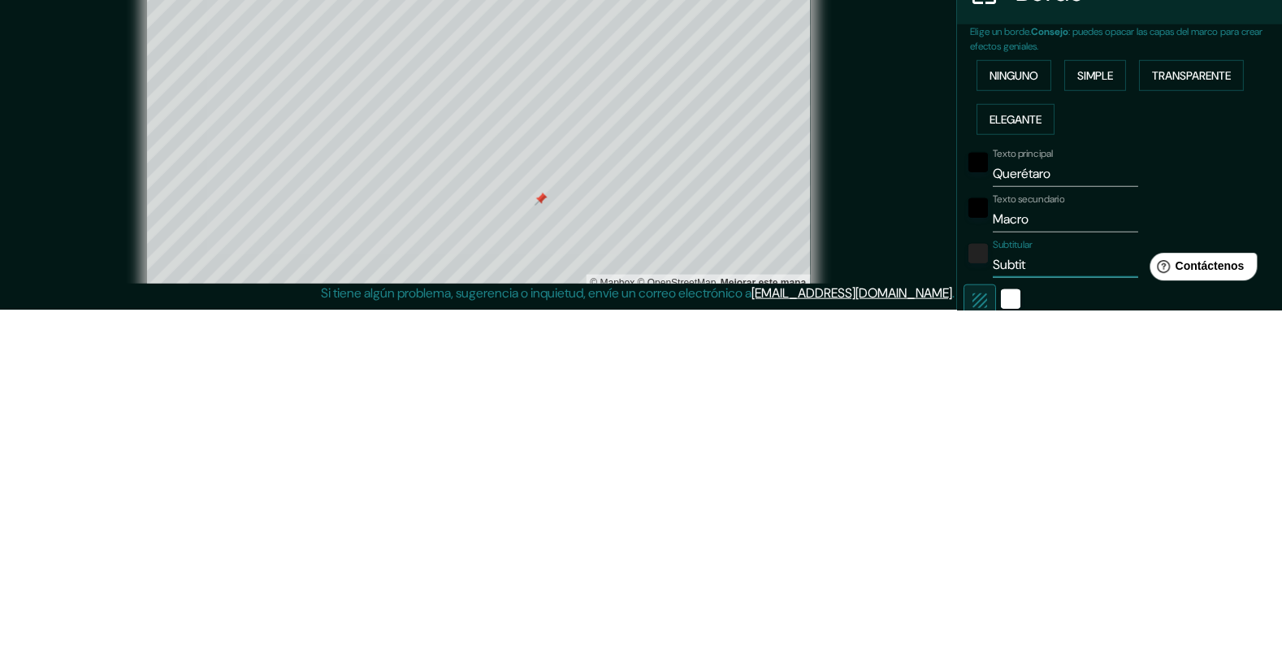
type input "65"
type input "Subt"
type input "392"
type input "65"
type input "Su"
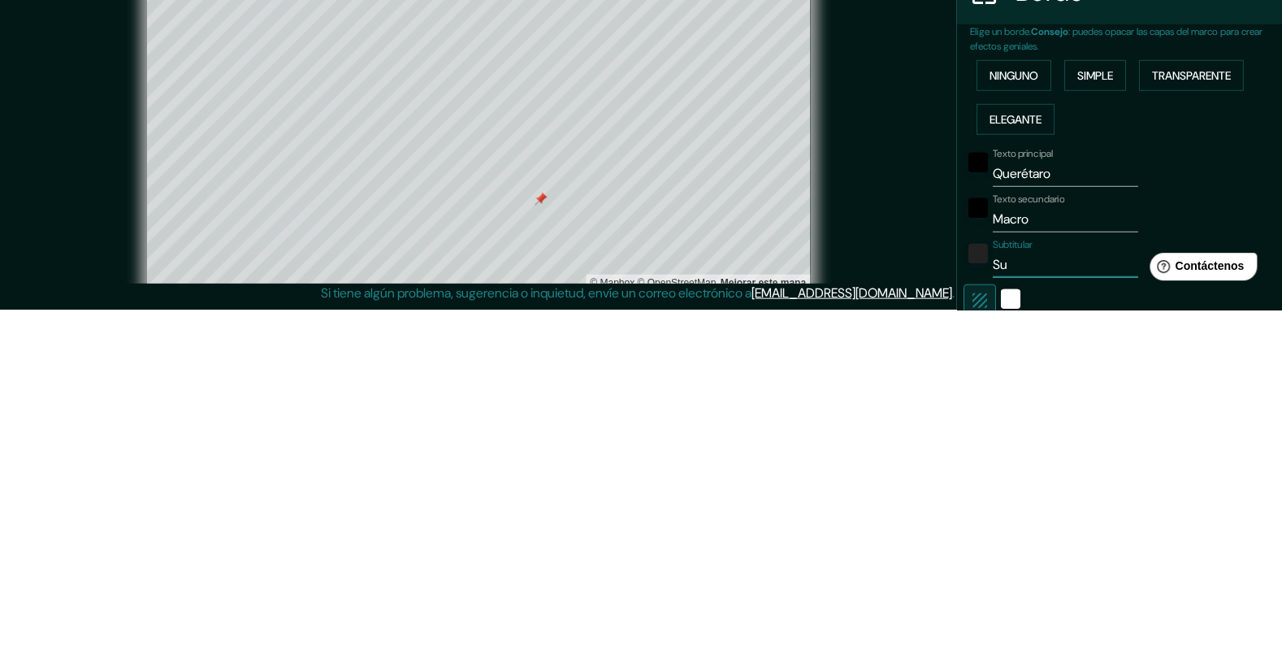
type input "392"
type input "65"
type input "S"
type input "392"
type input "65"
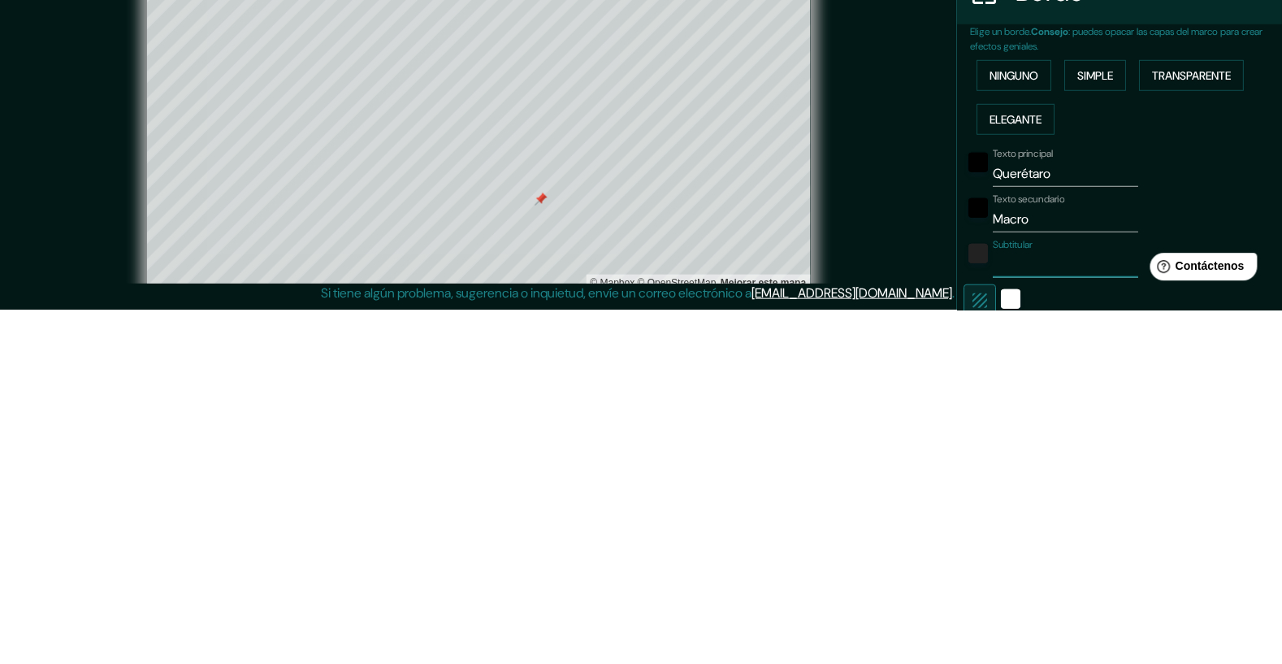
type input "392"
type input "65"
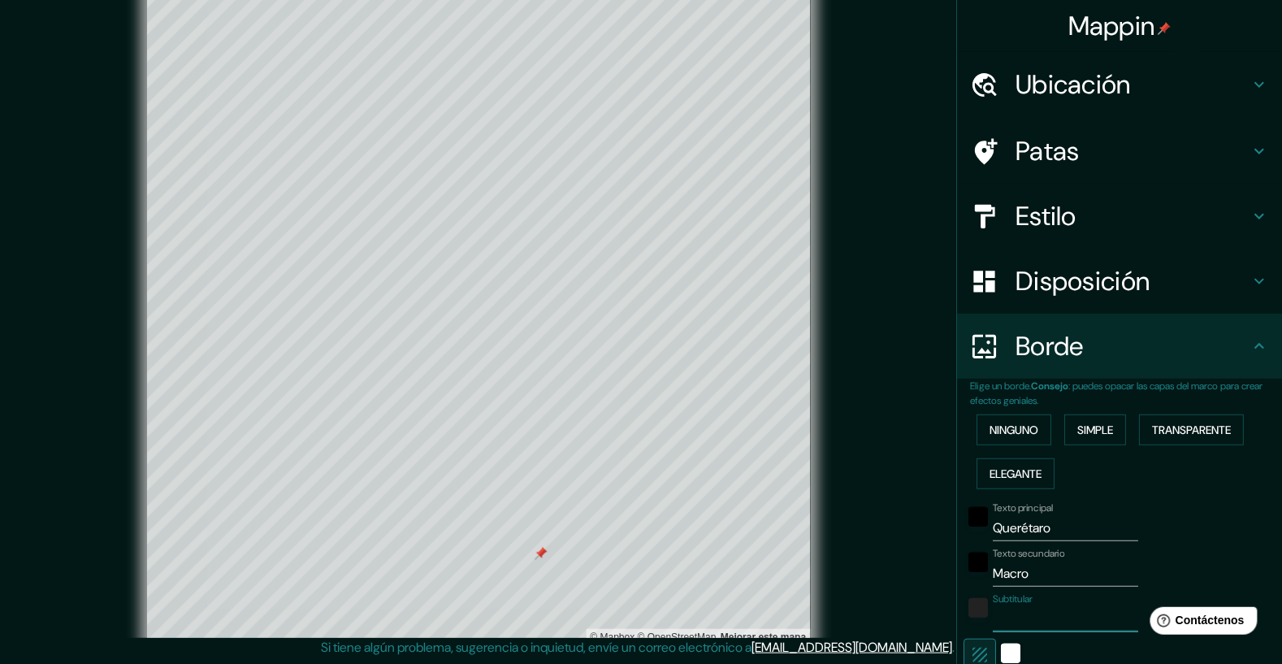
click at [1187, 160] on h4 "Patas" at bounding box center [1132, 151] width 234 height 32
type input "392"
type input "65"
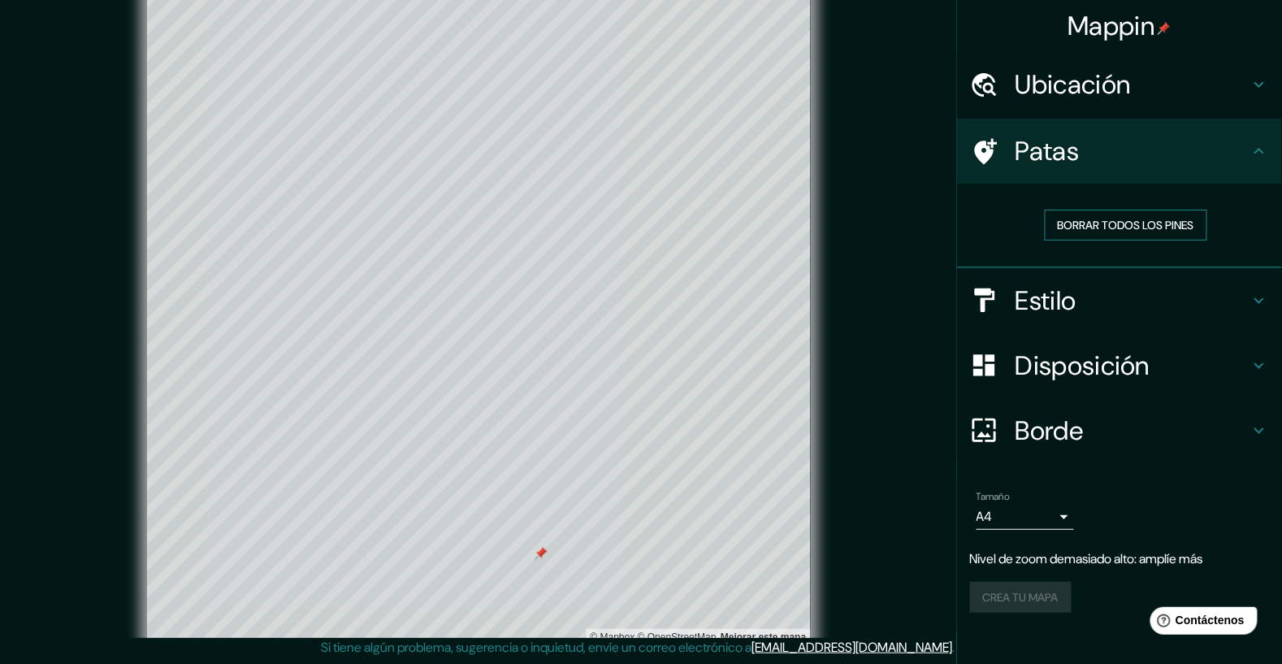
click at [1151, 233] on font "Borrar todos los pines" at bounding box center [1125, 224] width 136 height 21
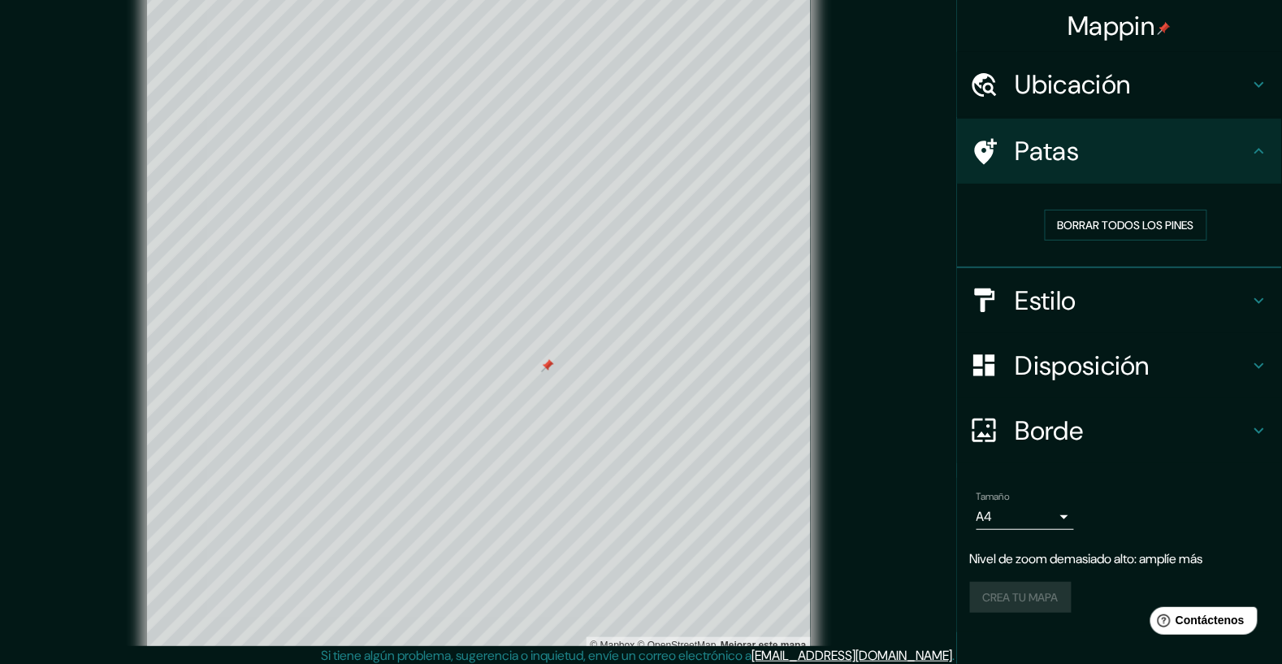
click at [1064, 603] on div "Crea tu mapa" at bounding box center [1119, 596] width 299 height 31
click at [1061, 594] on div "Crea tu mapa" at bounding box center [1119, 596] width 299 height 31
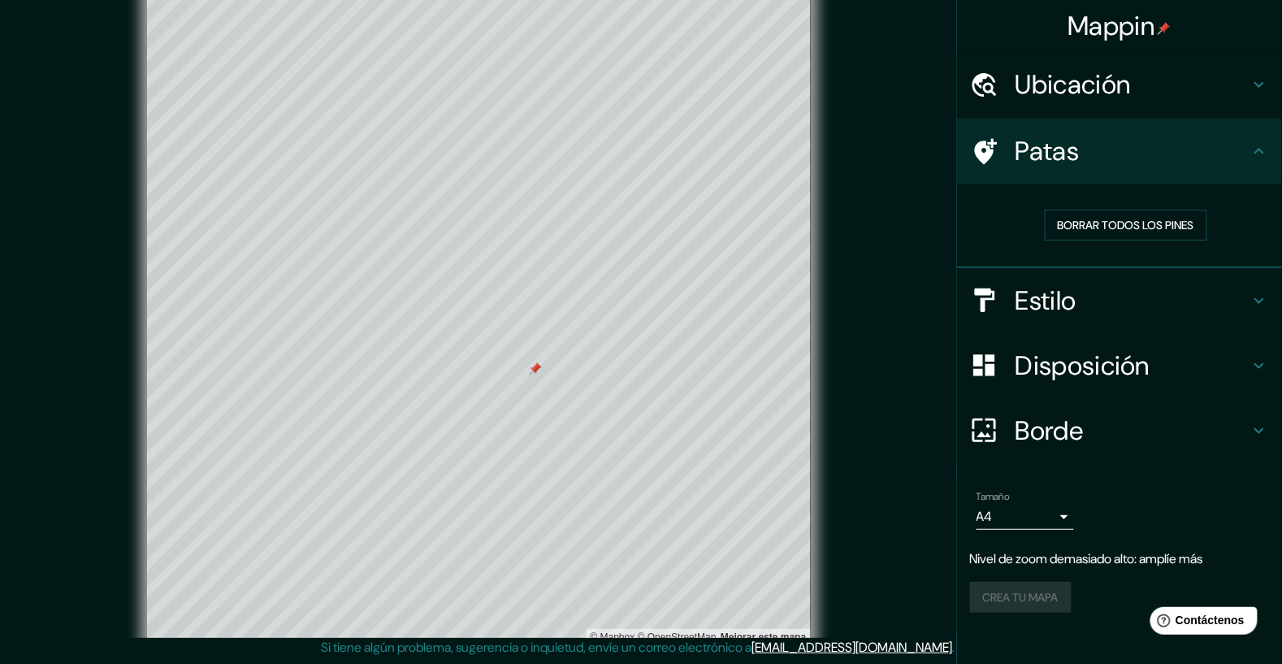
scroll to position [68, 0]
click at [1186, 225] on font "Borrar todos los pines" at bounding box center [1125, 225] width 136 height 15
click at [1173, 85] on h4 "Ubicación" at bounding box center [1132, 84] width 234 height 32
type input "392"
type input "65"
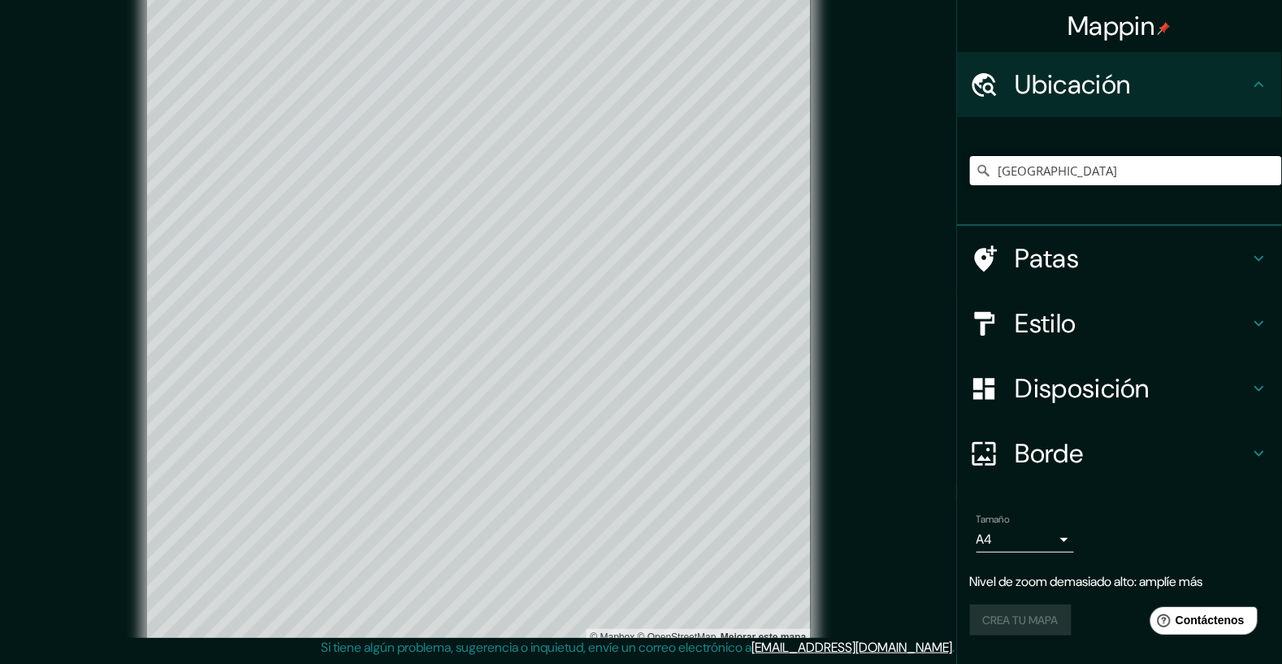
click at [1139, 176] on input "[GEOGRAPHIC_DATA]" at bounding box center [1126, 170] width 312 height 29
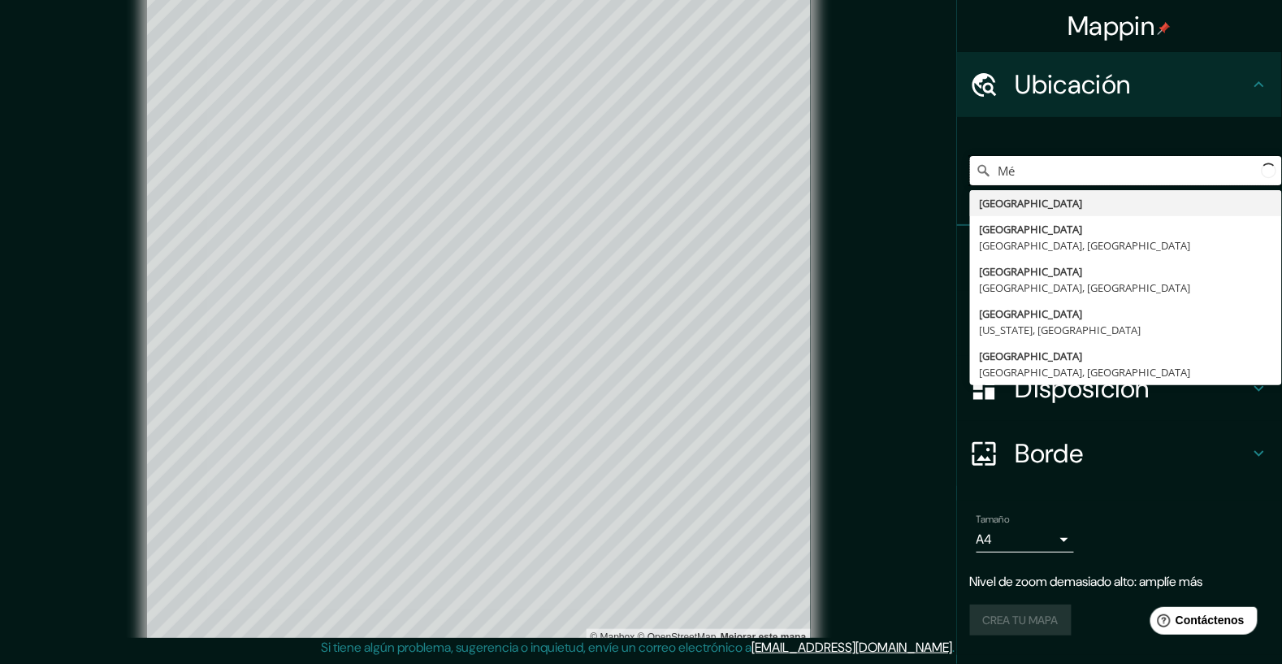
type input "M"
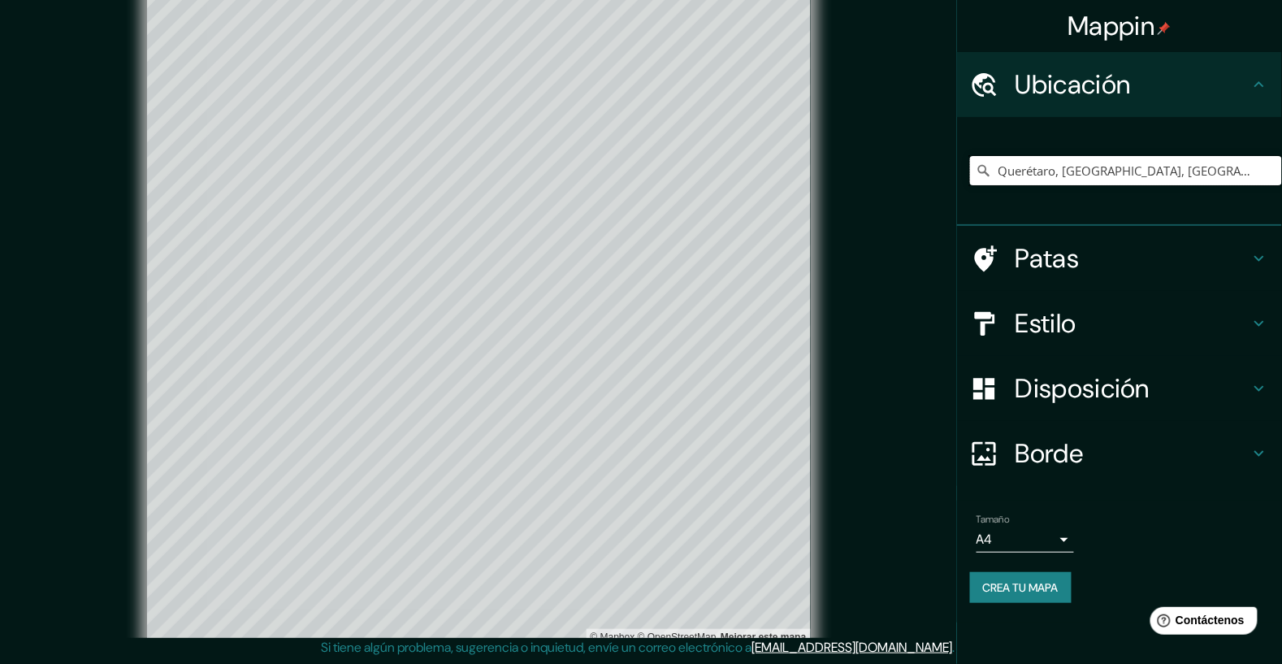
click at [1228, 177] on input "Querétaro, [GEOGRAPHIC_DATA], [GEOGRAPHIC_DATA]" at bounding box center [1126, 170] width 312 height 29
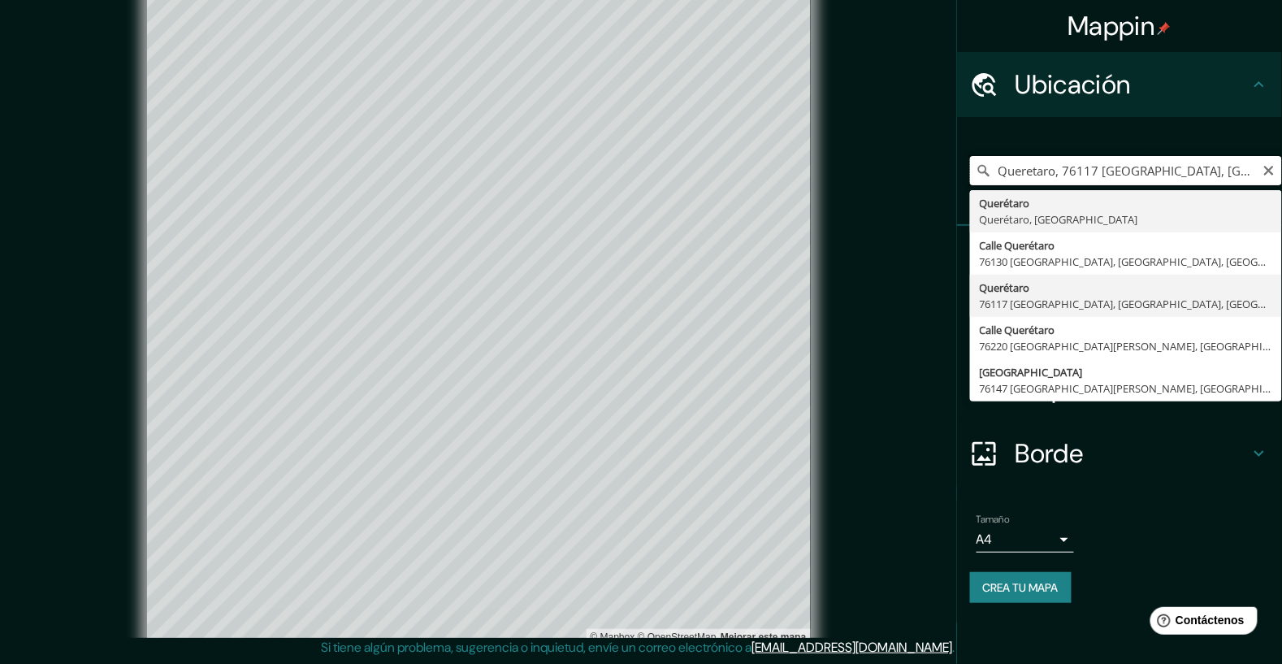
scroll to position [0, 0]
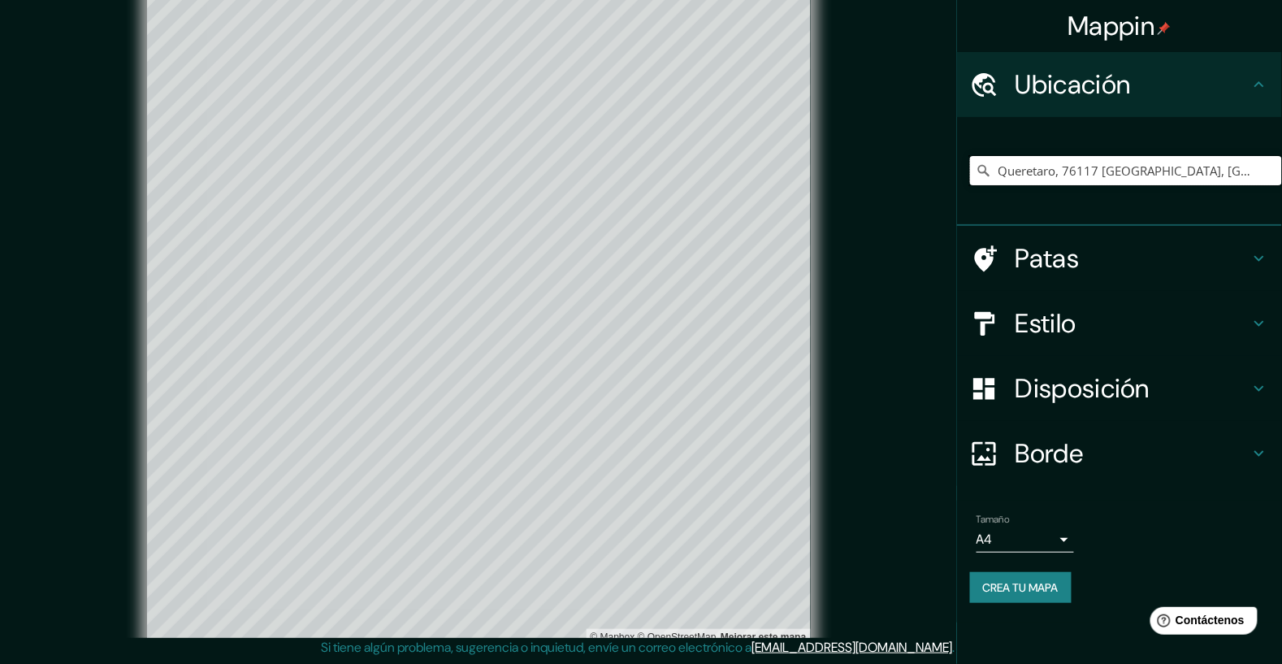
click at [1199, 171] on input "Queretaro, 76117 [GEOGRAPHIC_DATA], [GEOGRAPHIC_DATA], [GEOGRAPHIC_DATA]" at bounding box center [1126, 170] width 312 height 29
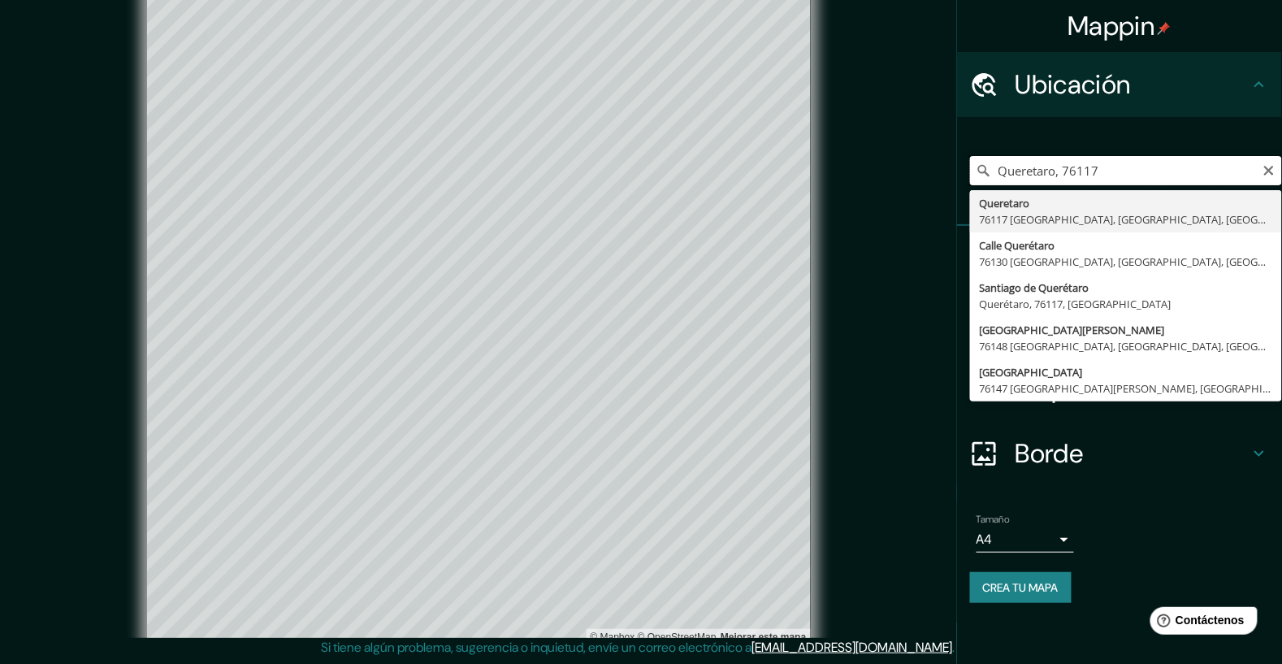
type input "Queretaro,"
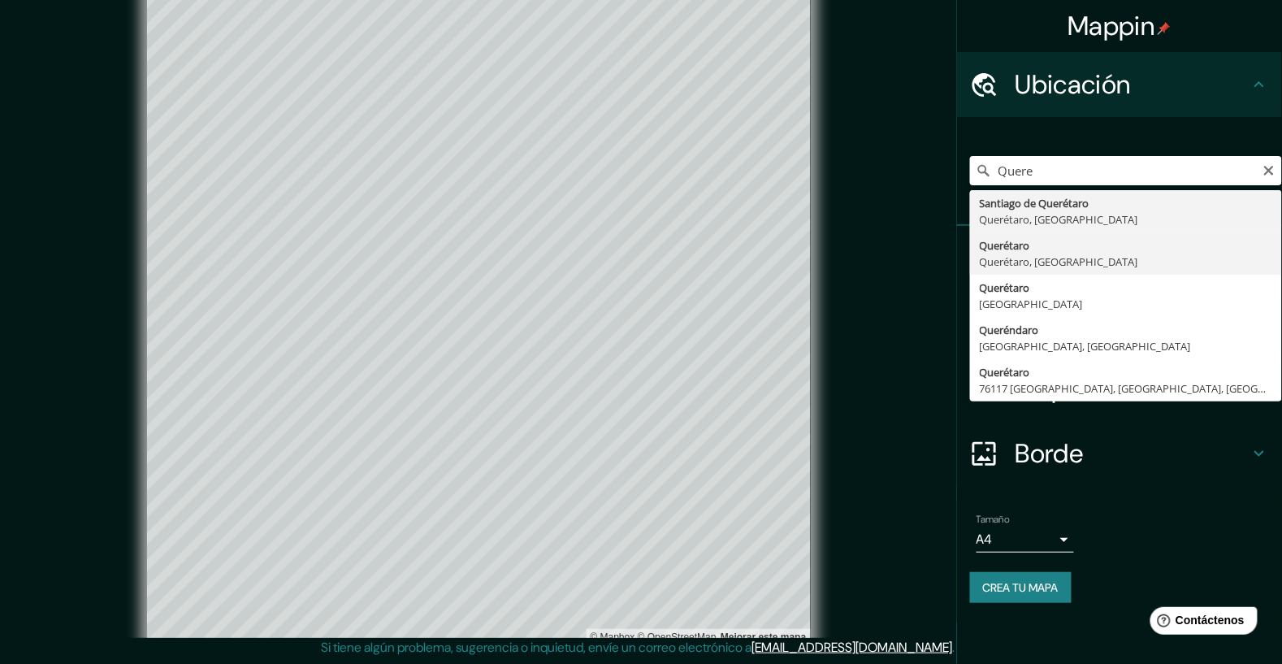
type input "Querétaro, [GEOGRAPHIC_DATA], [GEOGRAPHIC_DATA]"
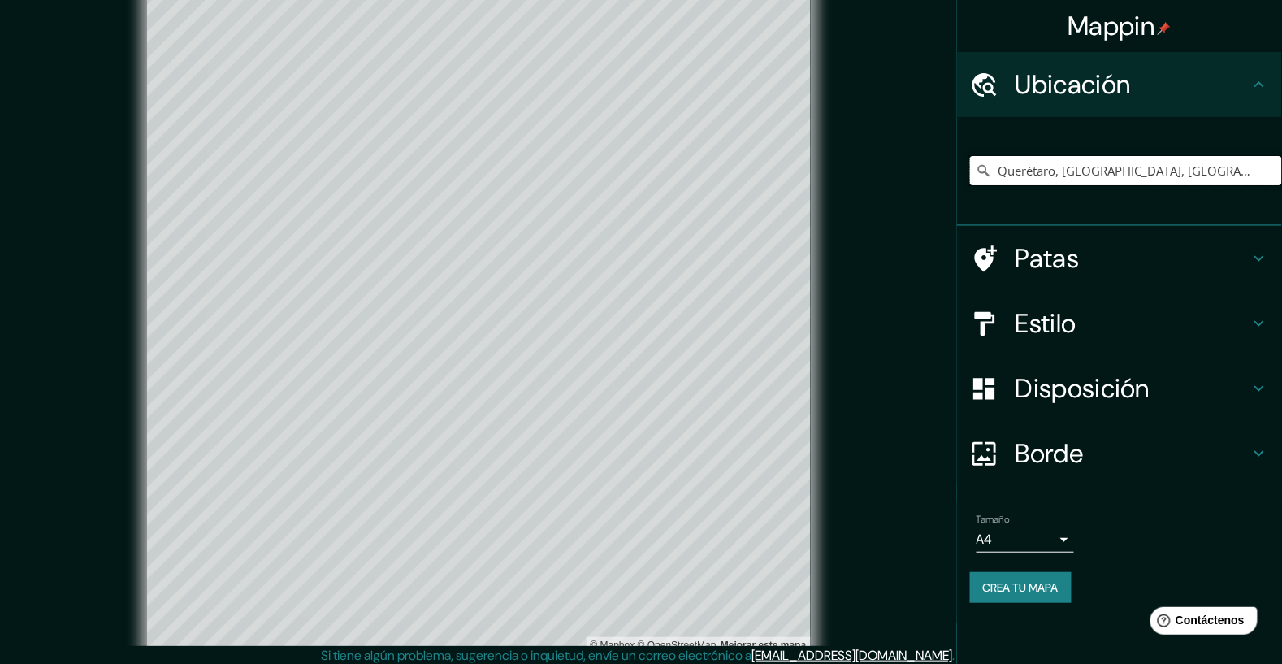
scroll to position [81, 0]
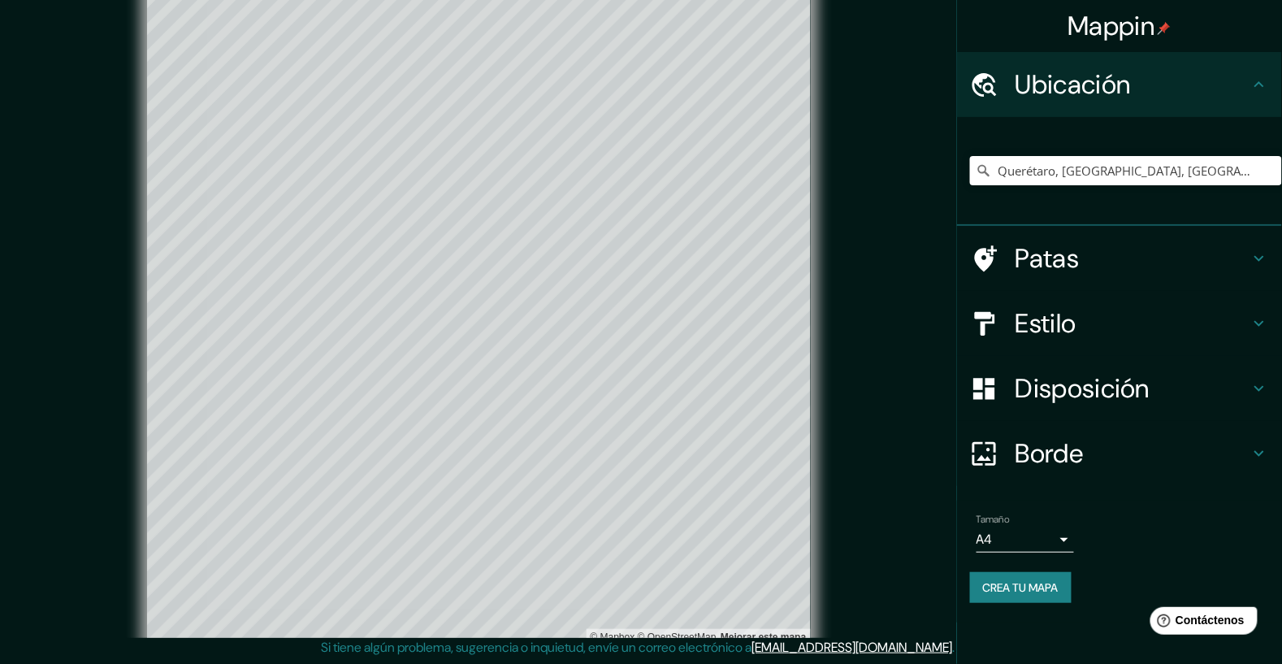
click at [1079, 447] on font "Borde" at bounding box center [1049, 453] width 68 height 34
type input "392"
type input "65"
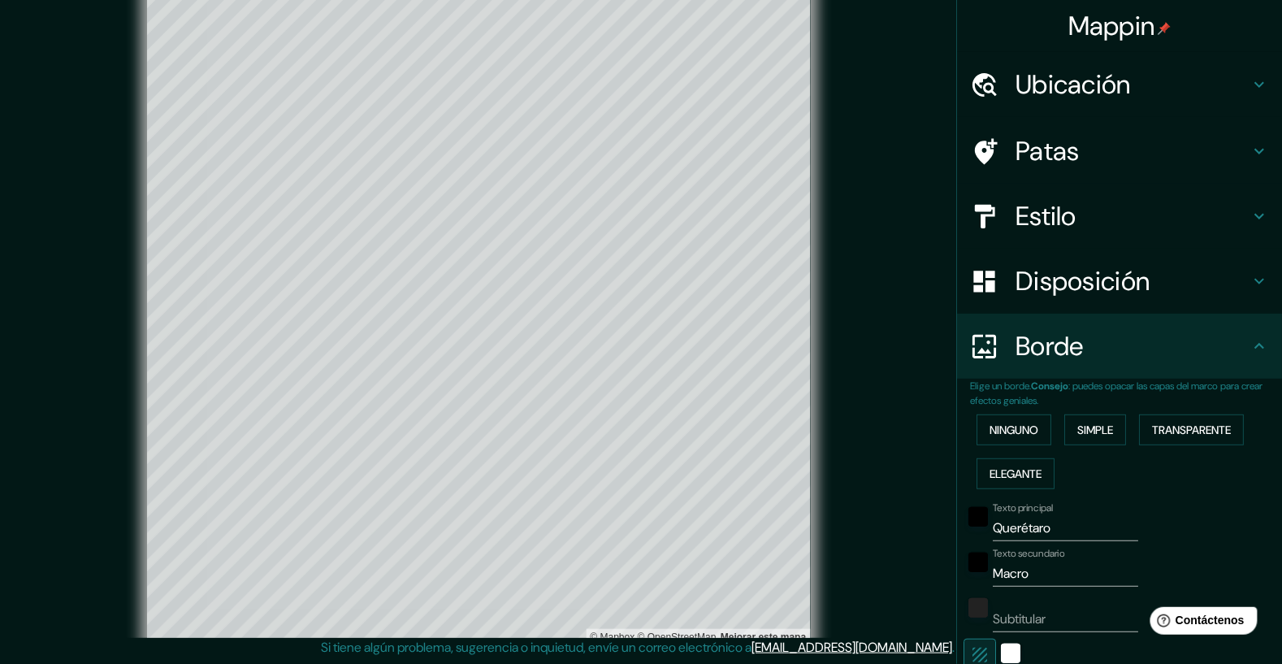
click at [1051, 574] on input "Macro" at bounding box center [1064, 573] width 145 height 26
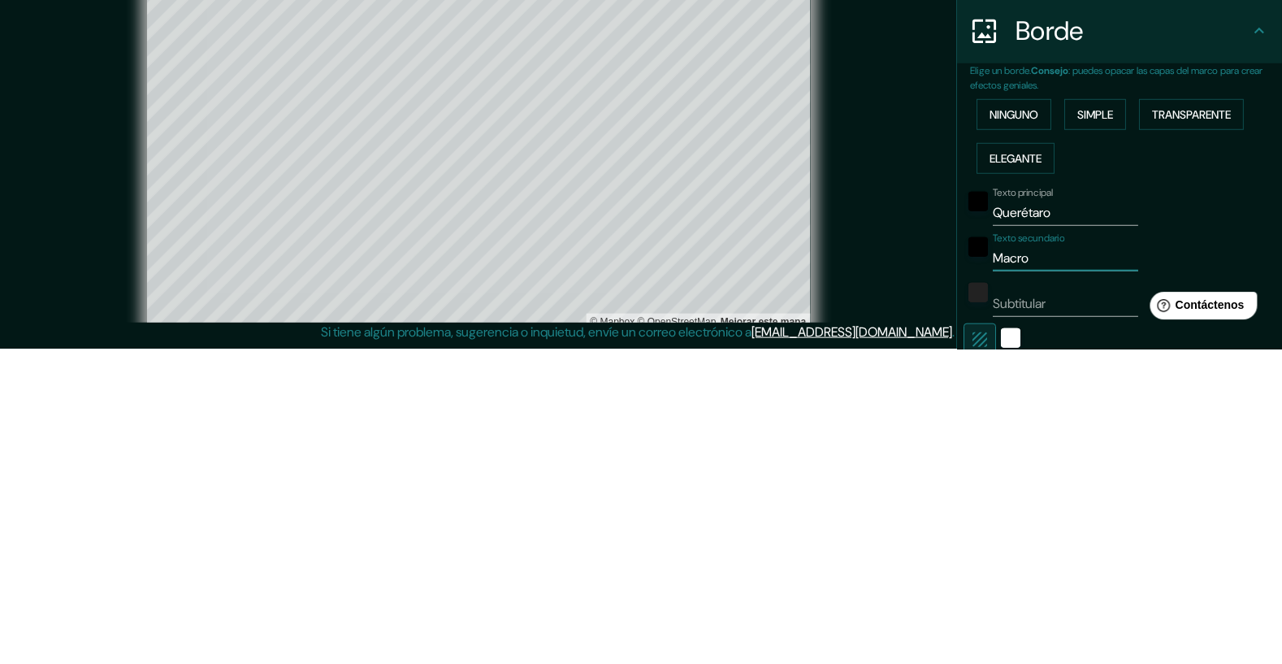
type input "Macro"
type input "392"
type input "65"
type input "Macr"
type input "392"
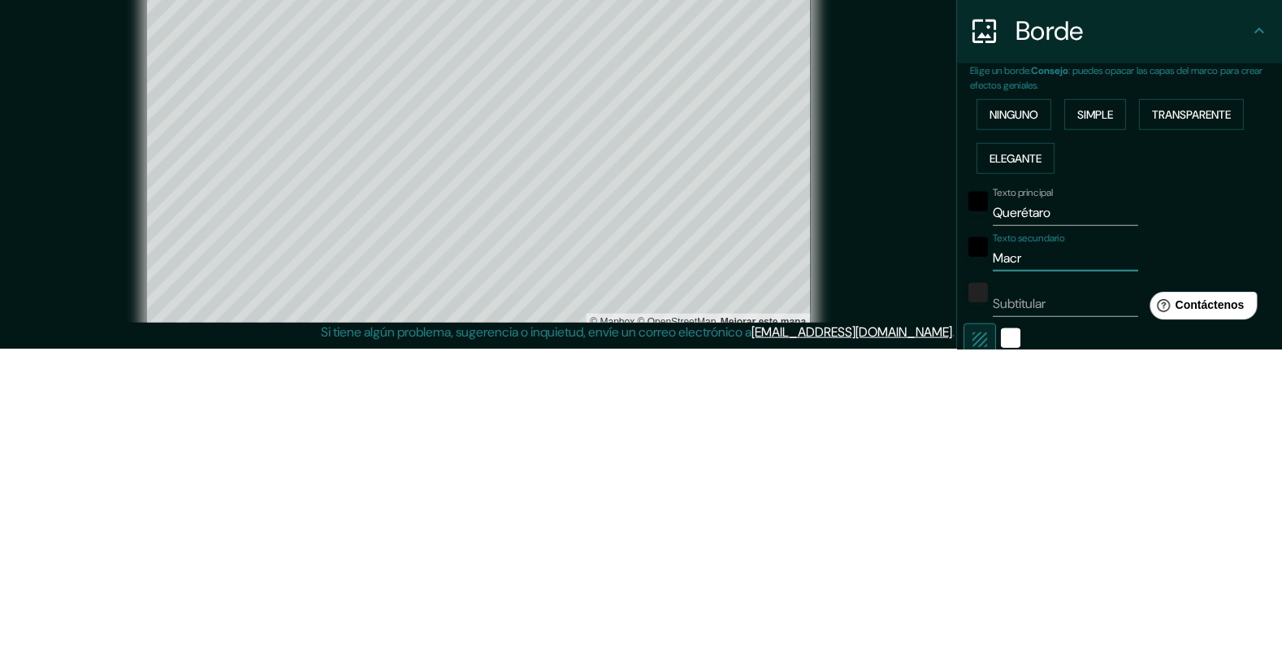
type input "65"
type input "Ma"
type input "392"
type input "65"
type input "M"
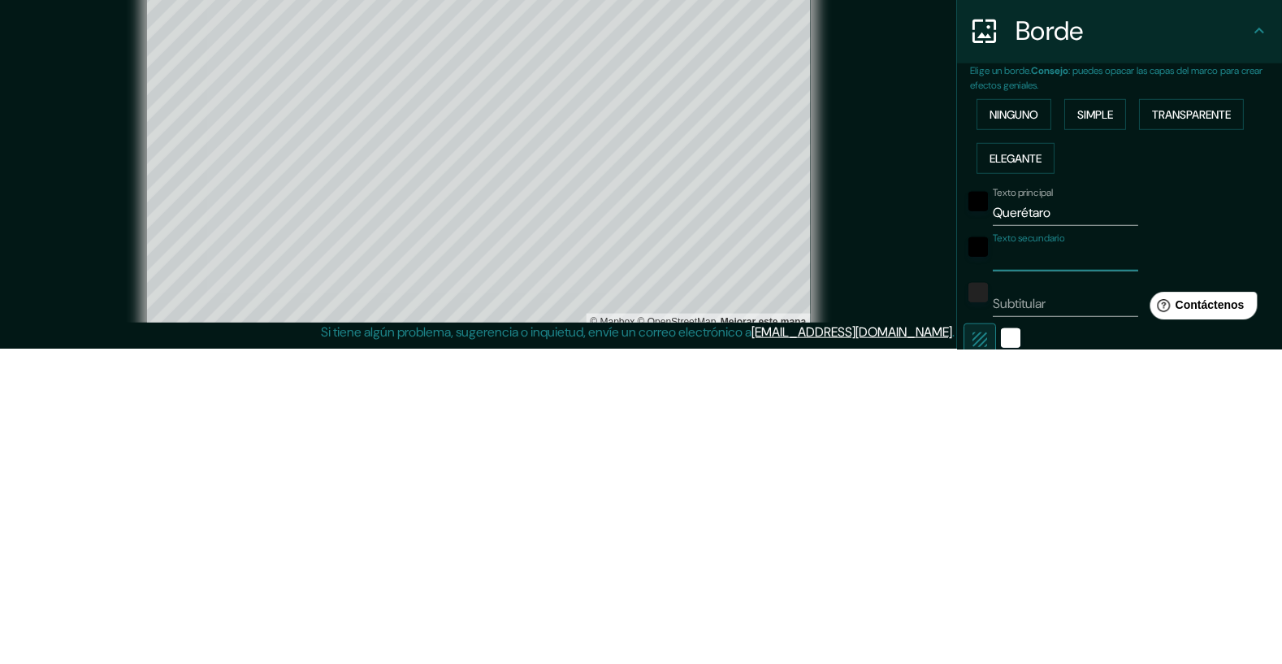
type input "392"
type input "65"
type input "Me"
type input "392"
type input "65"
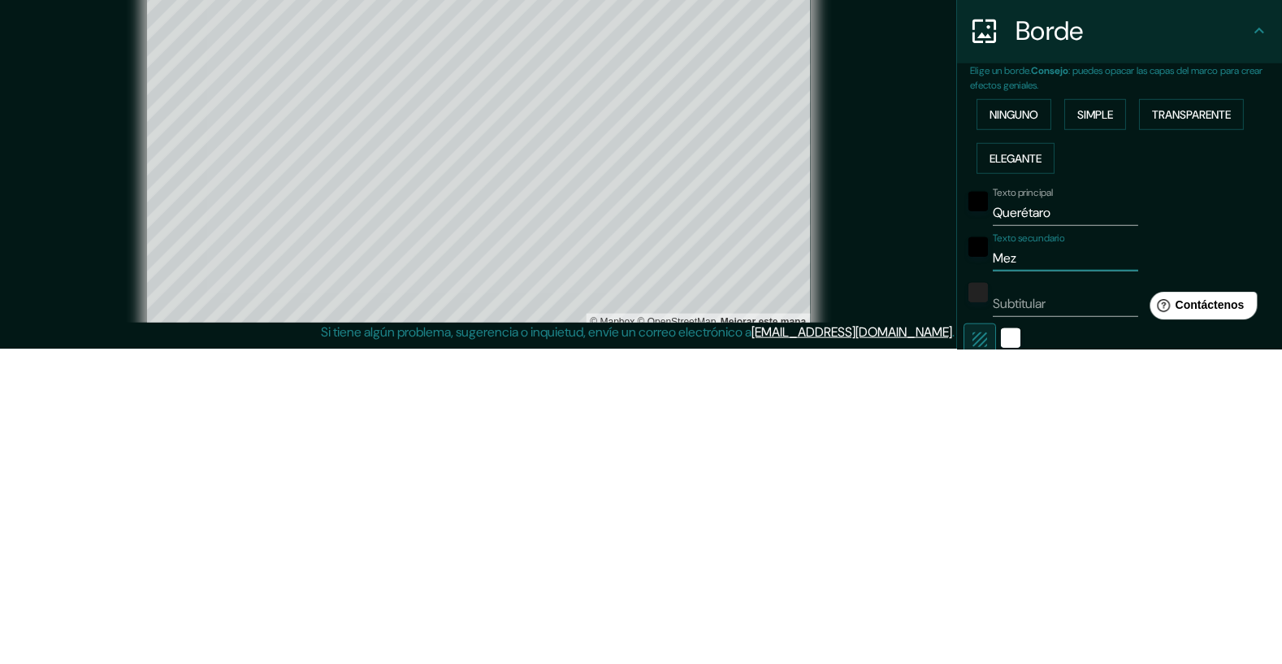
type input "[PERSON_NAME]"
type input "392"
type input "65"
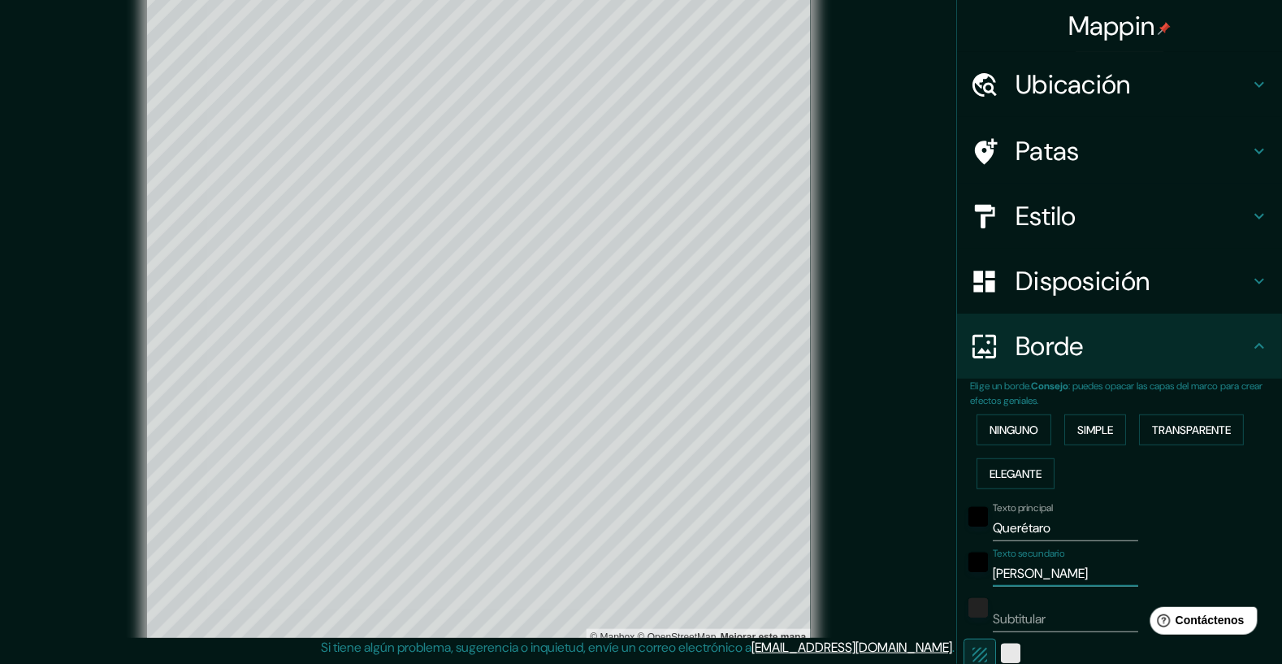
type input "[PERSON_NAME]"
click at [1012, 646] on div "blanco" at bounding box center [1010, 652] width 19 height 19
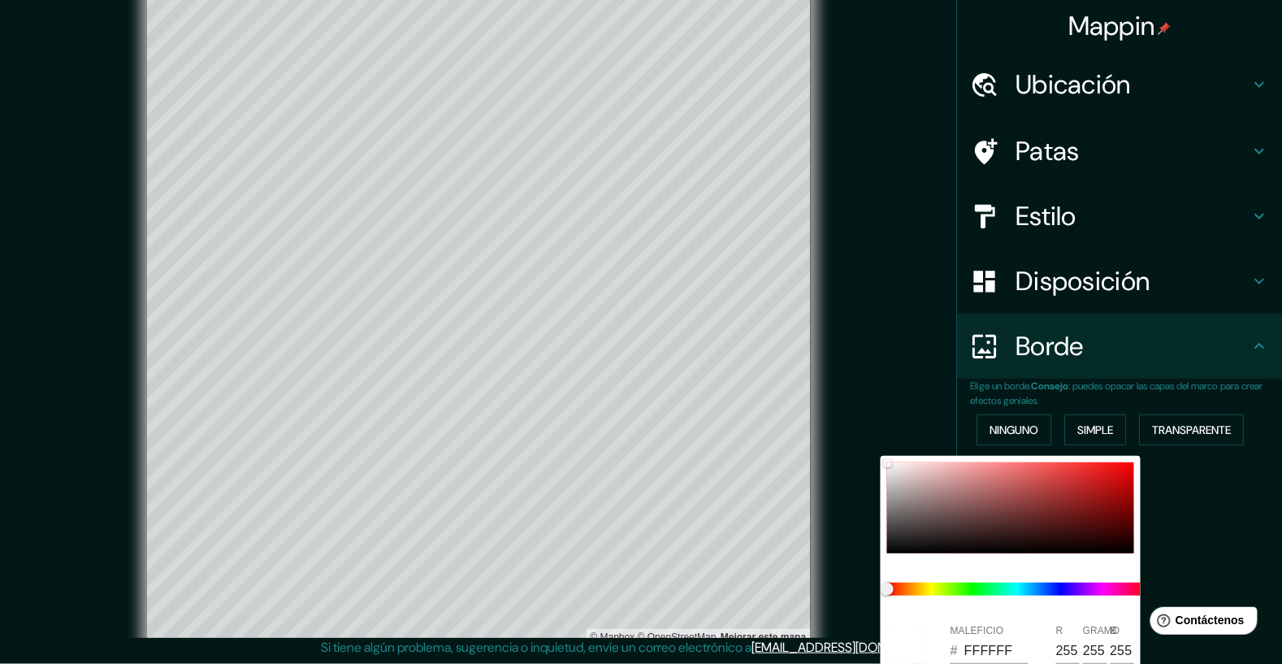
click at [1249, 567] on div at bounding box center [641, 332] width 1282 height 664
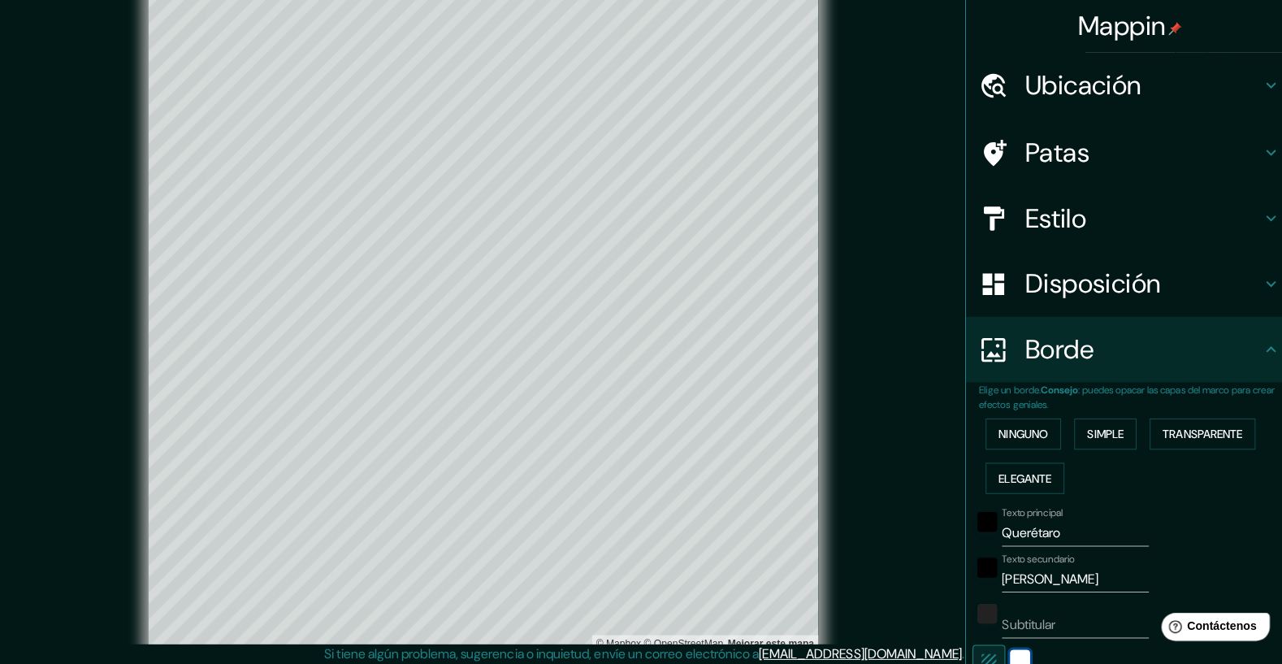
scroll to position [39, 0]
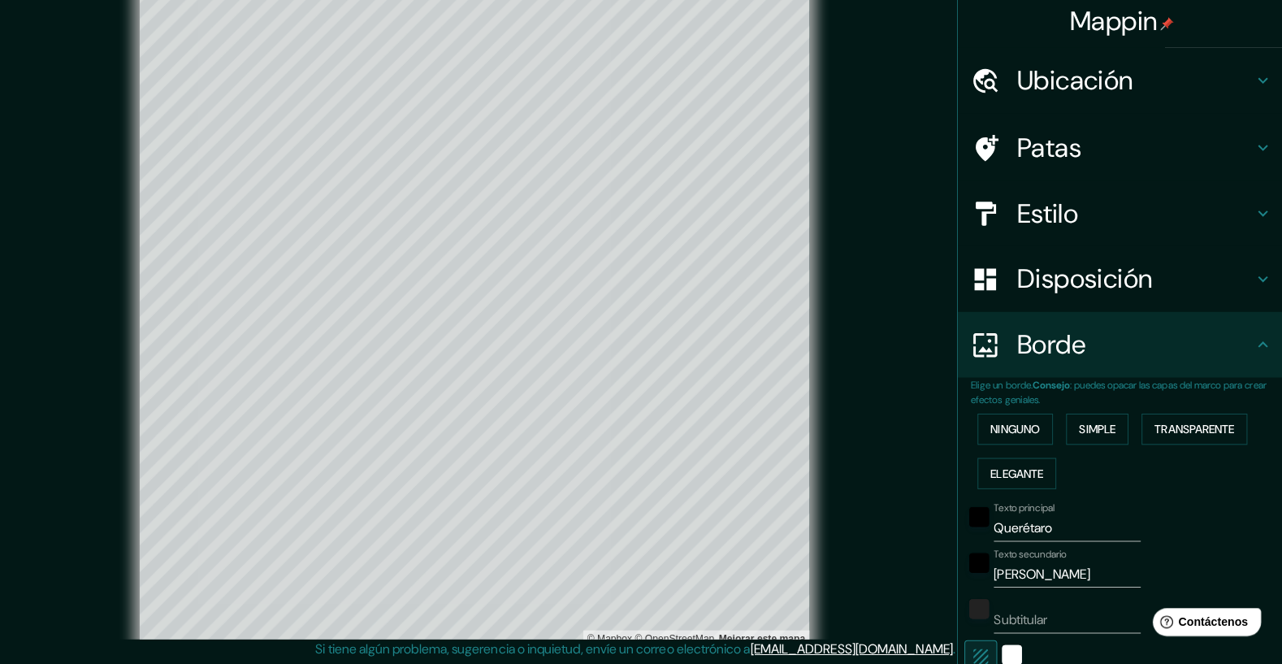
click at [1238, 83] on h4 "Ubicación" at bounding box center [1132, 84] width 234 height 32
type input "392"
type input "65"
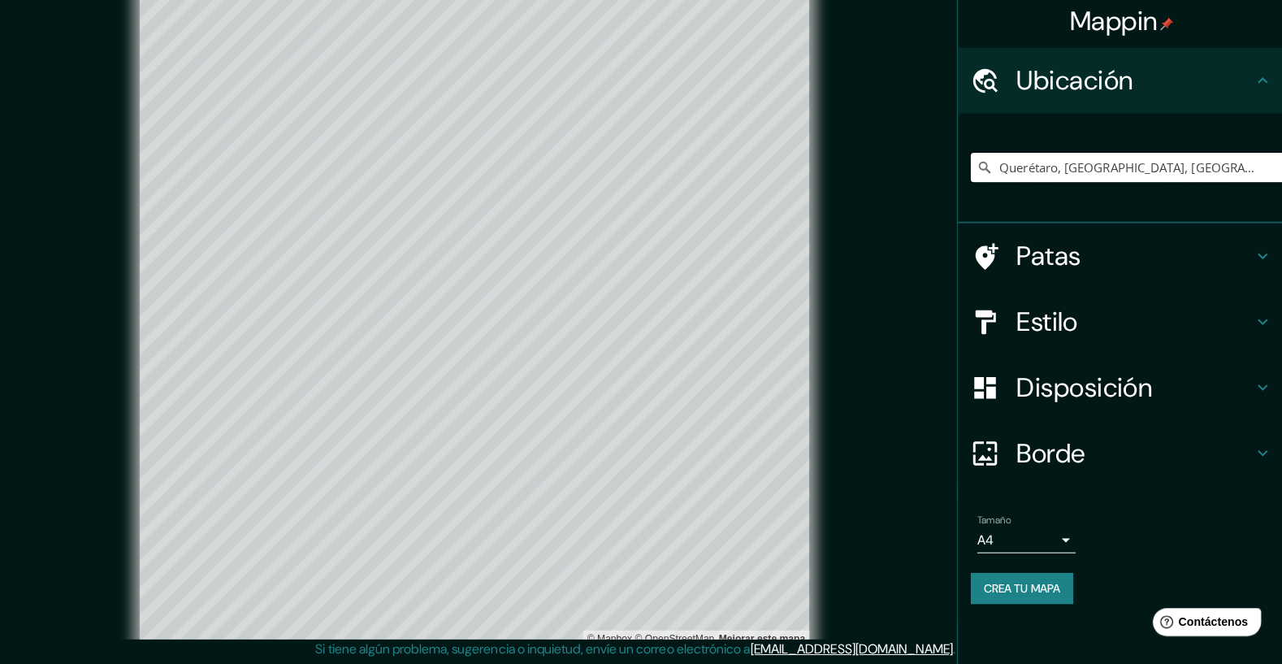
click at [1204, 166] on input "Querétaro, [GEOGRAPHIC_DATA], [GEOGRAPHIC_DATA]" at bounding box center [1126, 170] width 312 height 29
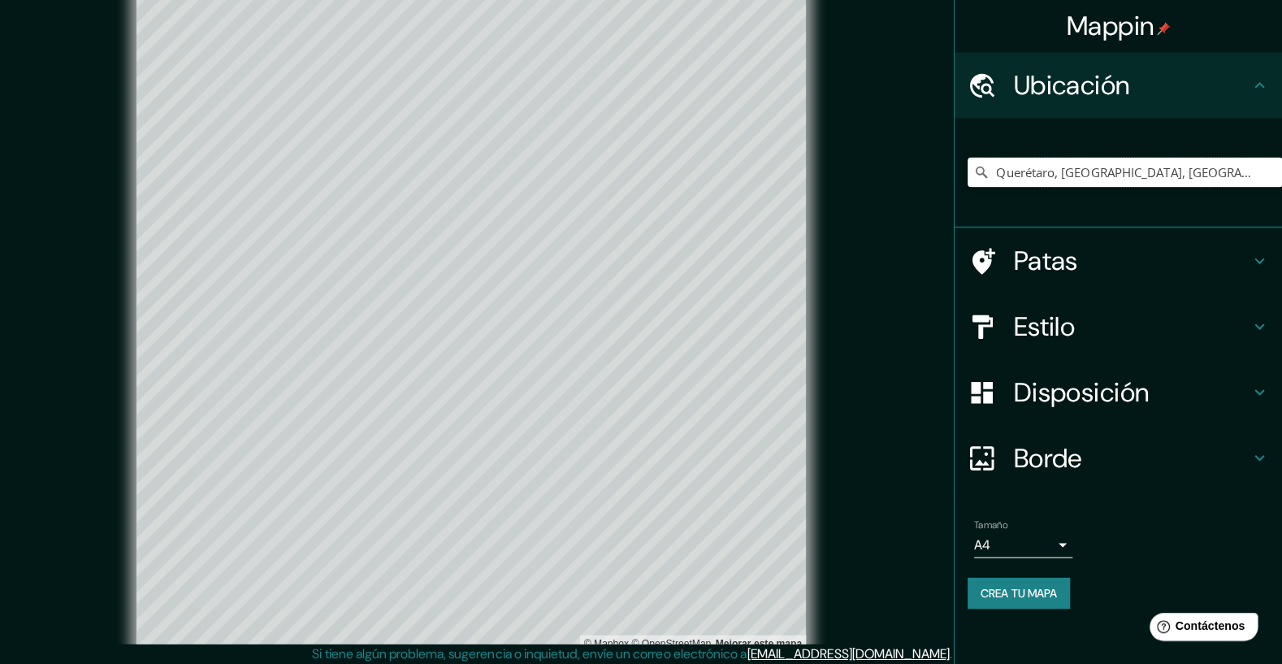
scroll to position [37, 0]
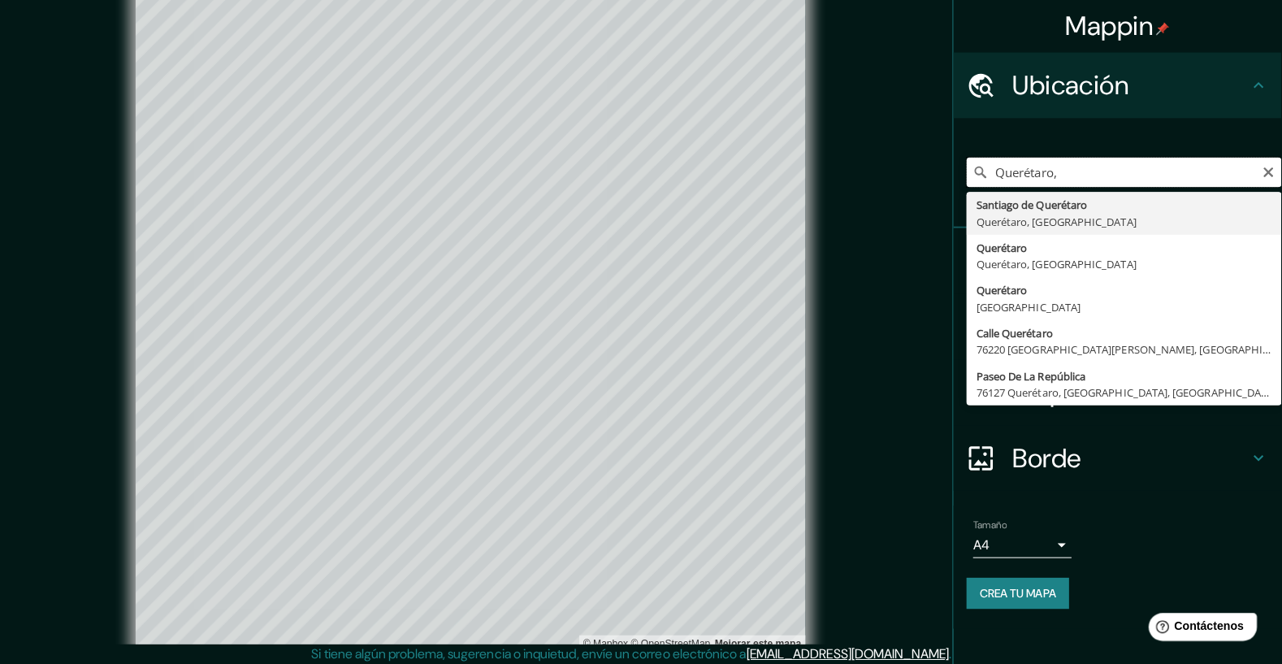
click at [1152, 166] on input "Querétaro," at bounding box center [1126, 170] width 312 height 29
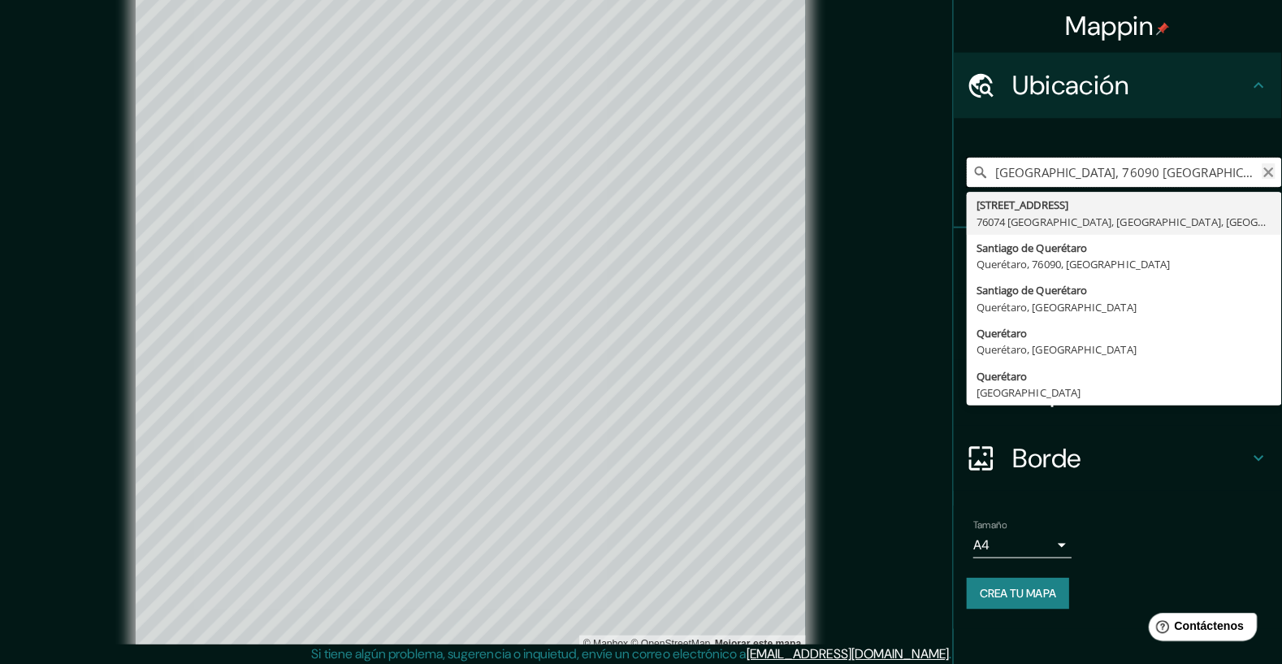
type input "[GEOGRAPHIC_DATA], 76090 [GEOGRAPHIC_DATA], [GEOGRAPHIC_DATA], [GEOGRAPHIC_DATA]"
click at [1268, 170] on icon "Claro" at bounding box center [1269, 171] width 10 height 10
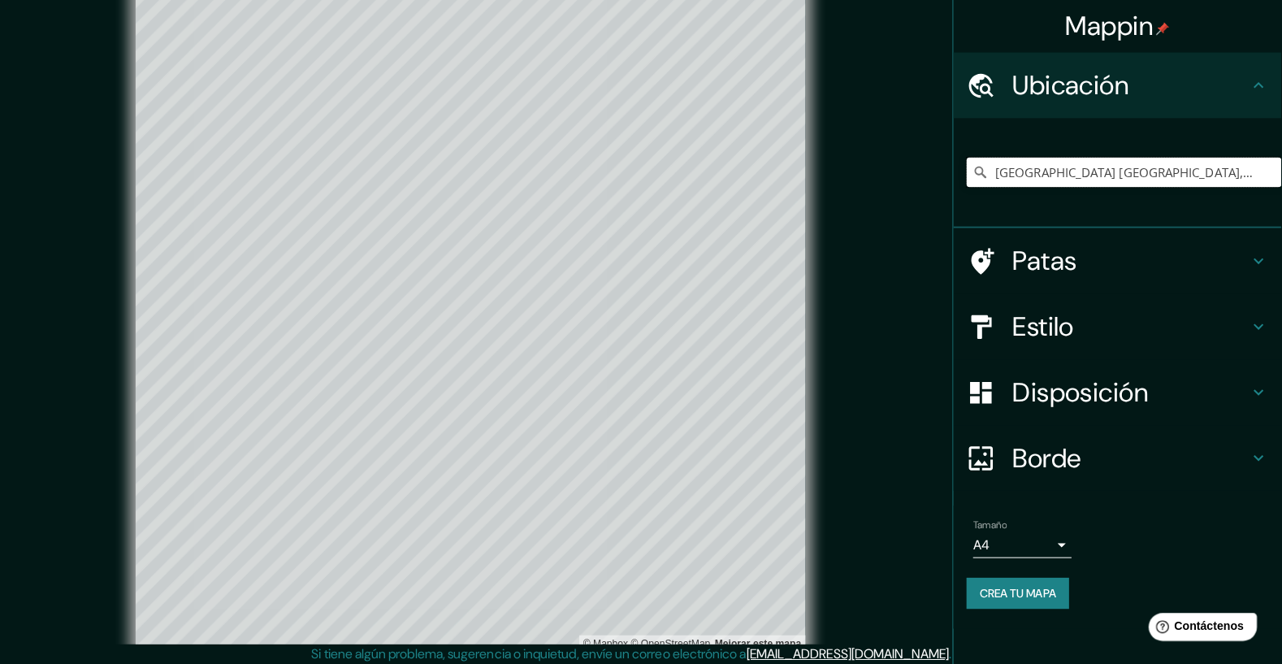
click at [1244, 171] on input "[GEOGRAPHIC_DATA] [GEOGRAPHIC_DATA], [GEOGRAPHIC_DATA], [GEOGRAPHIC_DATA]" at bounding box center [1126, 170] width 312 height 29
type input "[GEOGRAPHIC_DATA] [GEOGRAPHIC_DATA], [GEOGRAPHIC_DATA], [GEOGRAPHIC_DATA]"
click at [0, 0] on icon "Claro" at bounding box center [0, 0] width 0 height 0
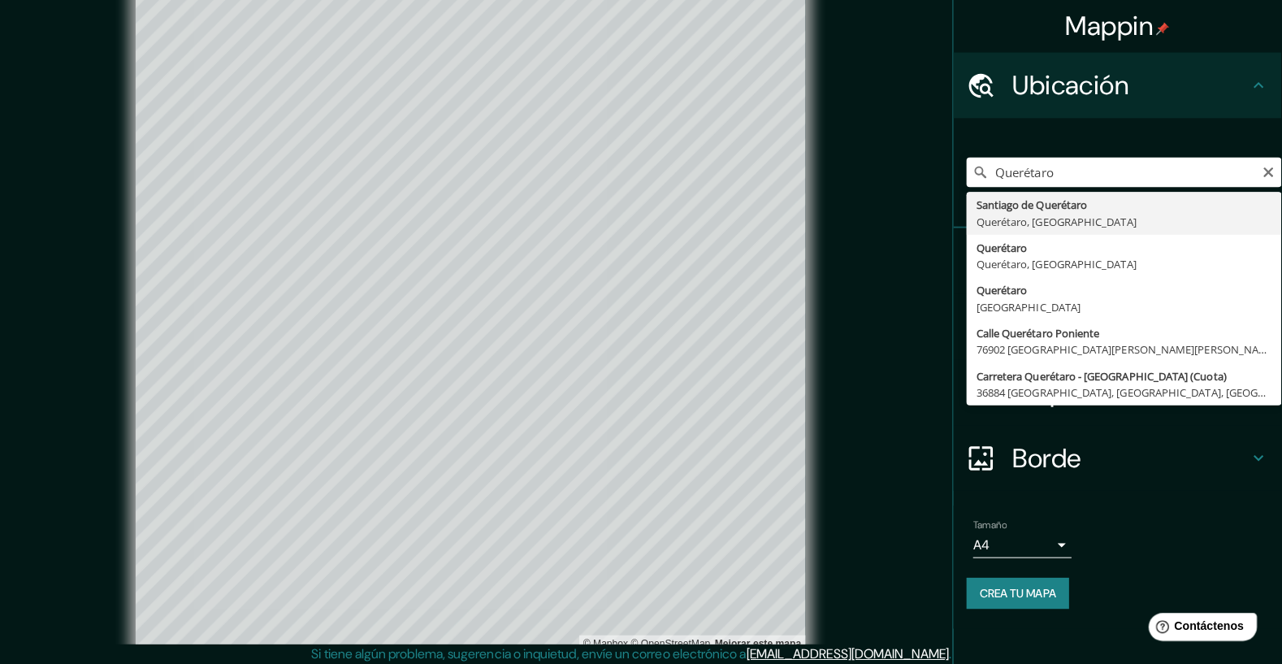
type input "Santiago de Querétaro, [GEOGRAPHIC_DATA], [GEOGRAPHIC_DATA]"
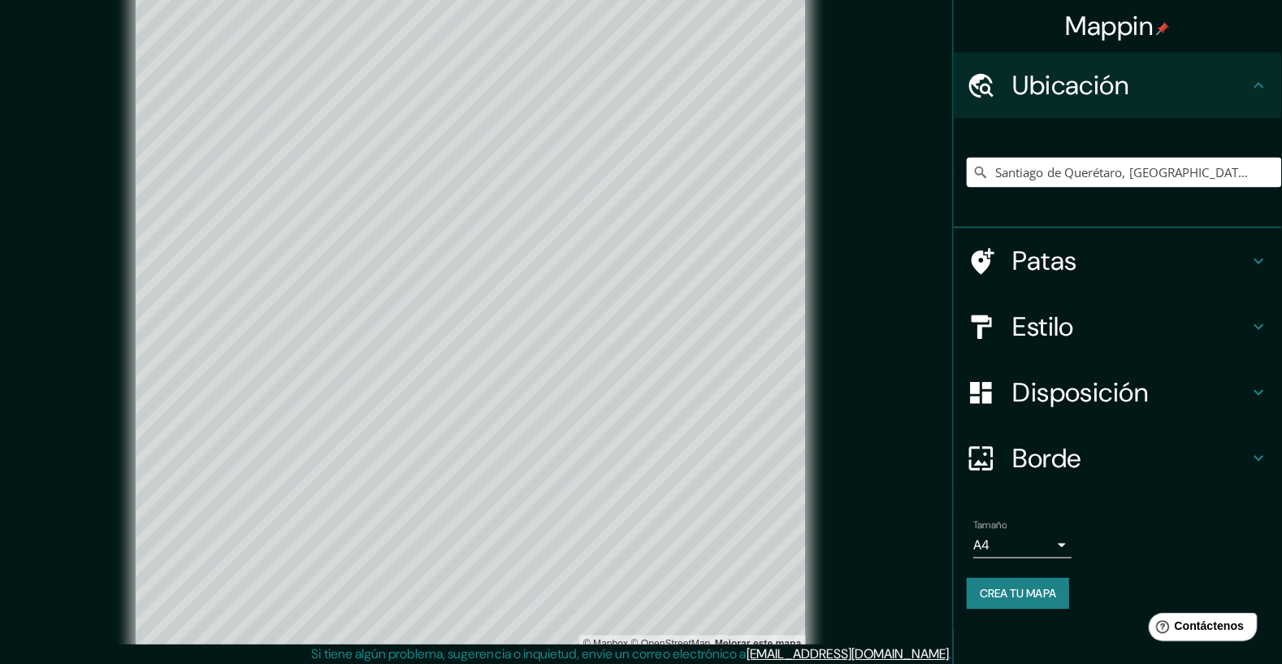
click at [1071, 262] on font "Patas" at bounding box center [1047, 258] width 64 height 34
type input "392"
type input "65"
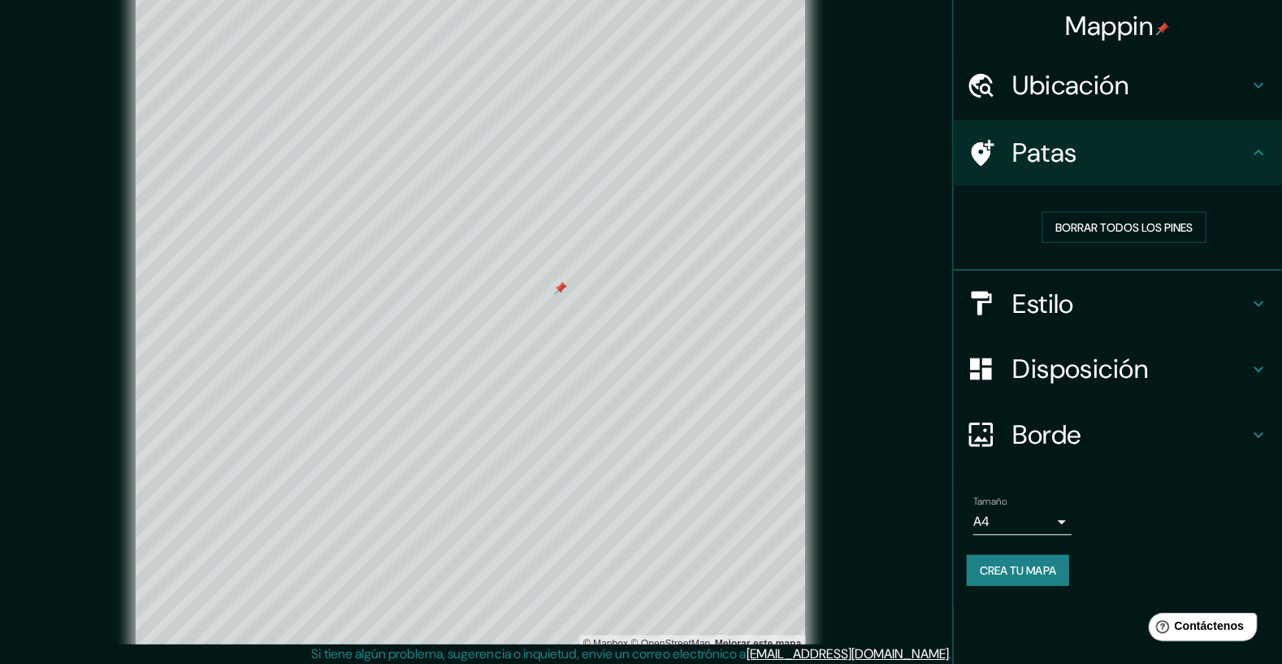
click at [564, 292] on div at bounding box center [567, 285] width 13 height 13
click at [1120, 226] on font "Borrar todos los pines" at bounding box center [1125, 225] width 136 height 15
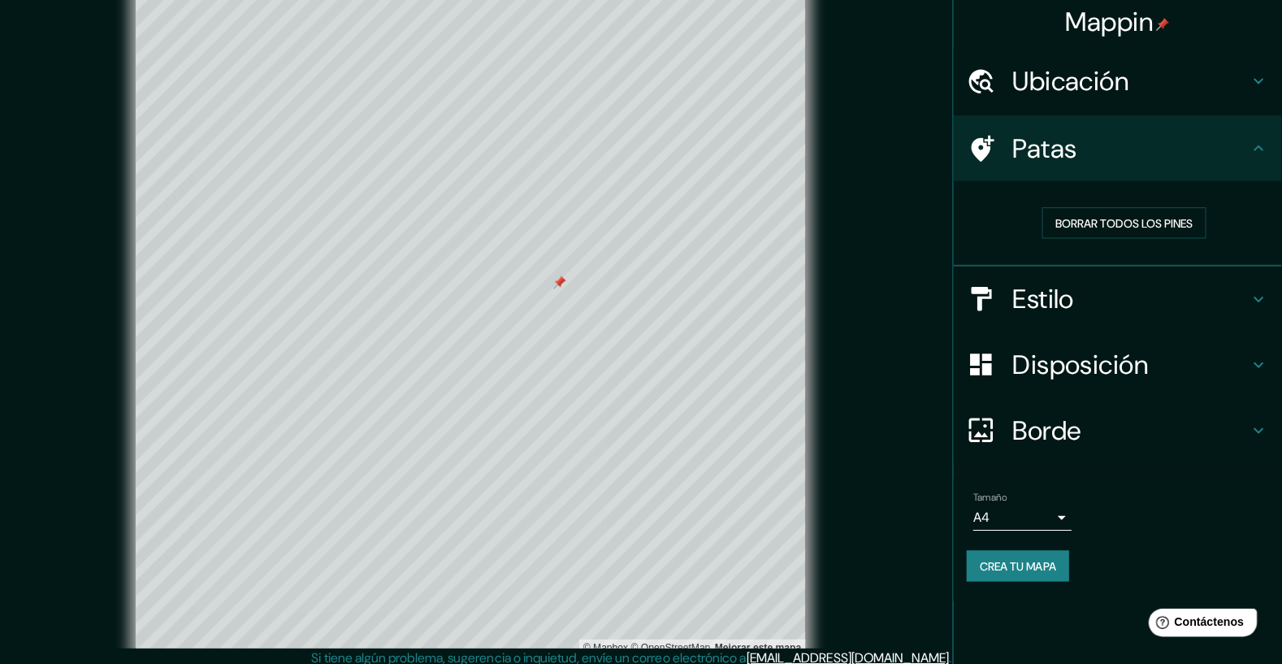
scroll to position [3, 0]
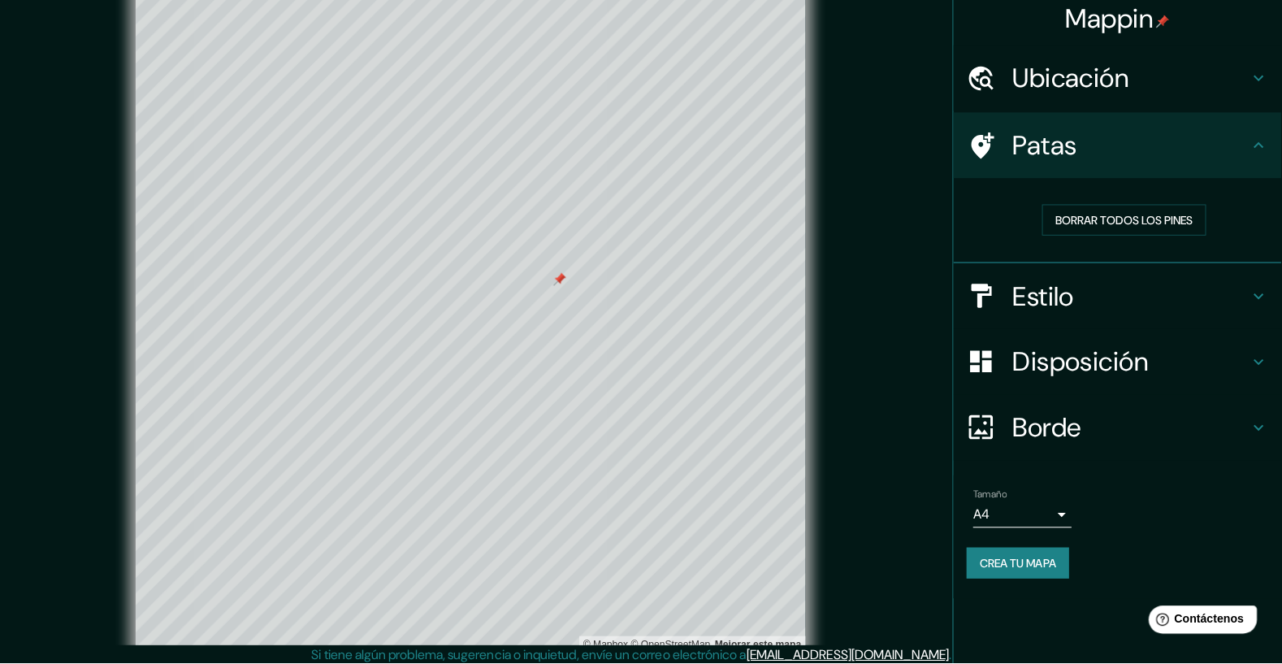
click at [1064, 516] on body "Mappin Ubicación [GEOGRAPHIC_DATA], [GEOGRAPHIC_DATA], [GEOGRAPHIC_DATA] Patas …" at bounding box center [641, 329] width 1282 height 664
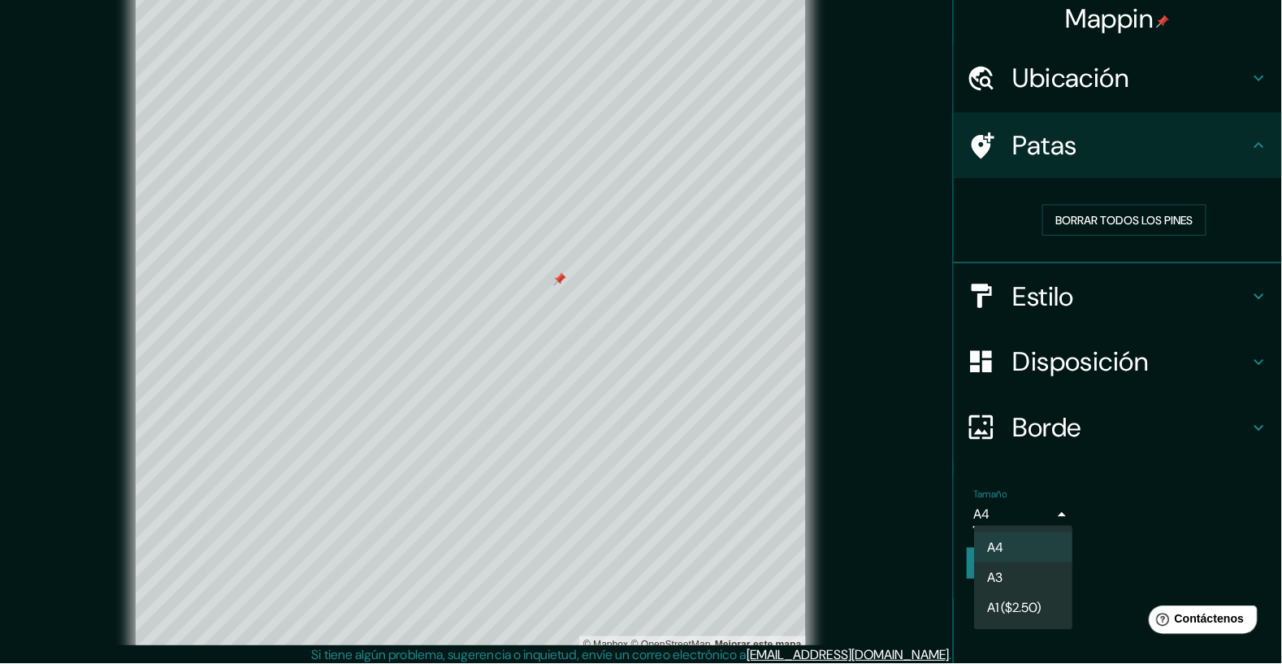
click at [1030, 581] on li "A3" at bounding box center [1025, 579] width 97 height 30
type input "a4"
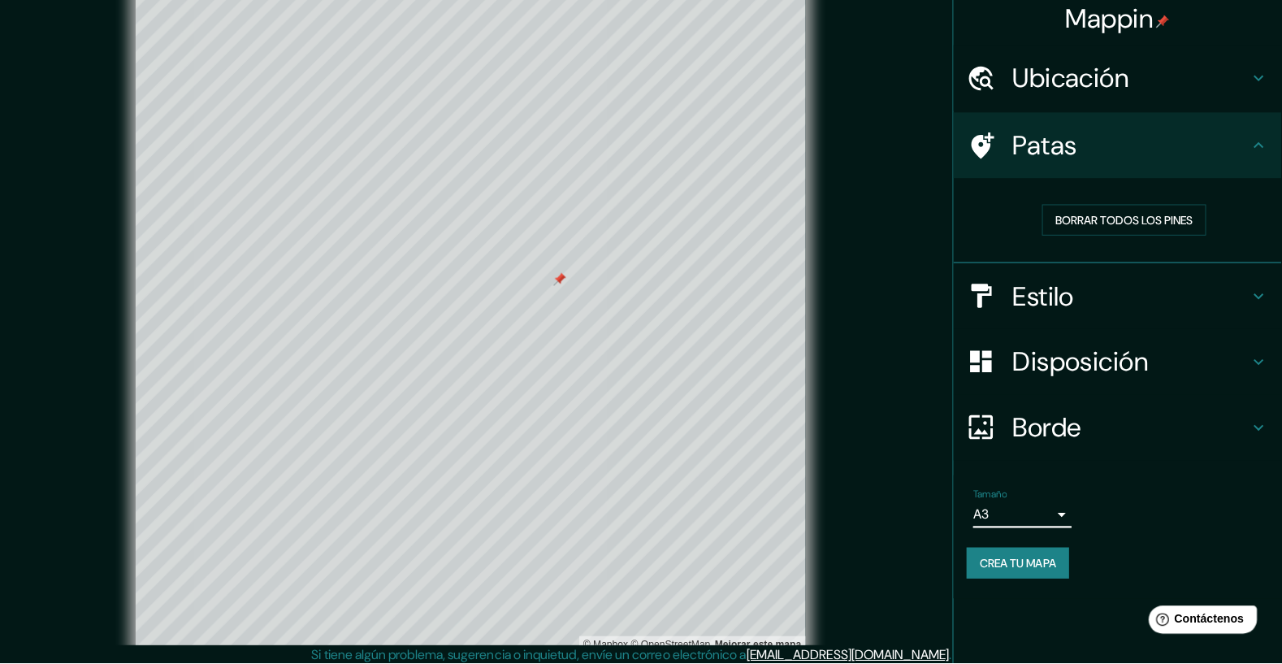
click at [1080, 434] on font "Borde" at bounding box center [1049, 430] width 68 height 34
type input "392"
type input "65"
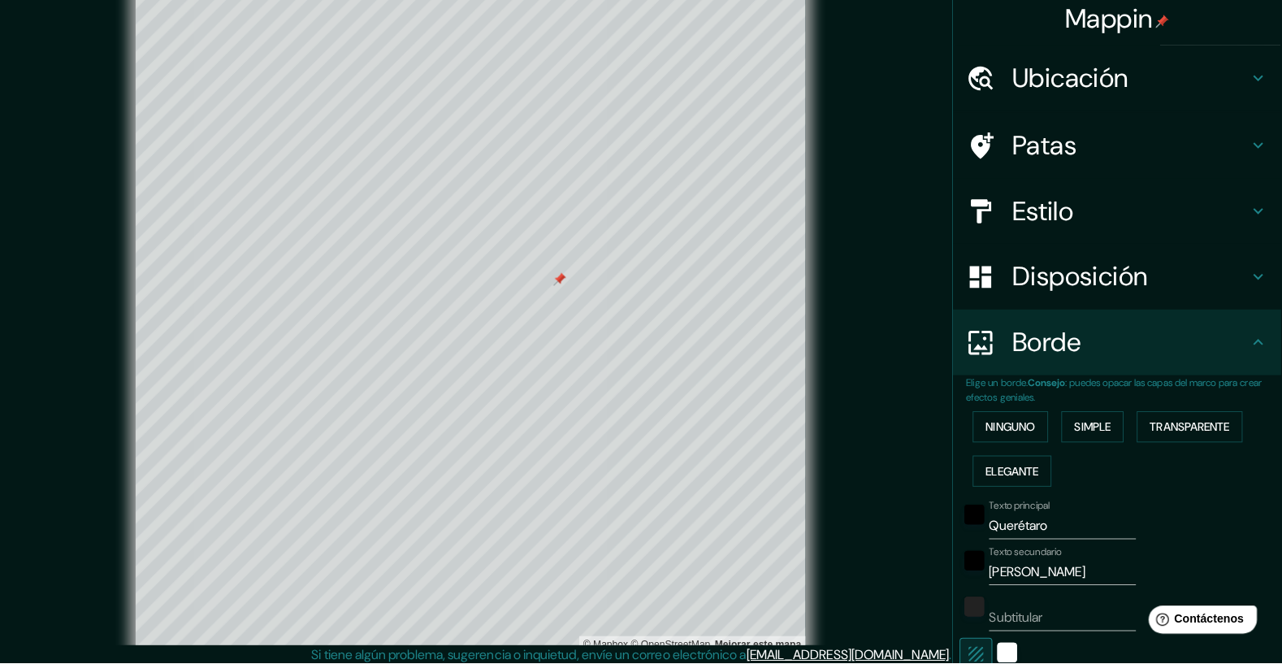
click at [1091, 530] on input "Querétaro" at bounding box center [1064, 528] width 145 height 26
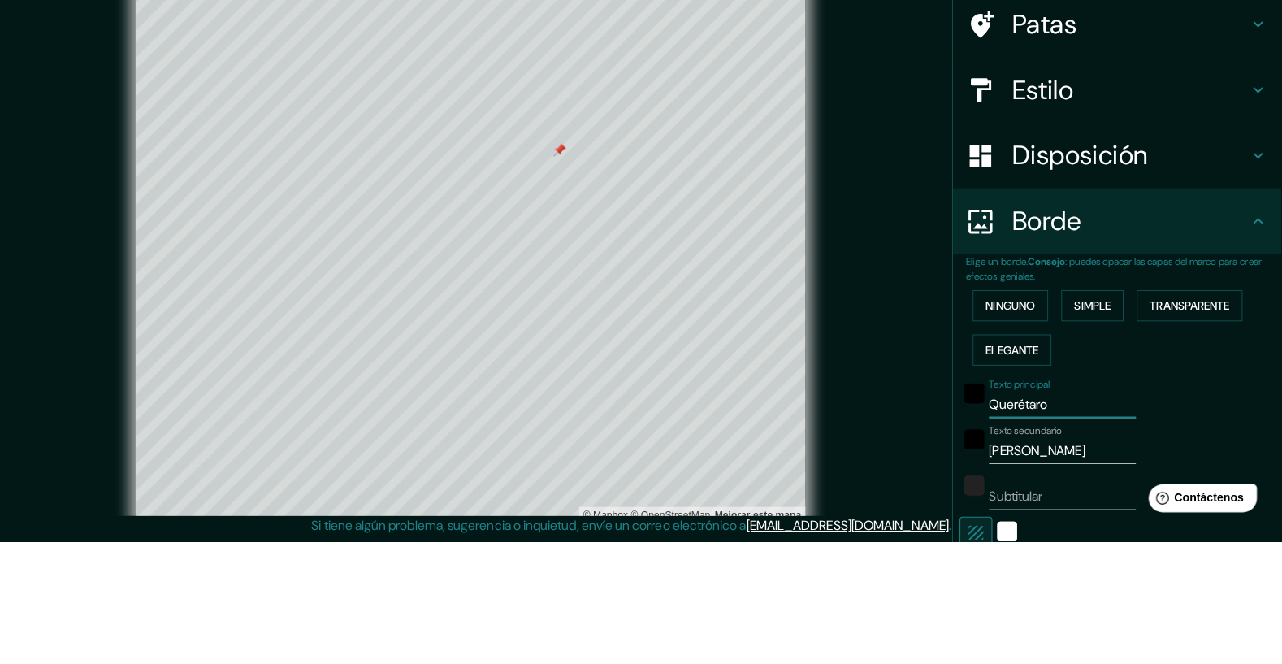
scroll to position [43, 0]
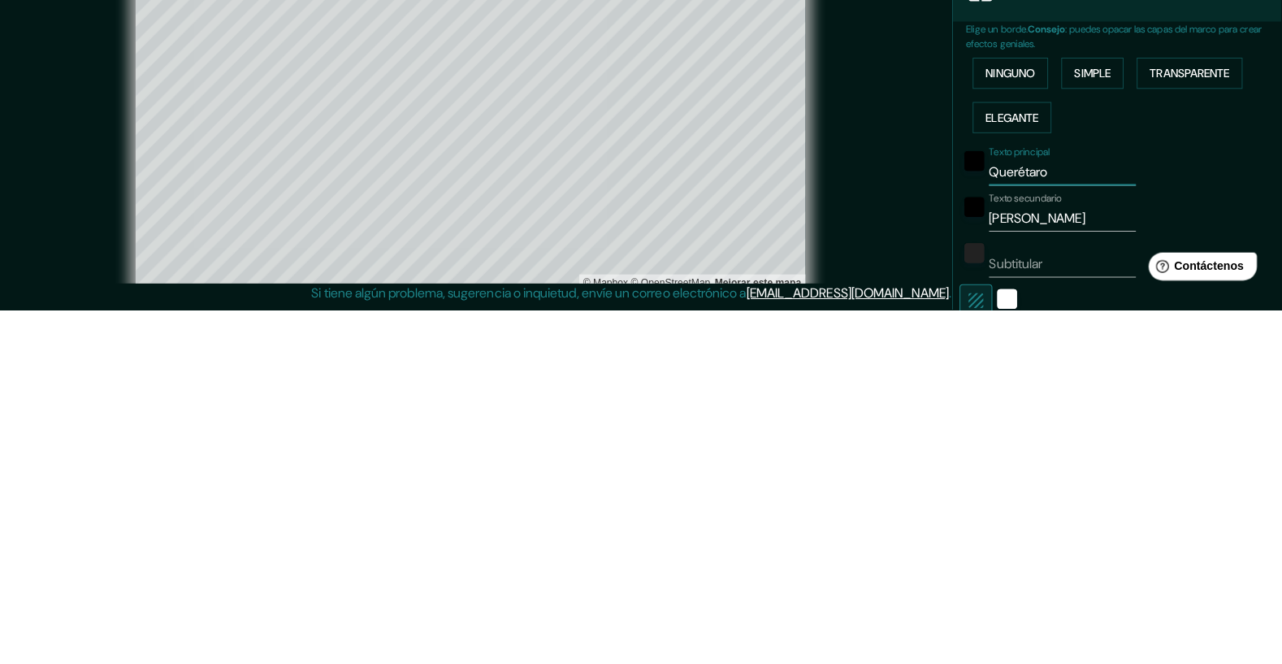
type input "Querétaro"
type input "392"
type input "65"
type input "Querétar"
type input "392"
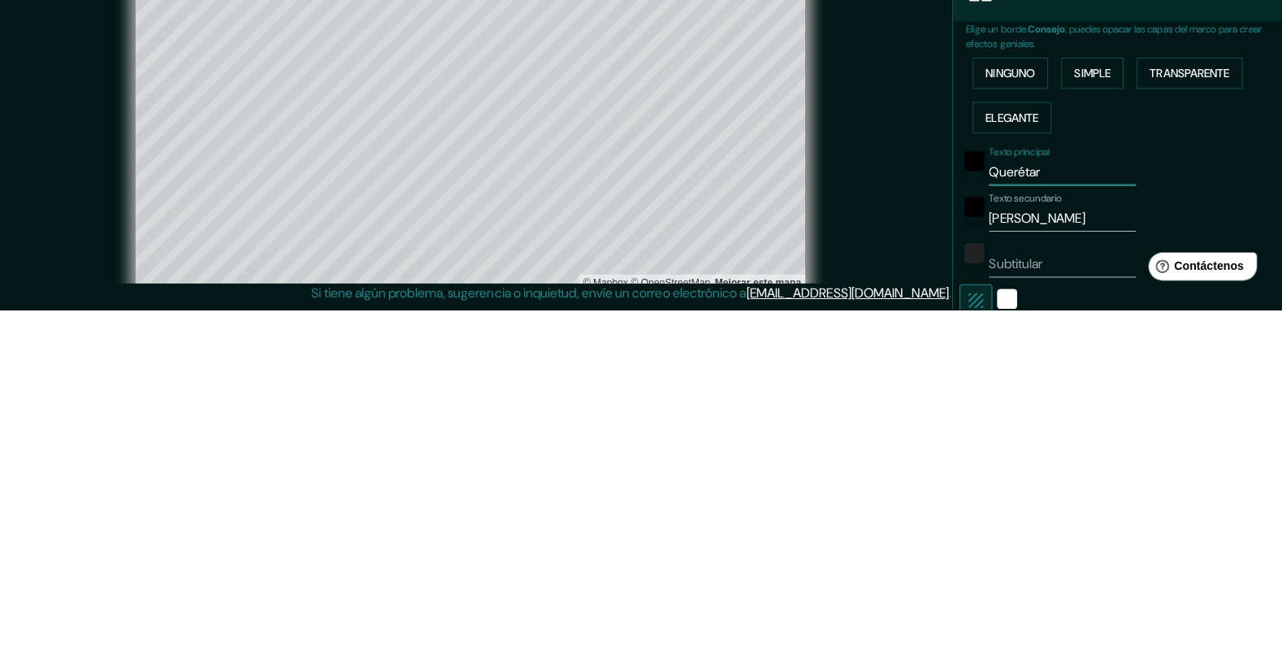
type input "65"
type input "Querét"
type input "392"
type input "65"
type input "Queré"
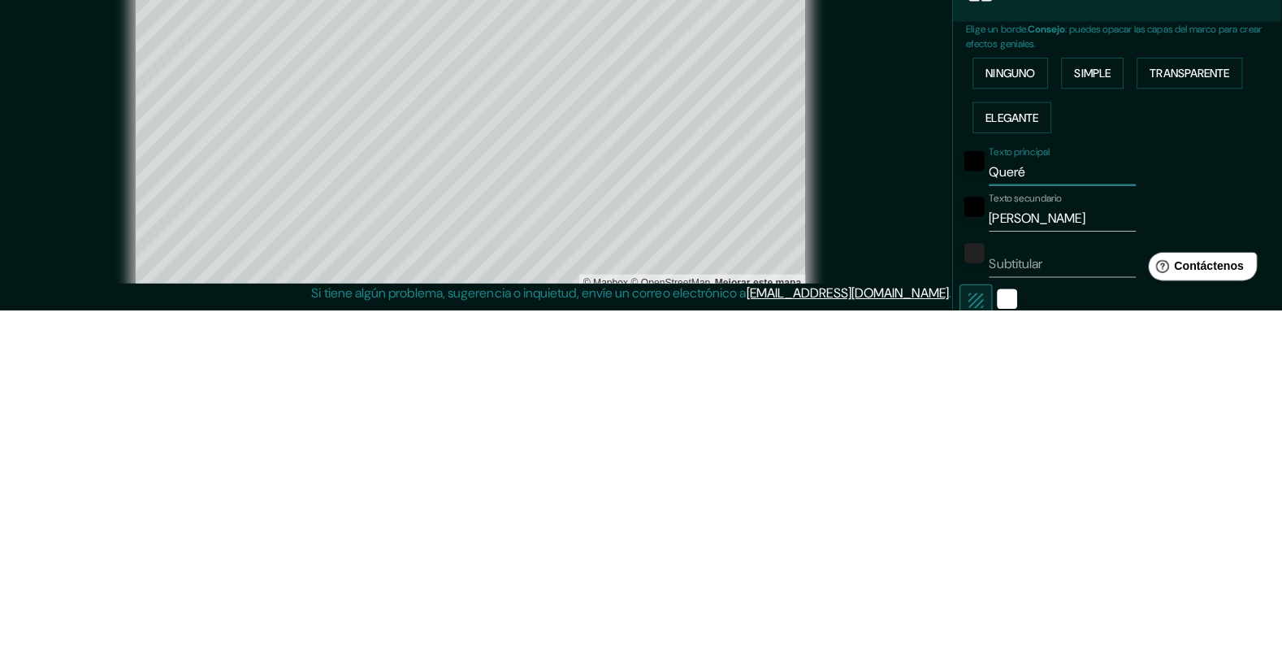
type input "392"
type input "65"
type input "Quer"
type input "392"
type input "65"
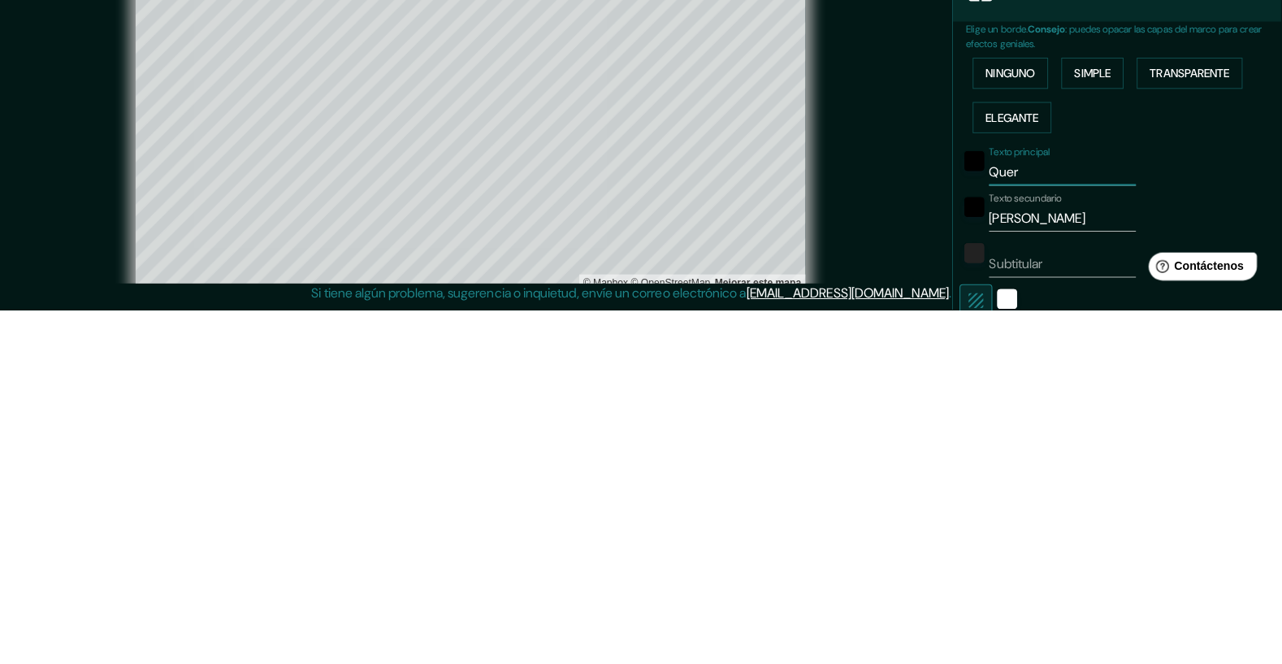
type input "Que"
type input "392"
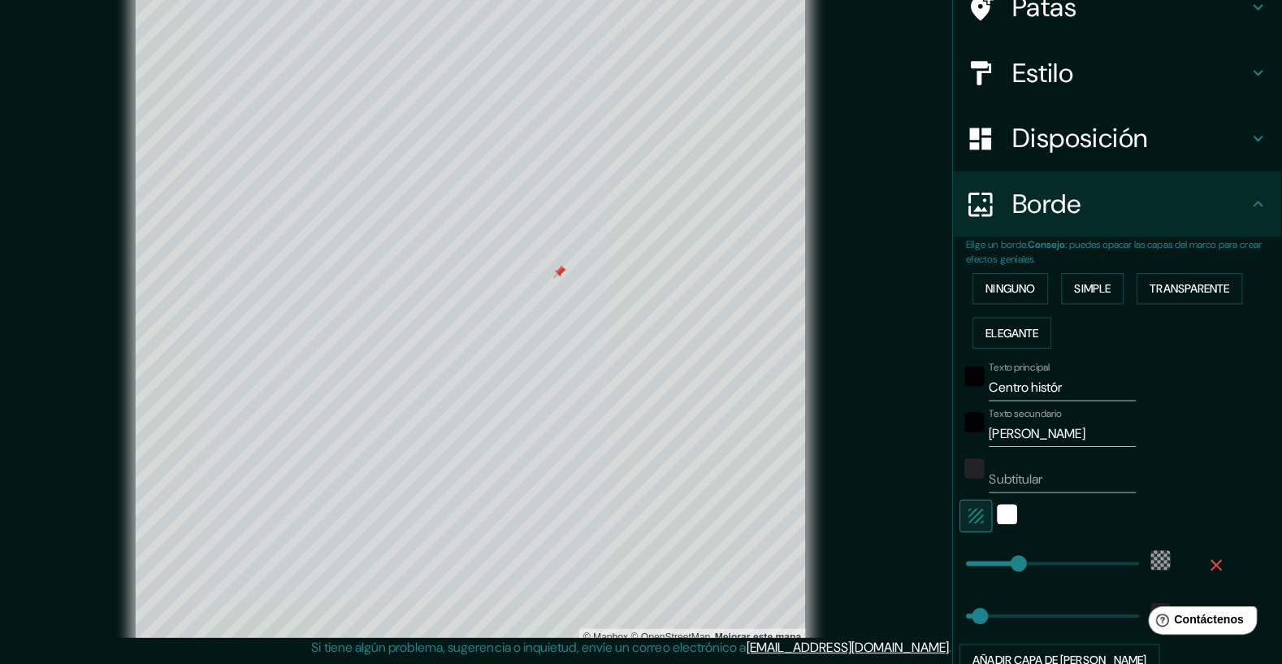
scroll to position [136, 0]
click at [1052, 436] on input "[PERSON_NAME]" at bounding box center [1064, 437] width 145 height 26
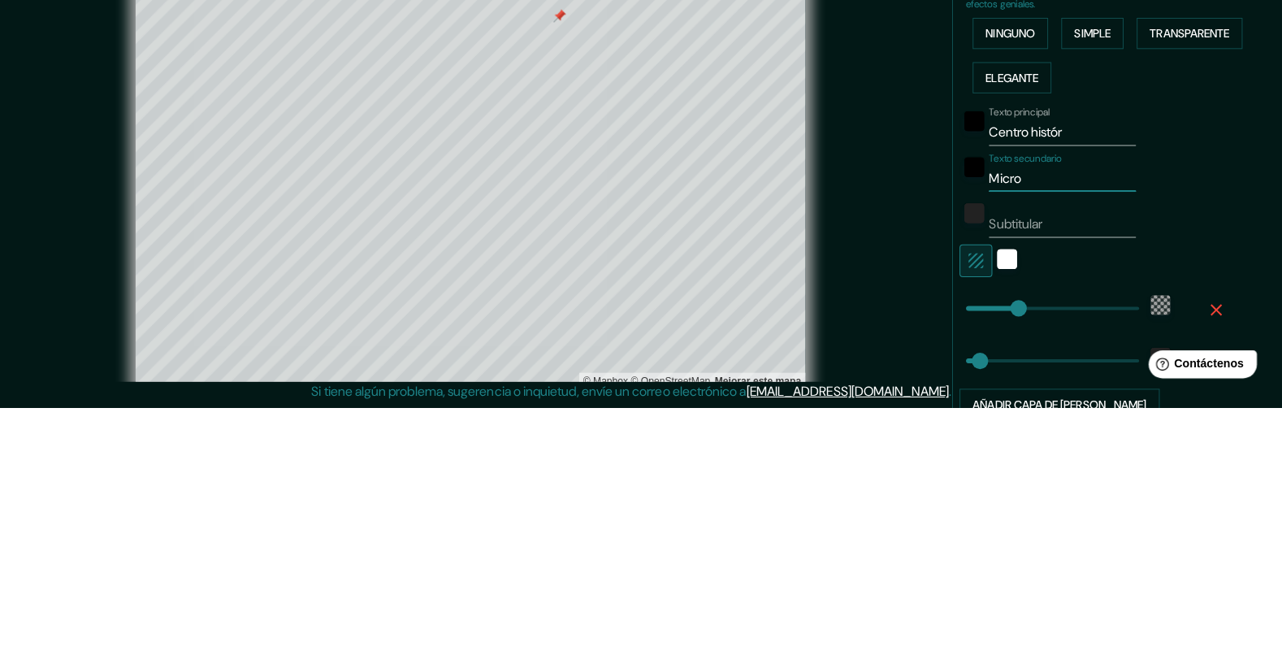
click at [1091, 393] on input "Centro histór" at bounding box center [1064, 391] width 145 height 26
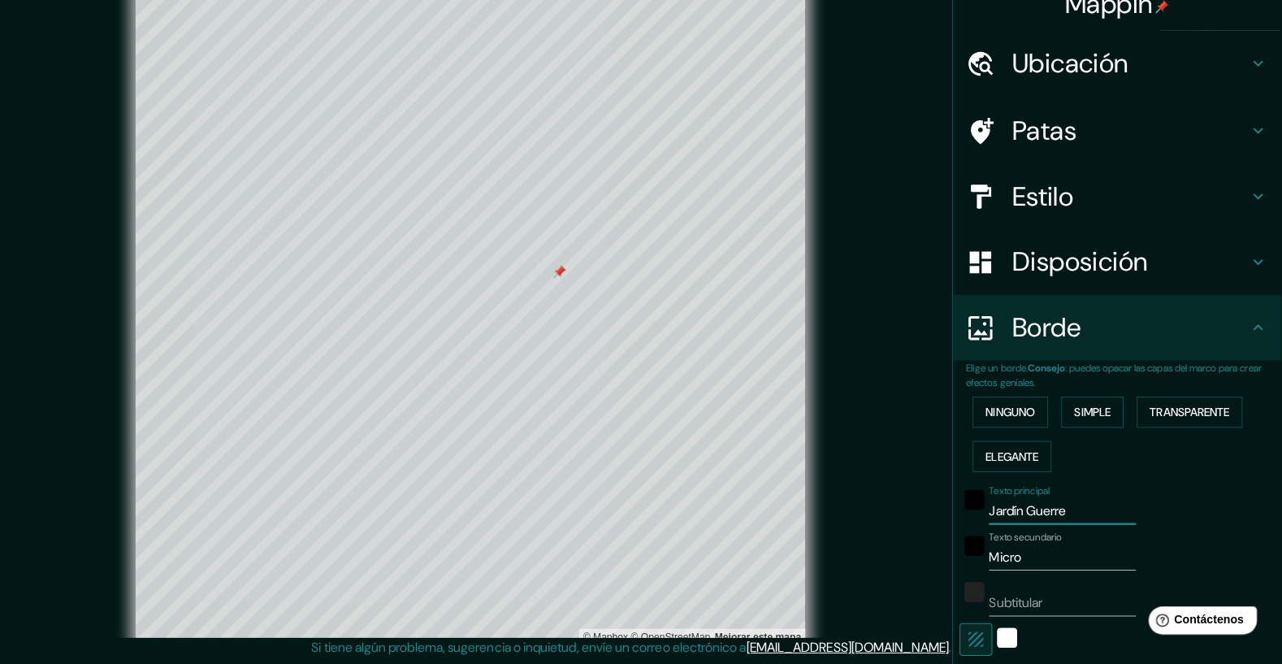
scroll to position [0, 0]
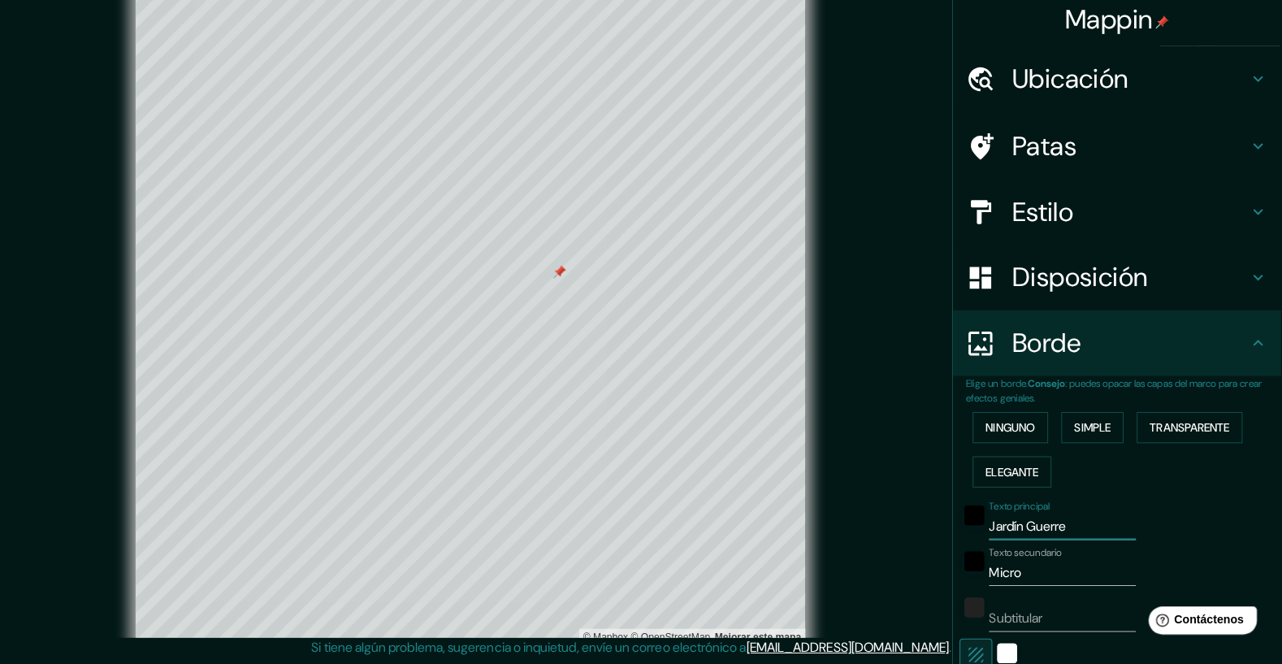
click at [1178, 159] on h4 "Patas" at bounding box center [1132, 151] width 234 height 32
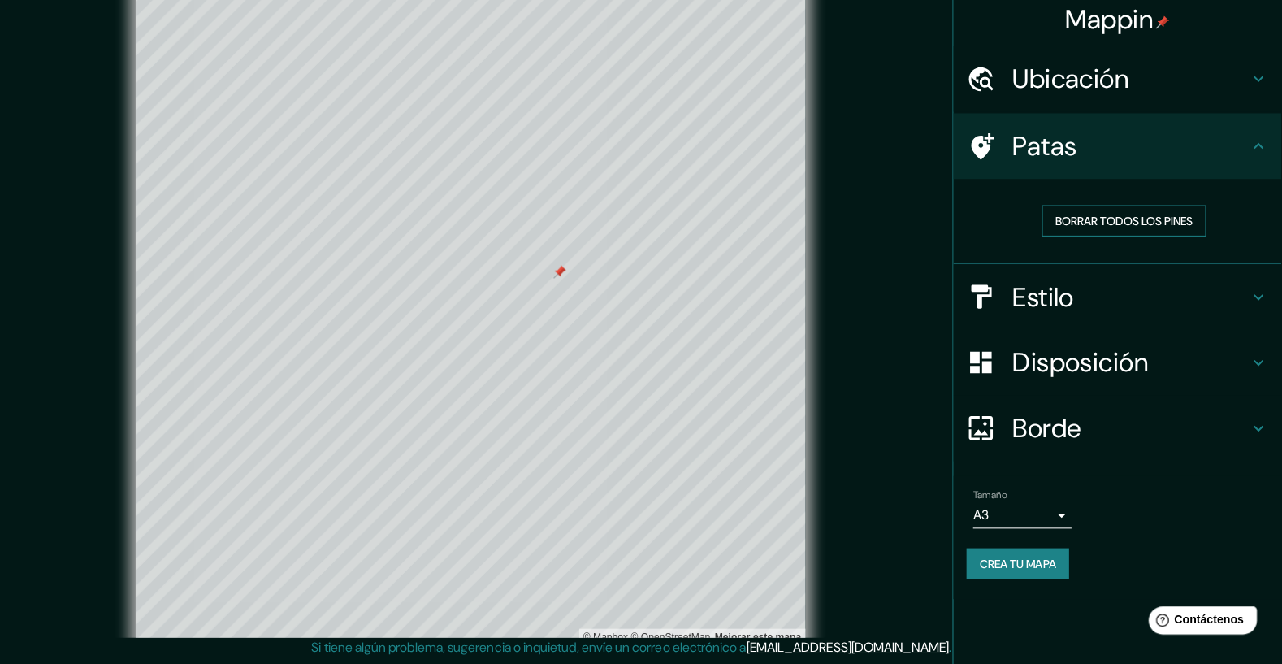
click at [1143, 222] on font "Borrar todos los pines" at bounding box center [1125, 225] width 136 height 15
click at [1239, 89] on h4 "Ubicación" at bounding box center [1132, 84] width 234 height 32
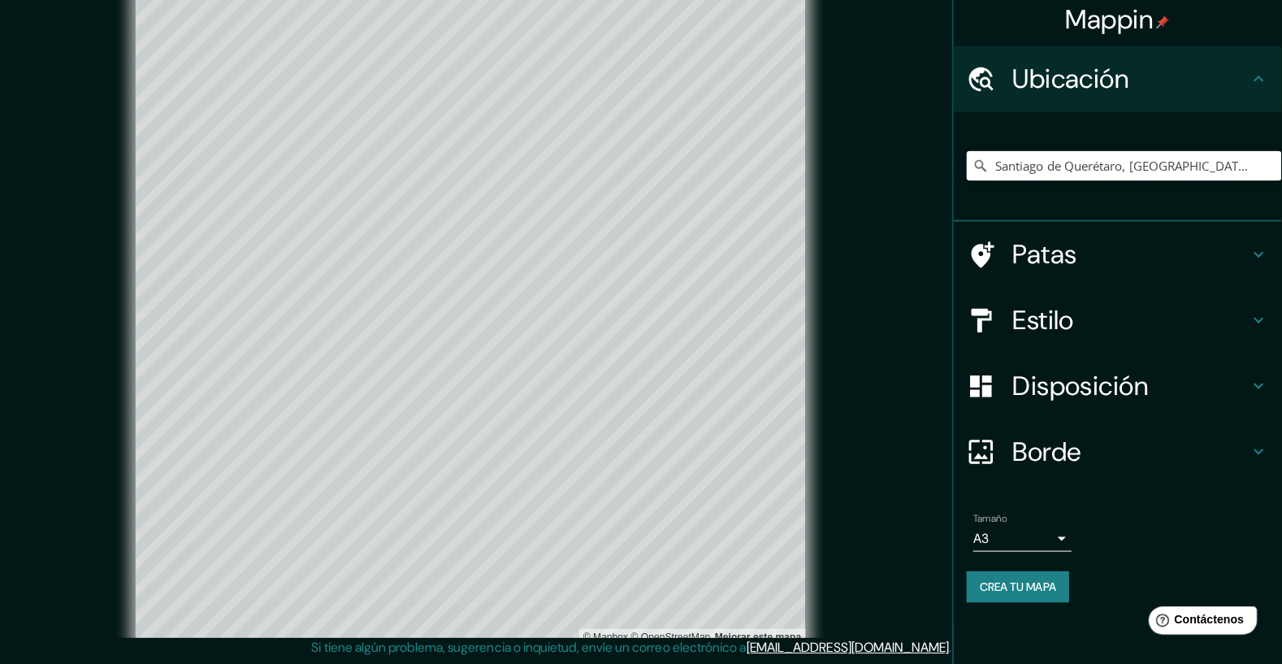
click at [1146, 171] on input "Santiago de Querétaro, [GEOGRAPHIC_DATA], [GEOGRAPHIC_DATA]" at bounding box center [1126, 170] width 312 height 29
click at [1250, 170] on input "Santiago de Querétaro, [GEOGRAPHIC_DATA], [GEOGRAPHIC_DATA]" at bounding box center [1126, 170] width 312 height 29
click at [1251, 174] on input "Santiago de Querétaro, [GEOGRAPHIC_DATA], [GEOGRAPHIC_DATA]" at bounding box center [1126, 170] width 312 height 29
click at [1263, 264] on icon at bounding box center [1258, 258] width 19 height 19
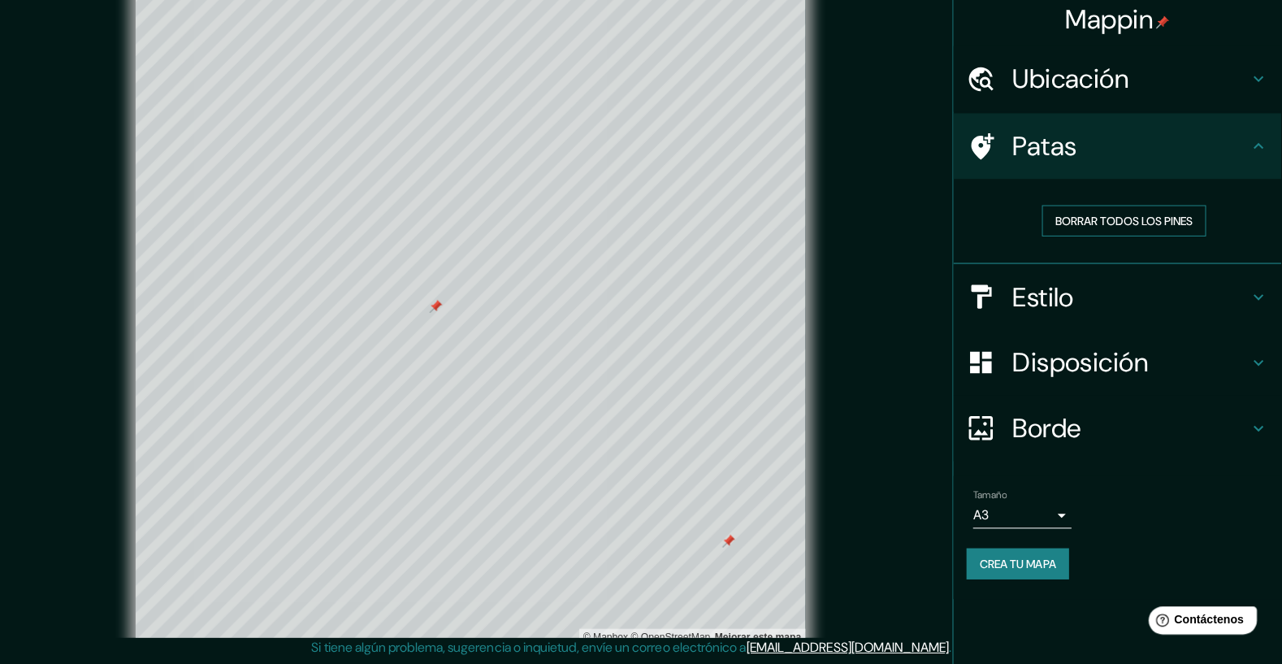
click at [1165, 226] on font "Borrar todos los pines" at bounding box center [1125, 225] width 136 height 15
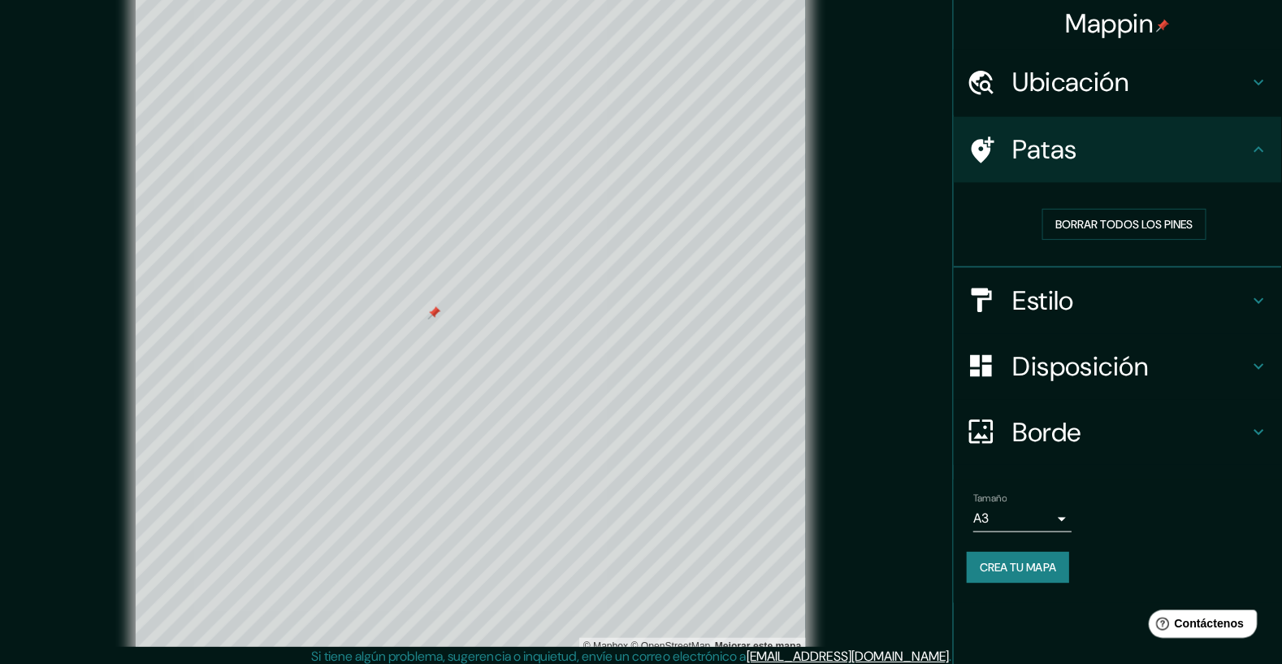
scroll to position [3, 0]
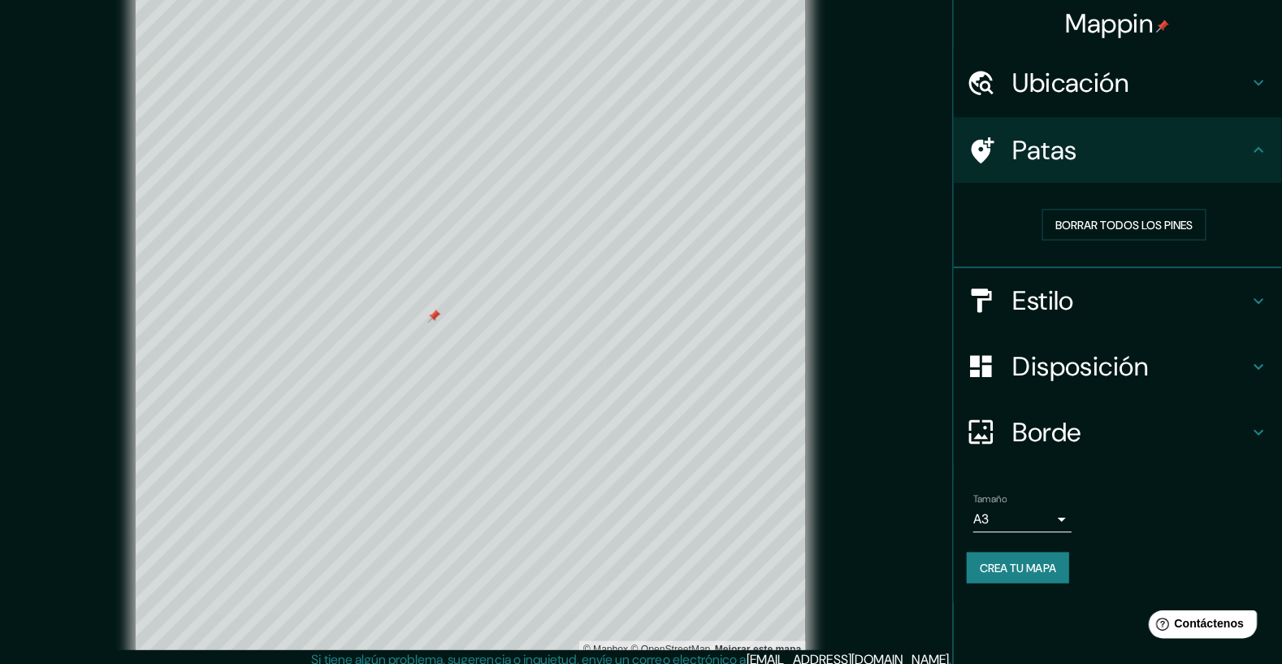
click at [1103, 432] on h4 "Borde" at bounding box center [1132, 430] width 234 height 32
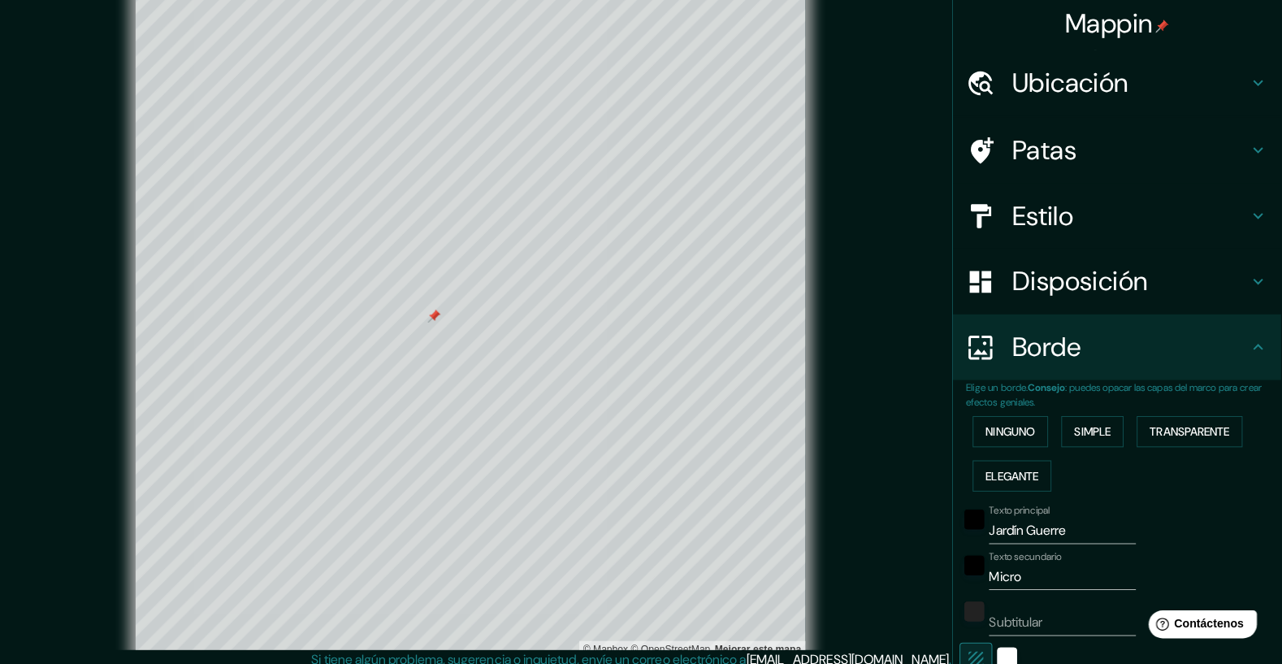
click at [1091, 528] on input "Jardín Guerre" at bounding box center [1064, 528] width 145 height 26
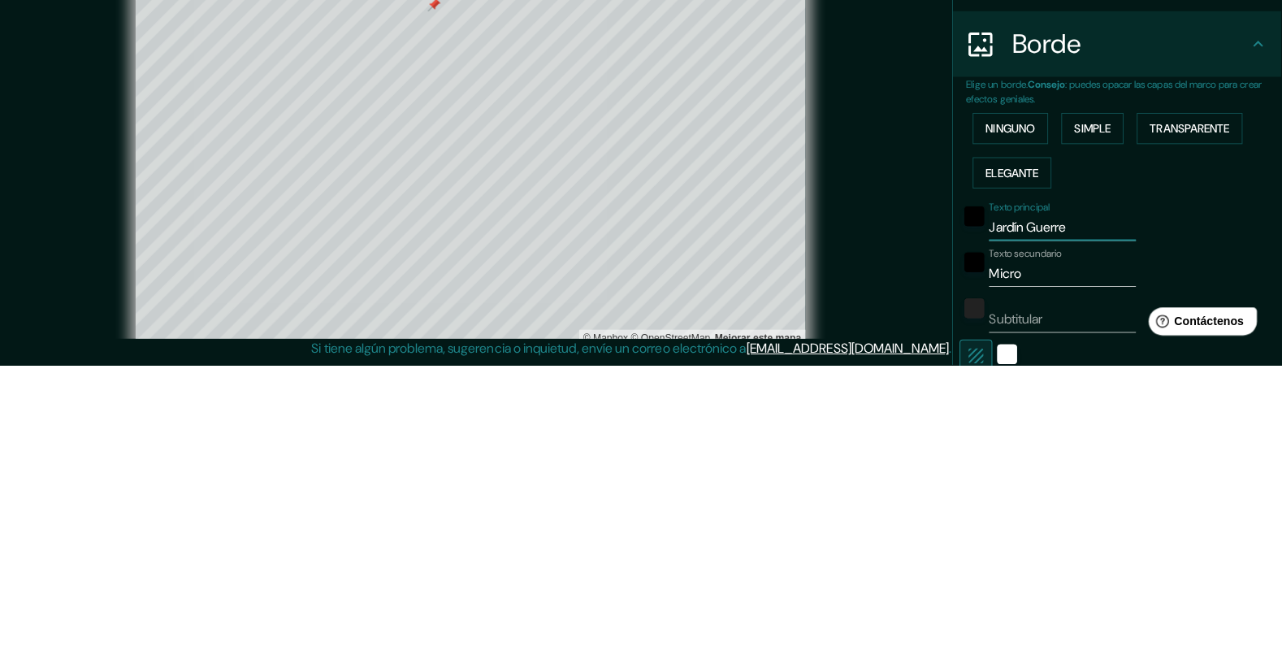
scroll to position [22, 0]
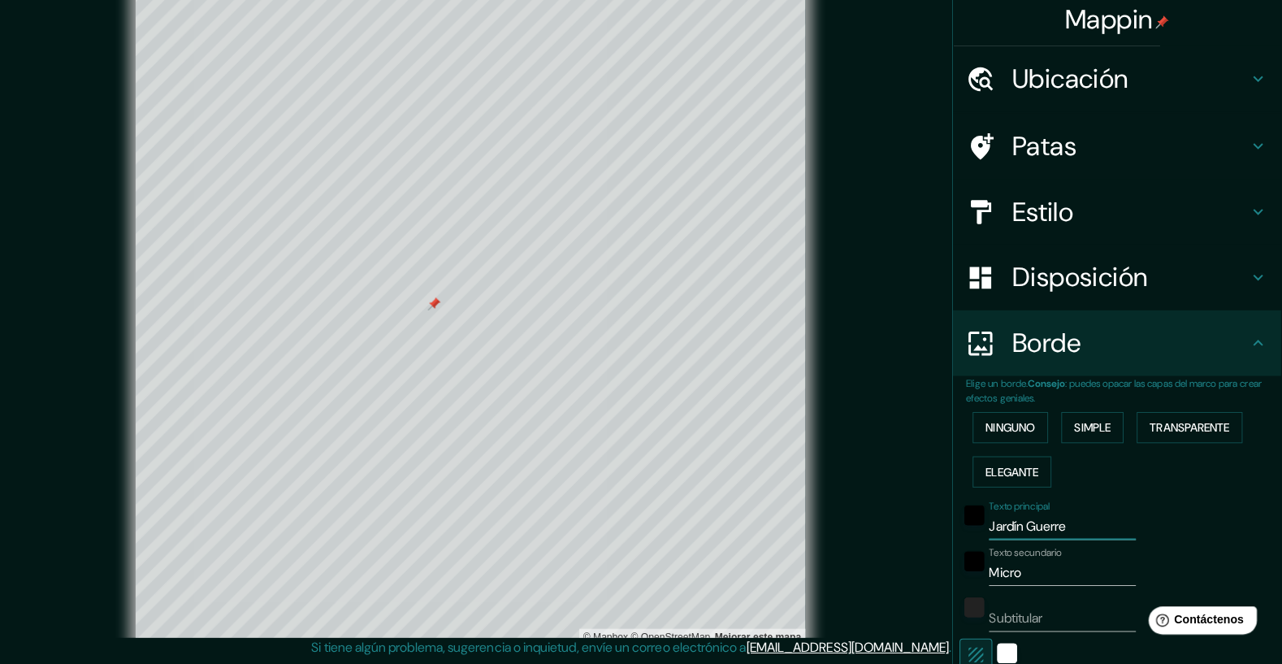
click at [1107, 531] on input "Jardín Guerre" at bounding box center [1064, 528] width 145 height 26
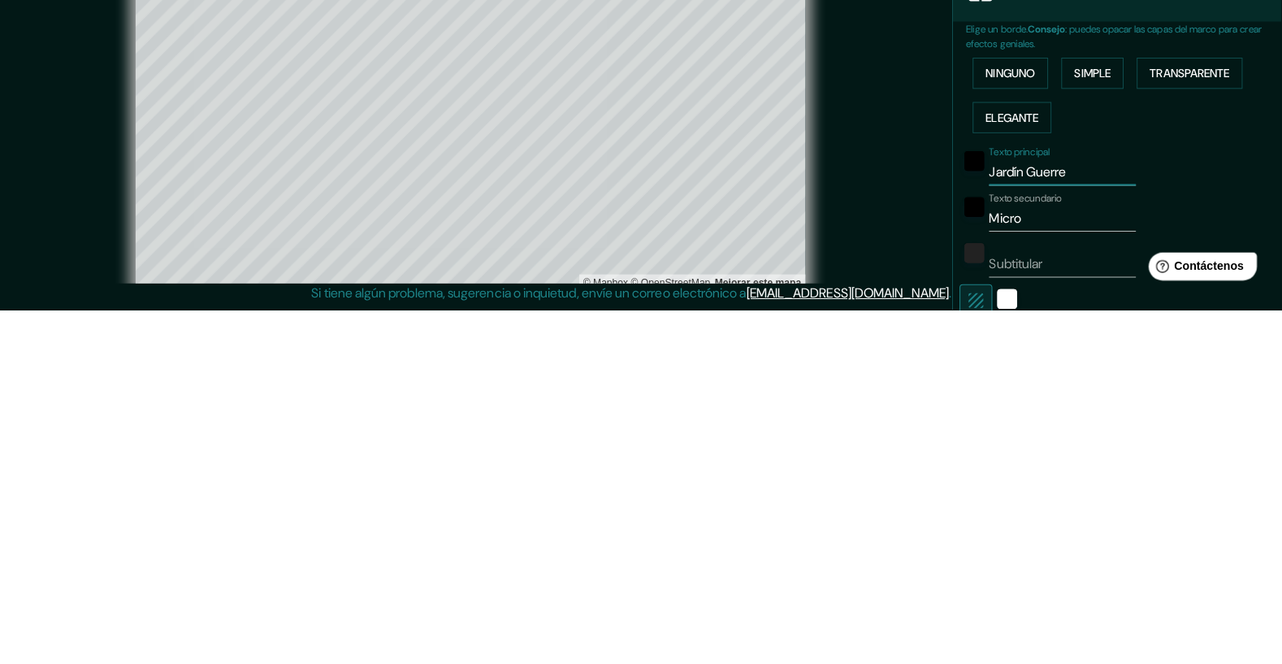
scroll to position [35, 0]
click at [1056, 572] on input "Micro" at bounding box center [1064, 573] width 145 height 26
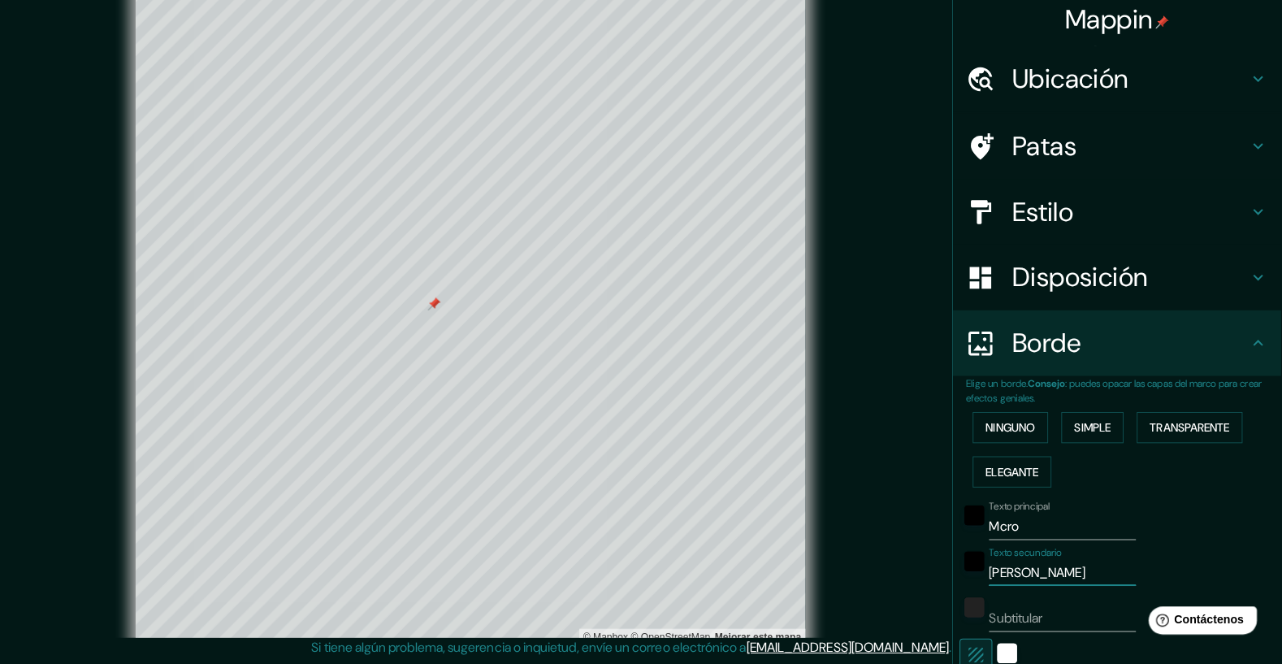
click at [1005, 529] on input "Mcro" at bounding box center [1064, 528] width 145 height 26
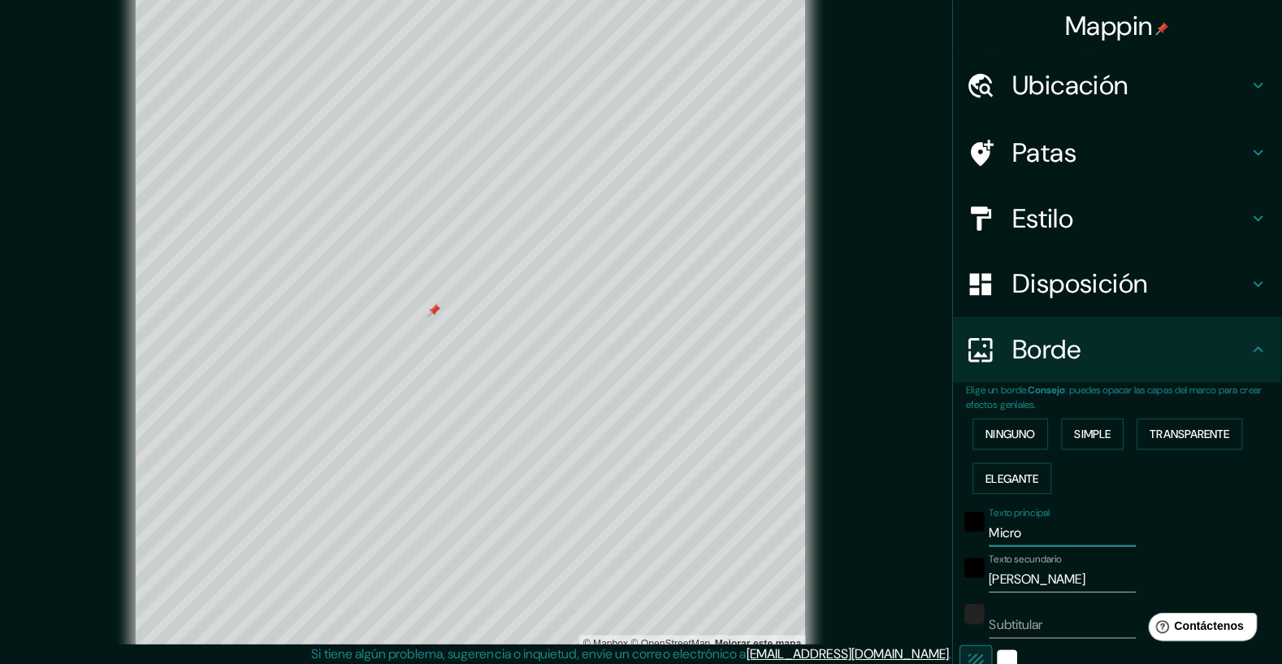
scroll to position [0, 0]
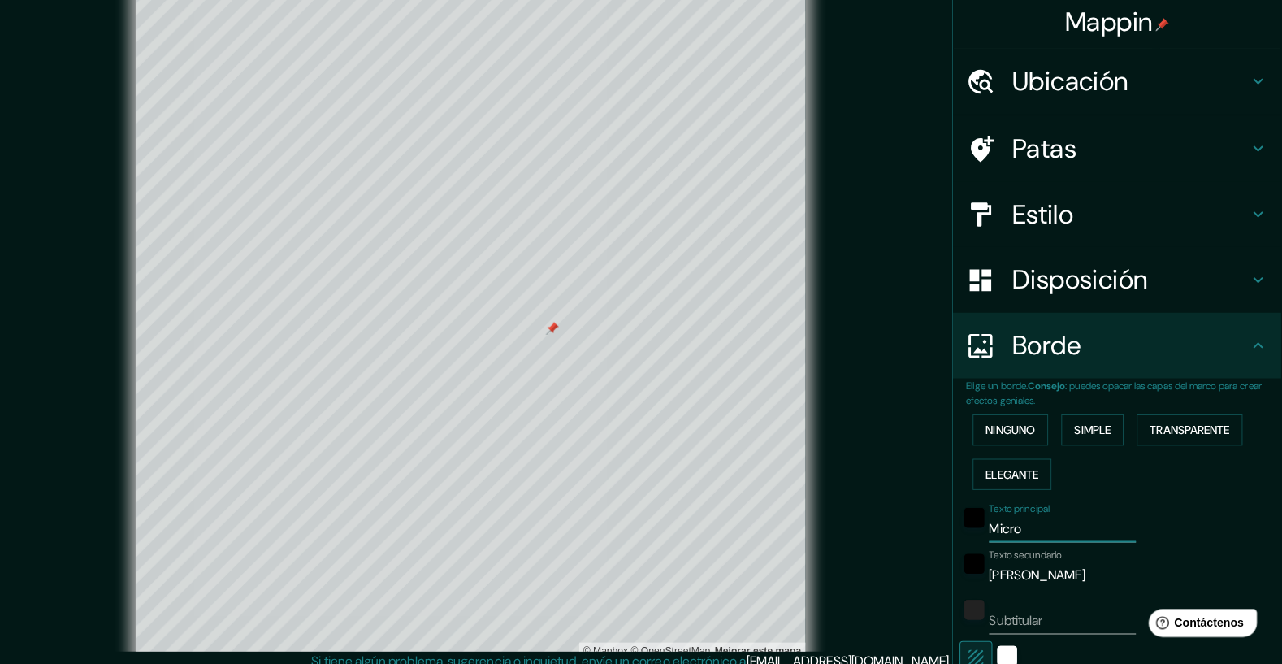
click at [1143, 160] on h4 "Patas" at bounding box center [1132, 151] width 234 height 32
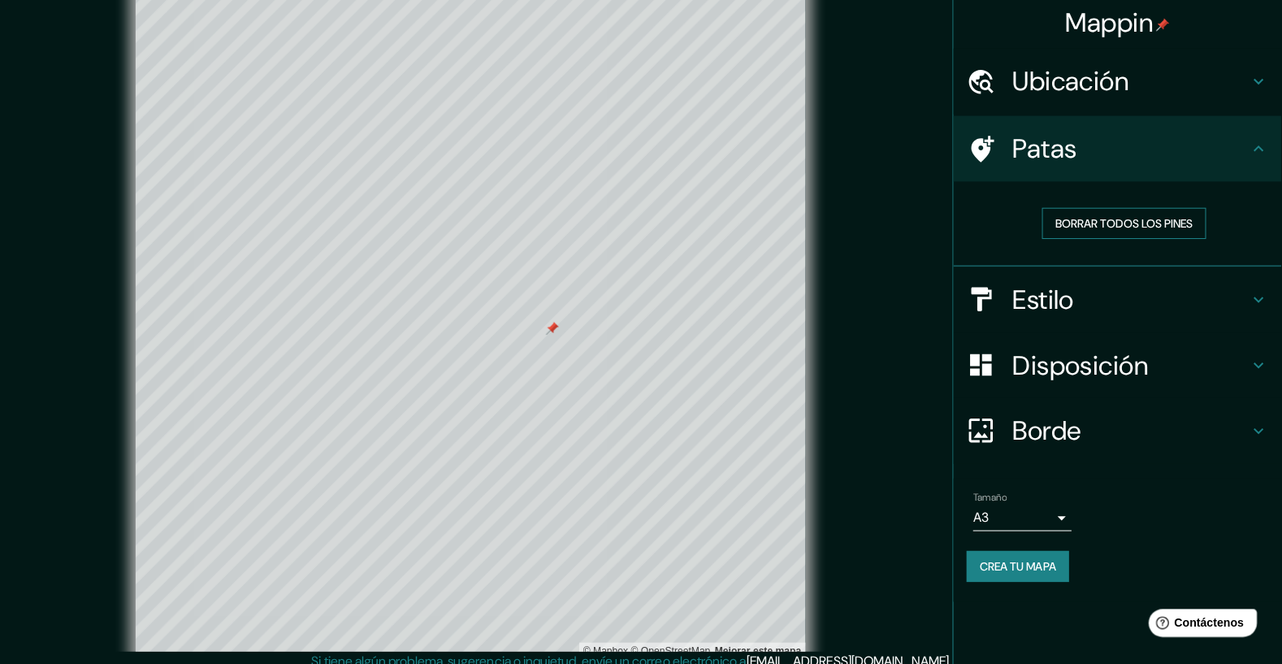
click at [1181, 231] on font "Borrar todos los pines" at bounding box center [1125, 224] width 136 height 21
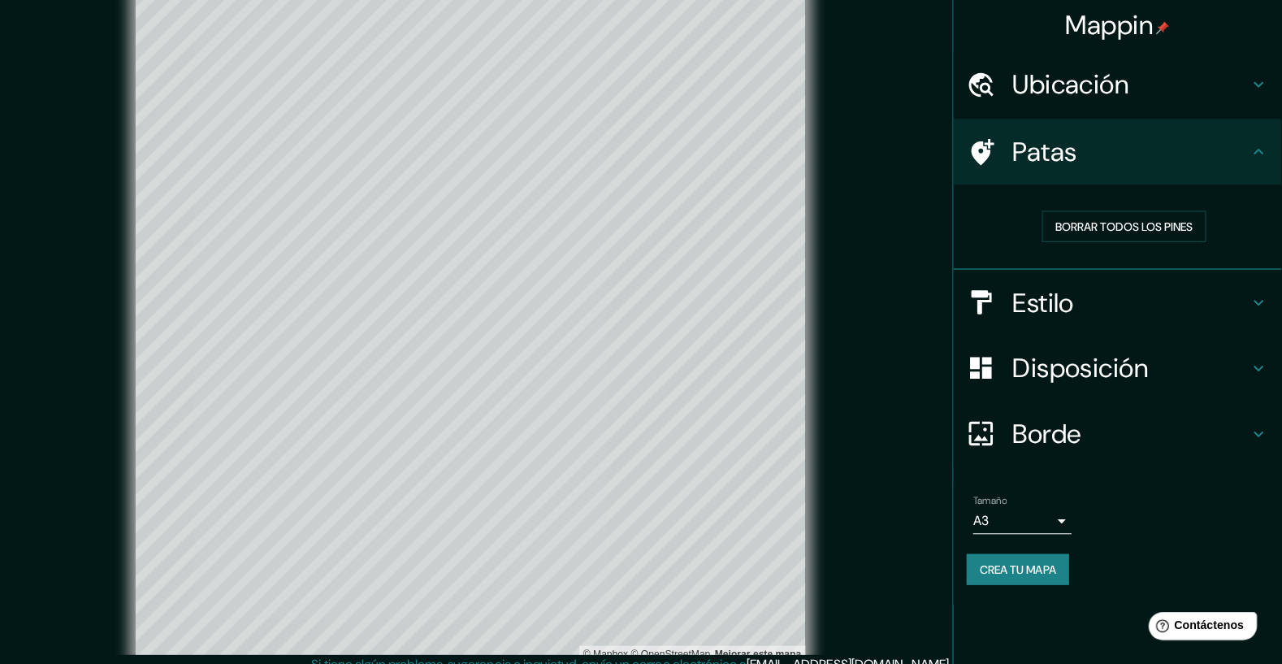
click at [1105, 441] on h4 "Borde" at bounding box center [1132, 430] width 234 height 32
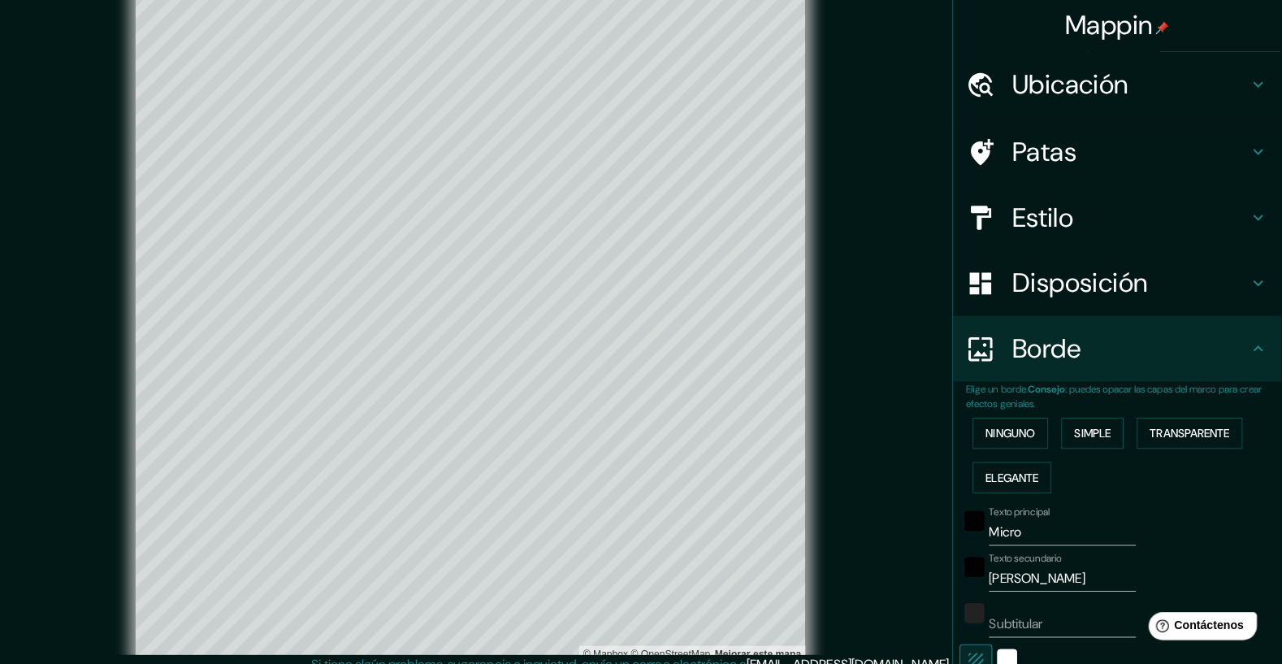
click at [1061, 526] on input "Micro" at bounding box center [1064, 528] width 145 height 26
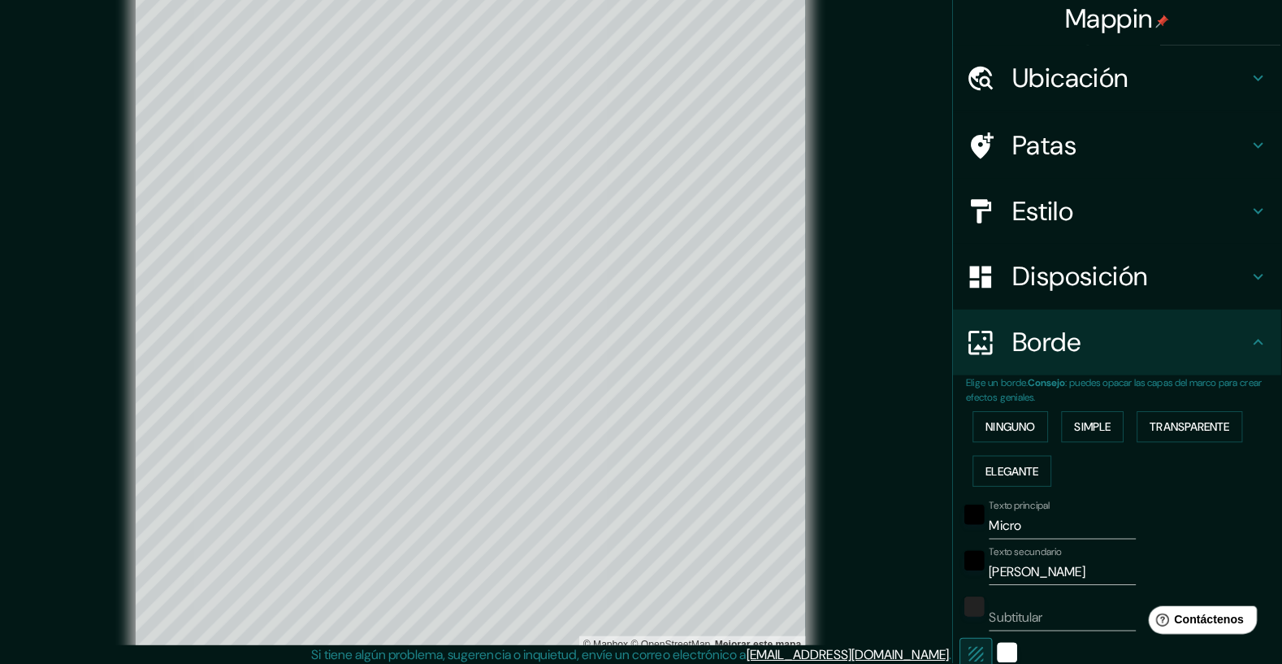
scroll to position [15, 0]
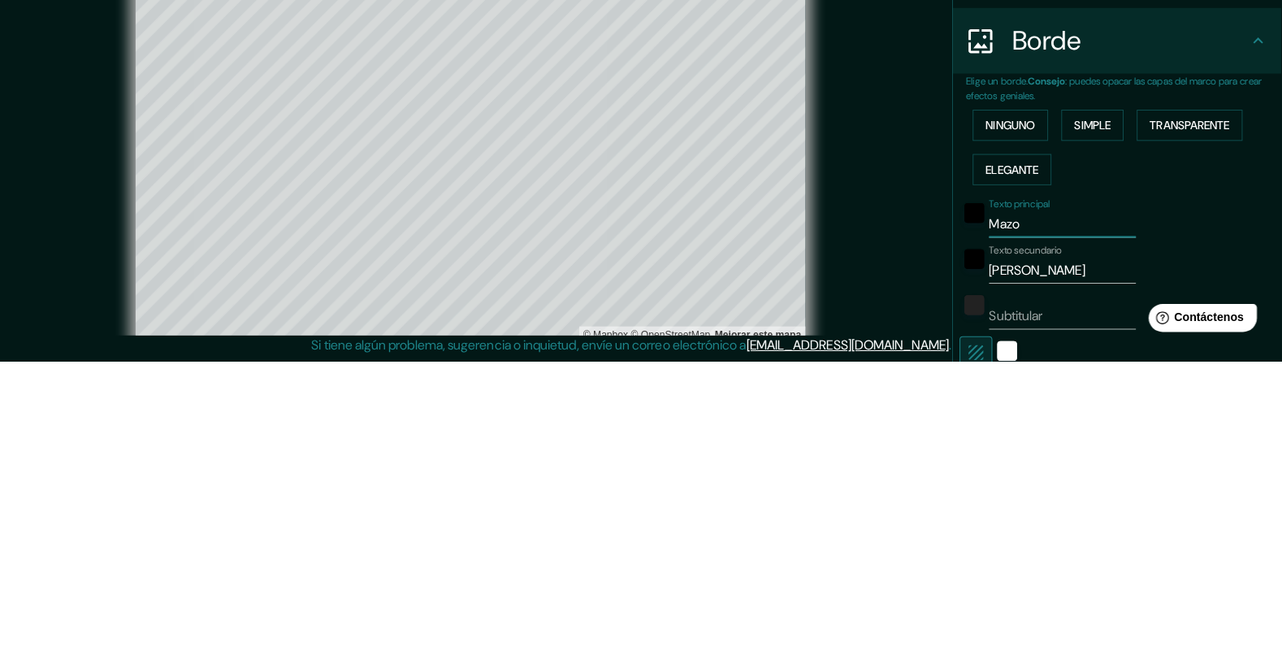
click at [1096, 570] on input "[PERSON_NAME]" at bounding box center [1064, 573] width 145 height 26
